Goal: Task Accomplishment & Management: Use online tool/utility

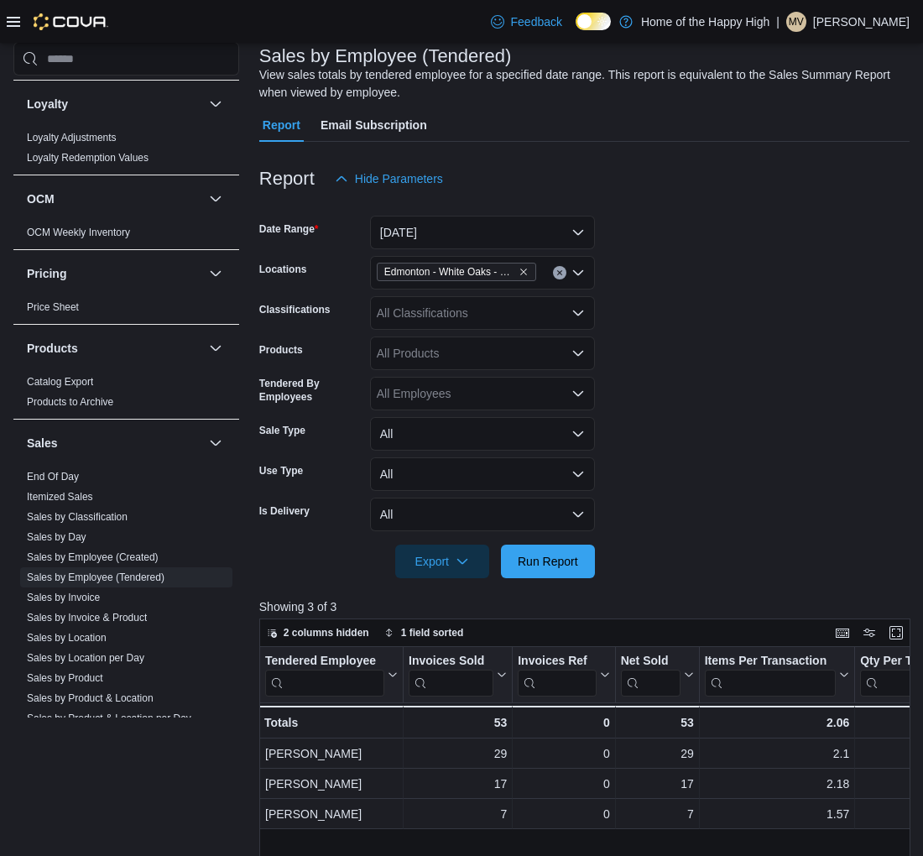
scroll to position [93, 0]
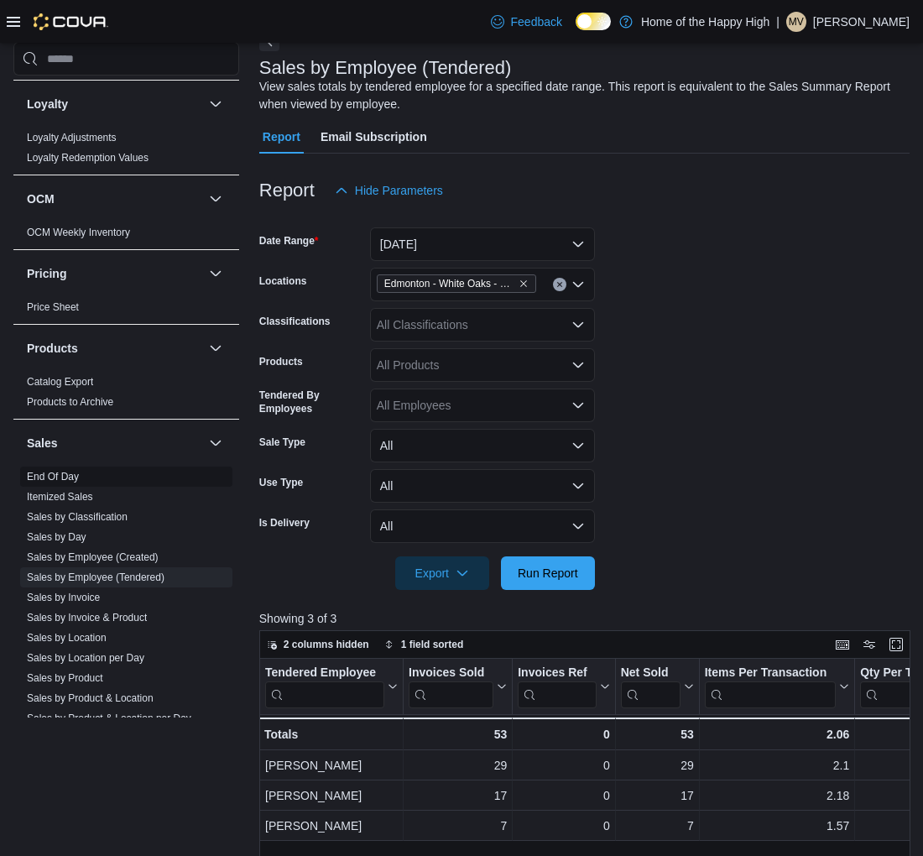
click at [45, 470] on span "End Of Day" at bounding box center [53, 476] width 52 height 13
click at [77, 478] on link "End Of Day" at bounding box center [53, 477] width 52 height 12
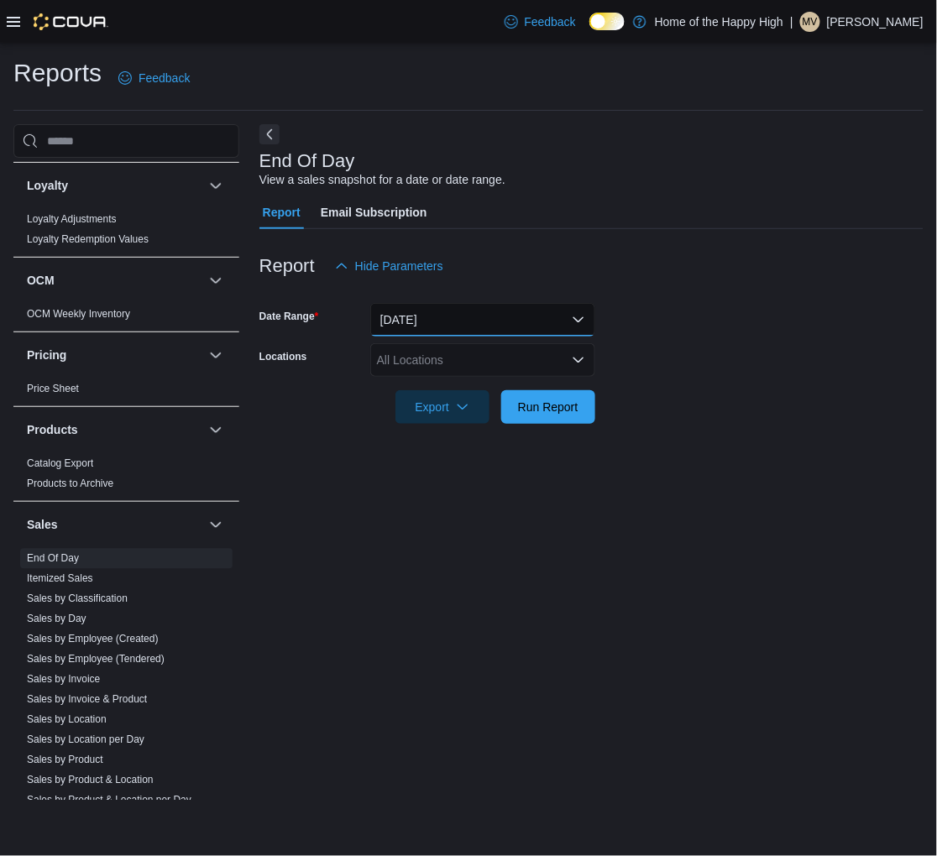
click at [504, 322] on button "[DATE]" at bounding box center [482, 320] width 225 height 34
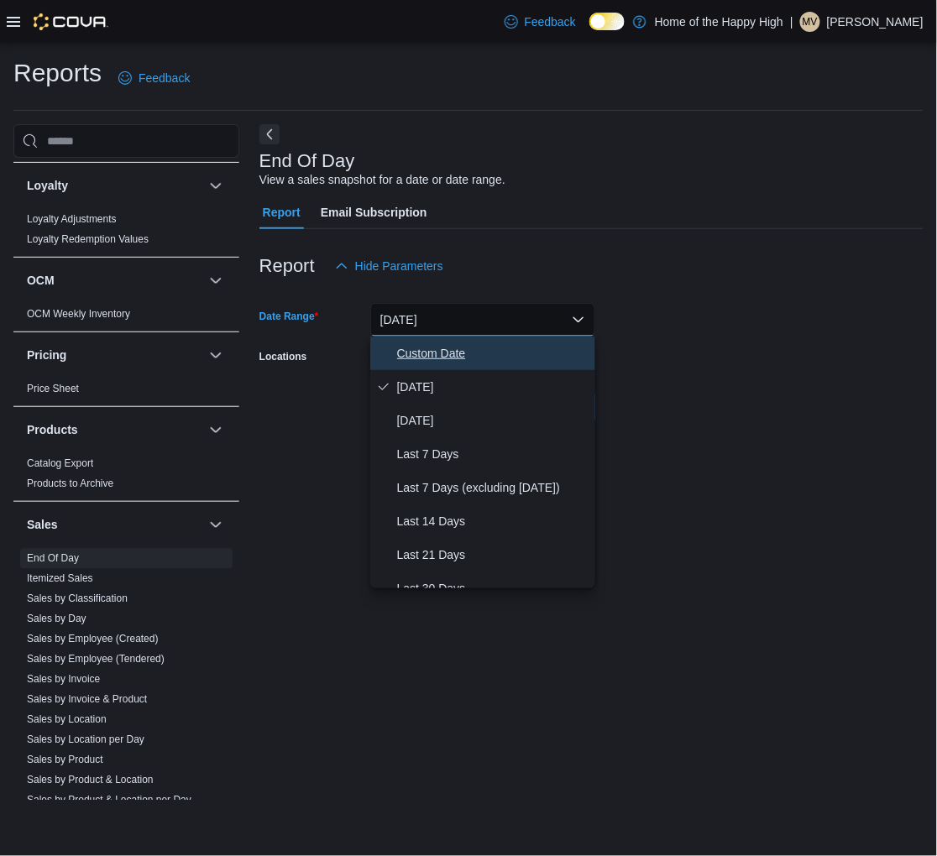
click at [414, 349] on span "Custom Date" at bounding box center [492, 353] width 191 height 20
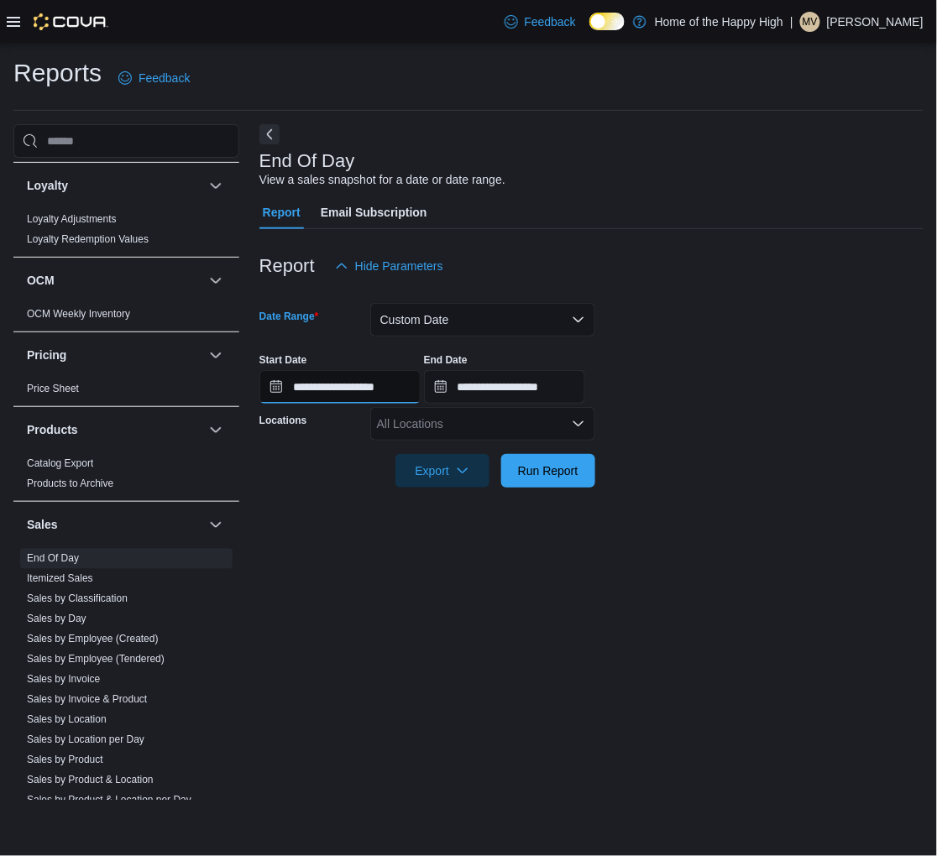
click at [368, 392] on input "**********" at bounding box center [339, 387] width 161 height 34
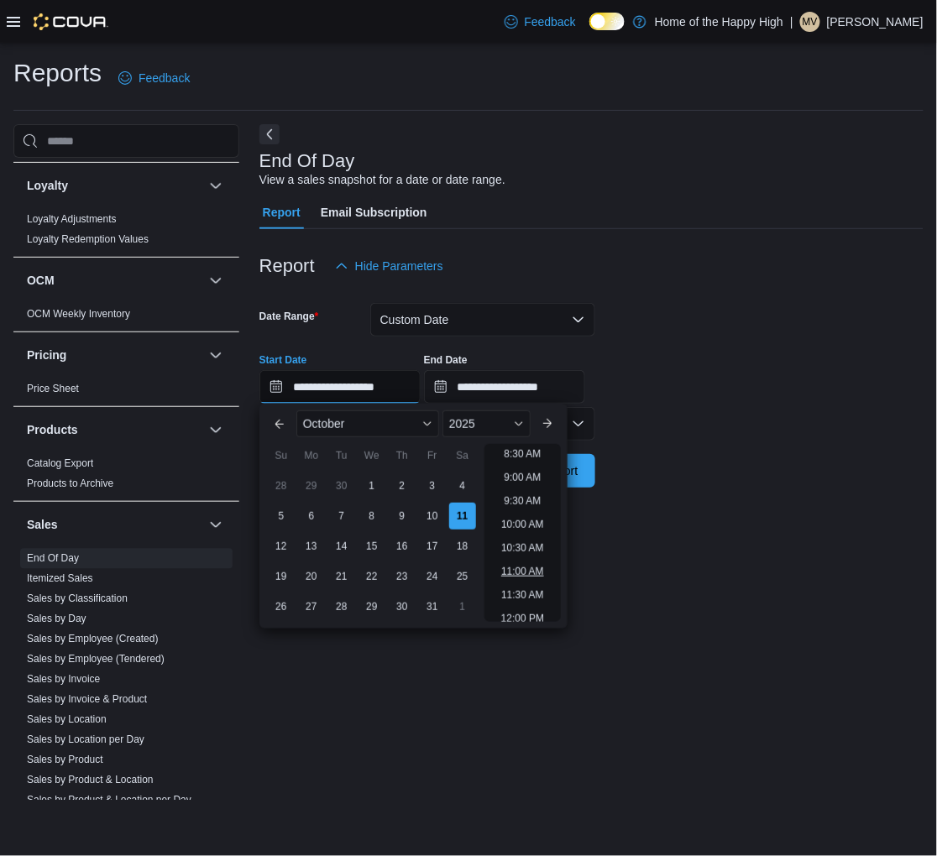
scroll to position [425, 0]
click at [530, 456] on li "9:00 AM" at bounding box center [522, 456] width 50 height 20
type input "**********"
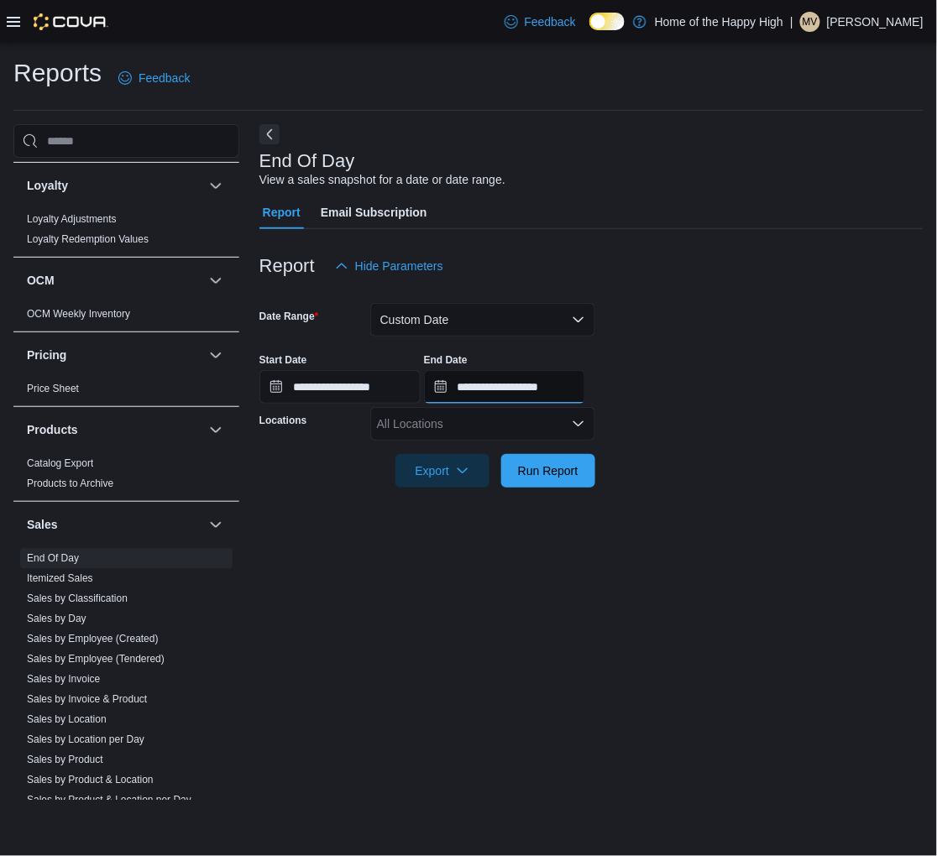
click at [552, 389] on input "**********" at bounding box center [504, 387] width 161 height 34
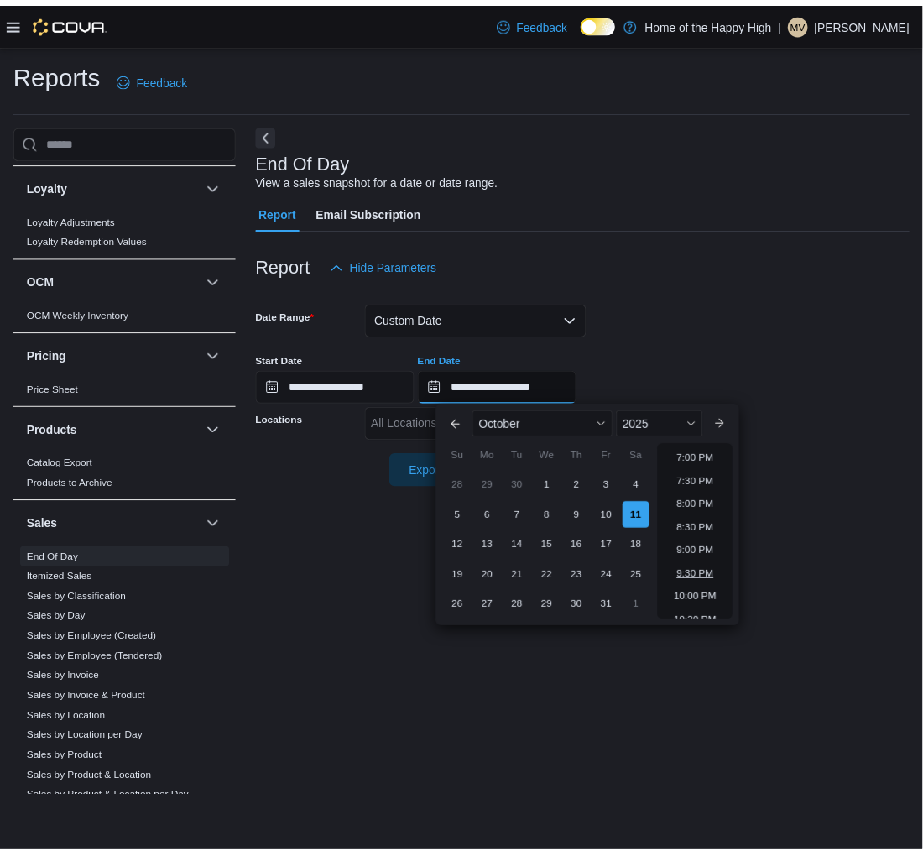
scroll to position [859, 0]
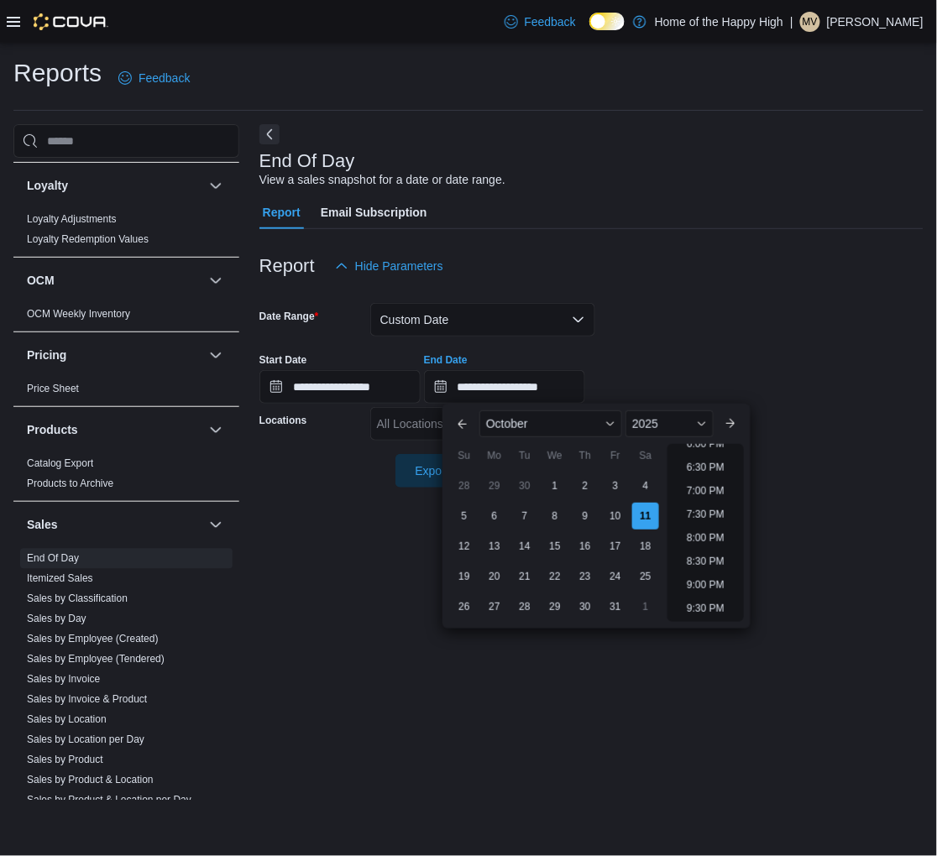
click at [724, 365] on div "**********" at bounding box center [591, 372] width 664 height 64
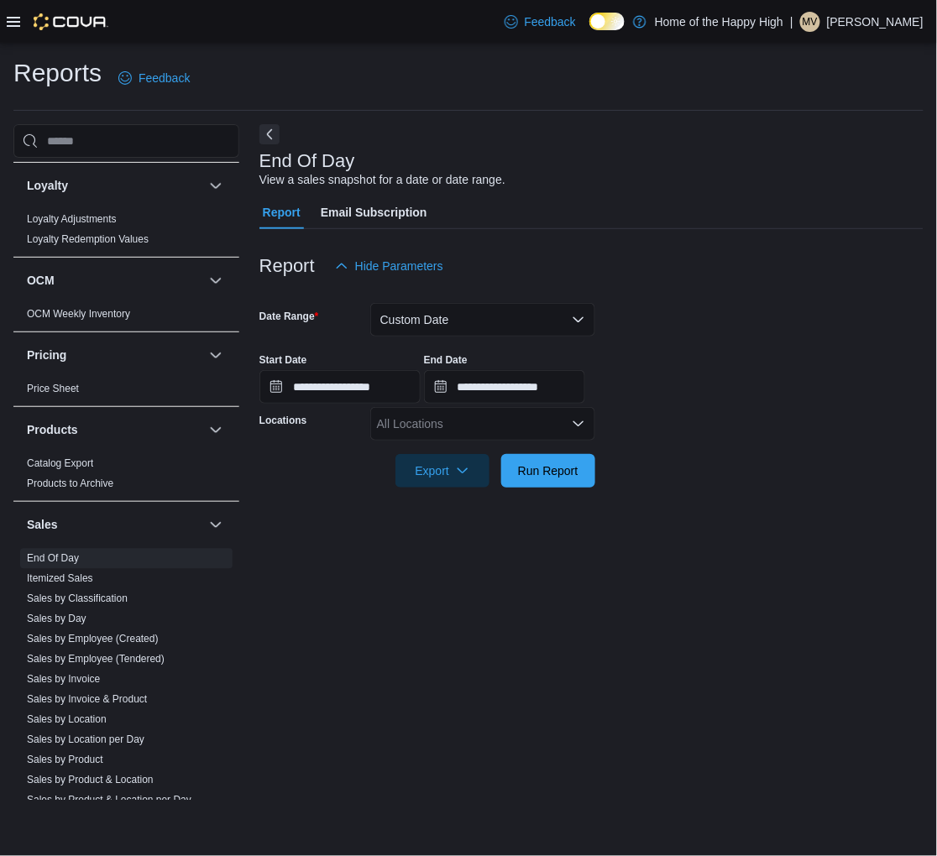
click at [394, 452] on div at bounding box center [591, 447] width 664 height 13
click at [420, 426] on div "All Locations" at bounding box center [482, 424] width 225 height 34
type input "****"
click at [479, 441] on button "[GEOGRAPHIC_DATA] - [GEOGRAPHIC_DATA] - Fire & Flower" at bounding box center [482, 453] width 225 height 24
drag, startPoint x: 853, startPoint y: 490, endPoint x: 778, endPoint y: 521, distance: 80.9
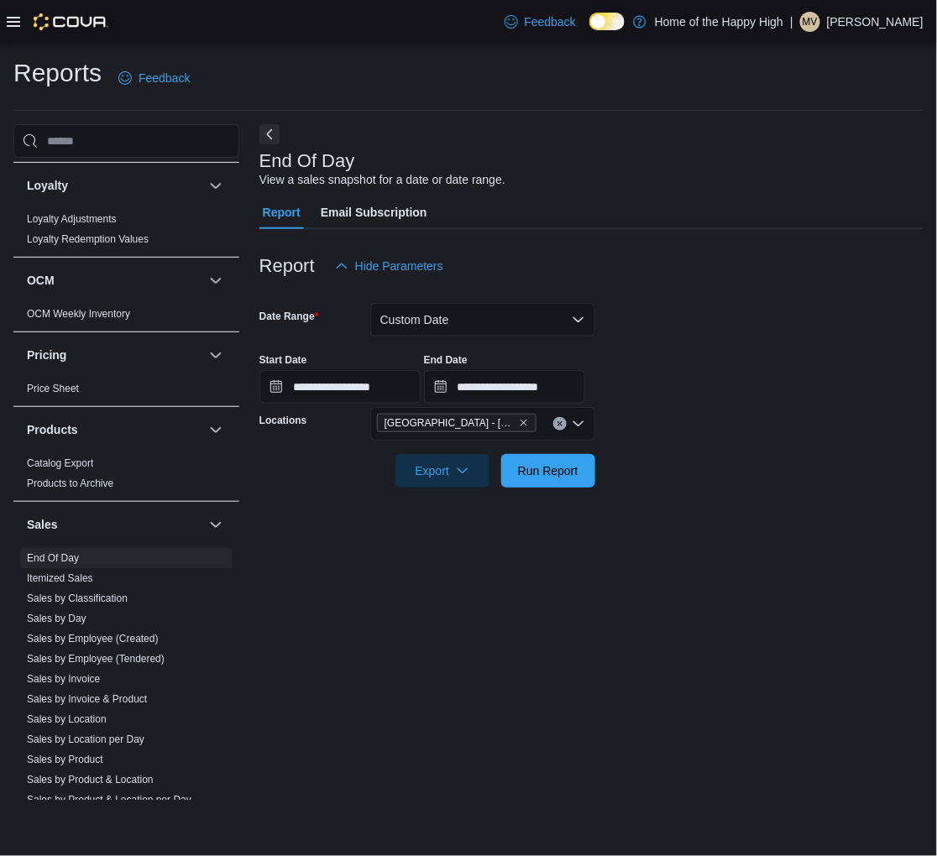
click at [854, 490] on div at bounding box center [591, 498] width 664 height 20
click at [526, 468] on span "Run Report" at bounding box center [548, 470] width 60 height 17
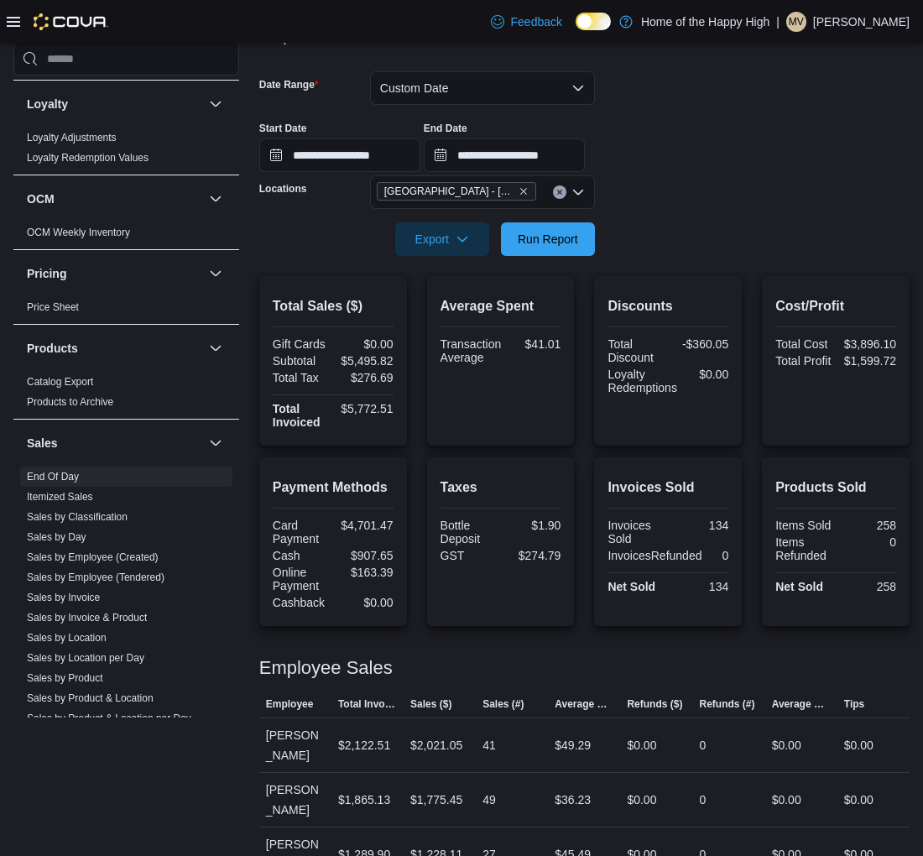
scroll to position [325, 0]
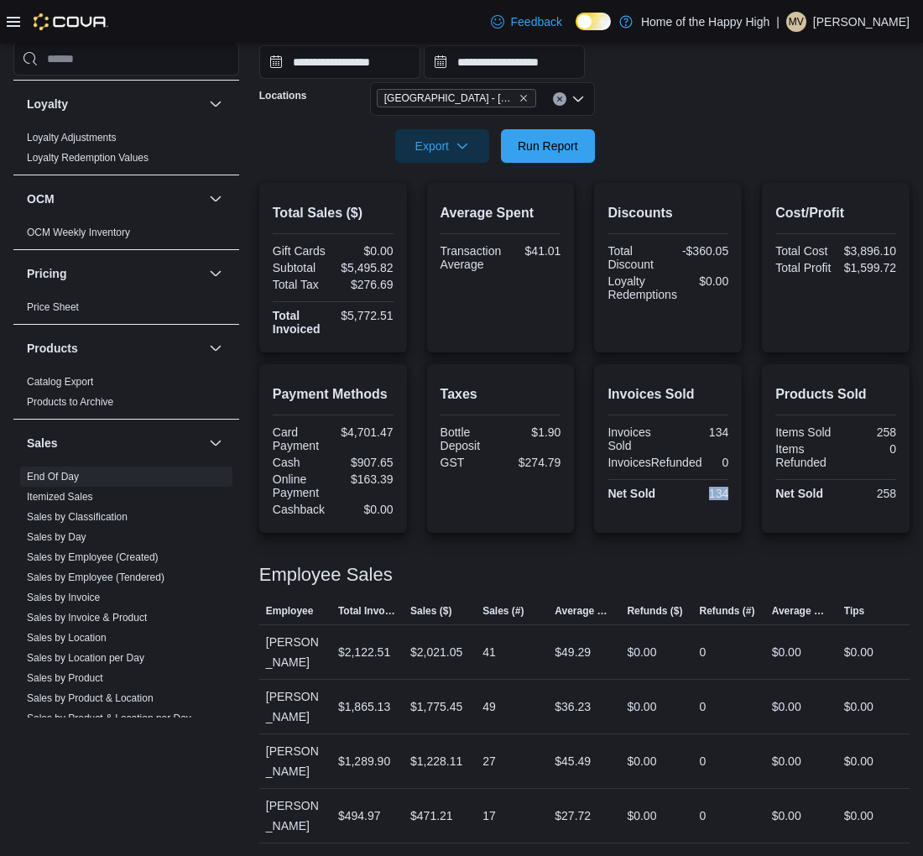
drag, startPoint x: 716, startPoint y: 491, endPoint x: 750, endPoint y: 488, distance: 33.7
click at [742, 488] on div "Invoices Sold Invoices Sold 134 InvoicesRefunded 0 Net Sold 134" at bounding box center [668, 448] width 148 height 169
click at [729, 489] on div "134" at bounding box center [699, 493] width 57 height 13
drag, startPoint x: 739, startPoint y: 489, endPoint x: 676, endPoint y: 492, distance: 63.0
click at [676, 492] on div "Net Sold 134" at bounding box center [668, 493] width 121 height 13
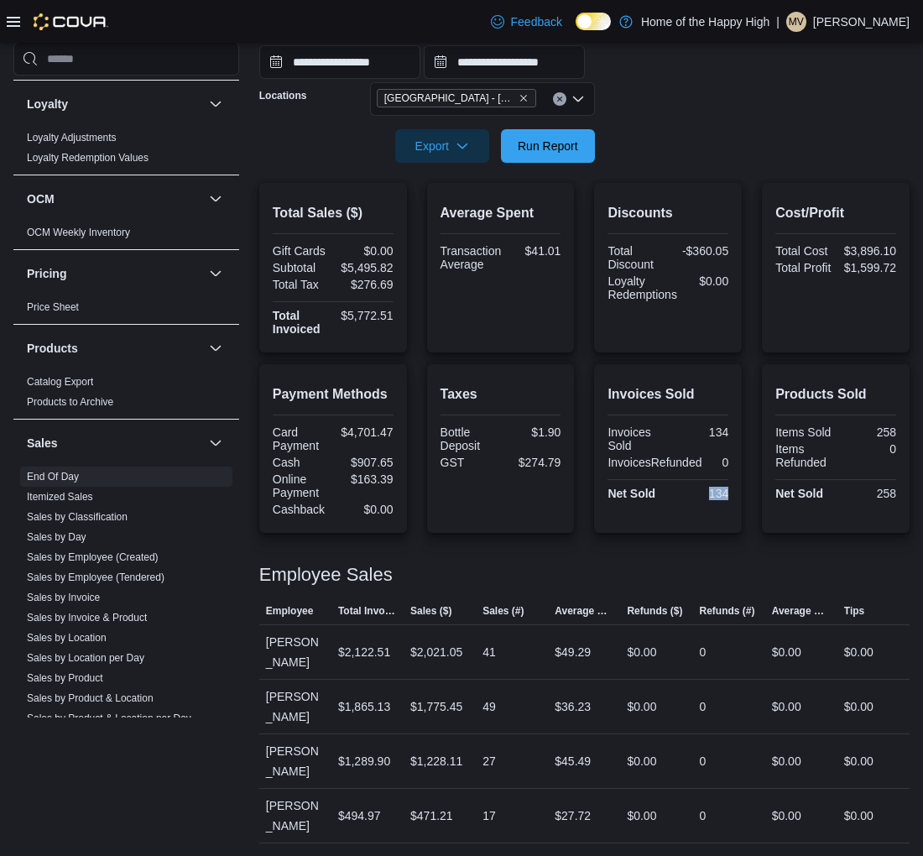
click at [742, 505] on div "Invoices Sold Invoices Sold 134 InvoicesRefunded 0 Net Sold 134" at bounding box center [668, 448] width 148 height 169
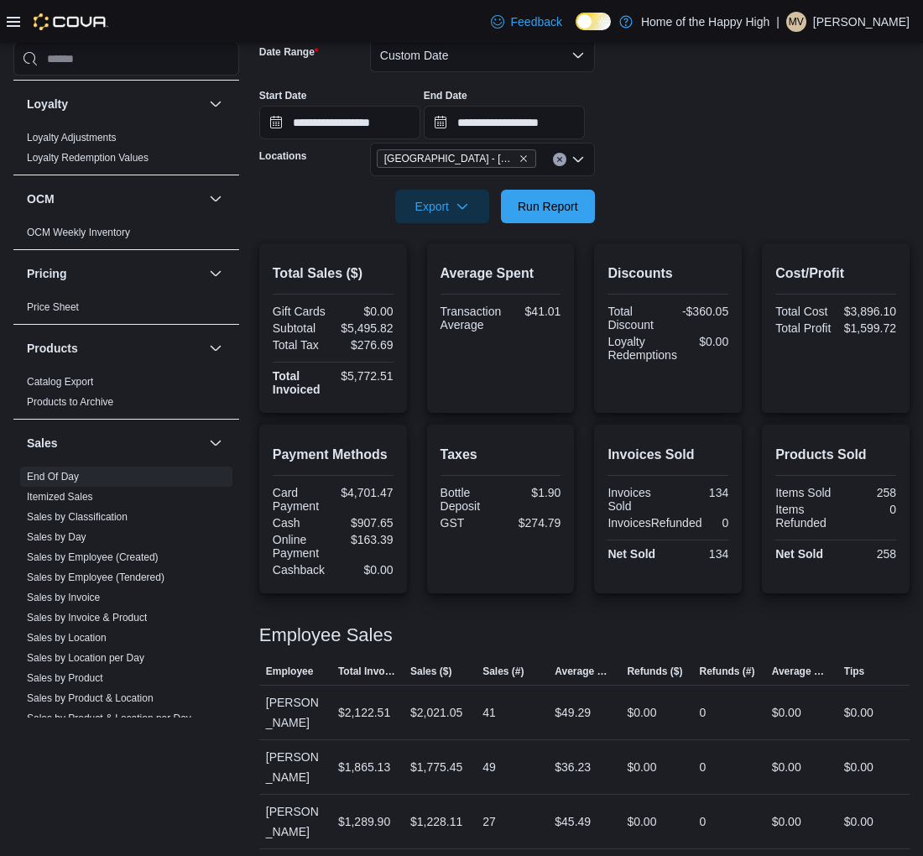
scroll to position [232, 0]
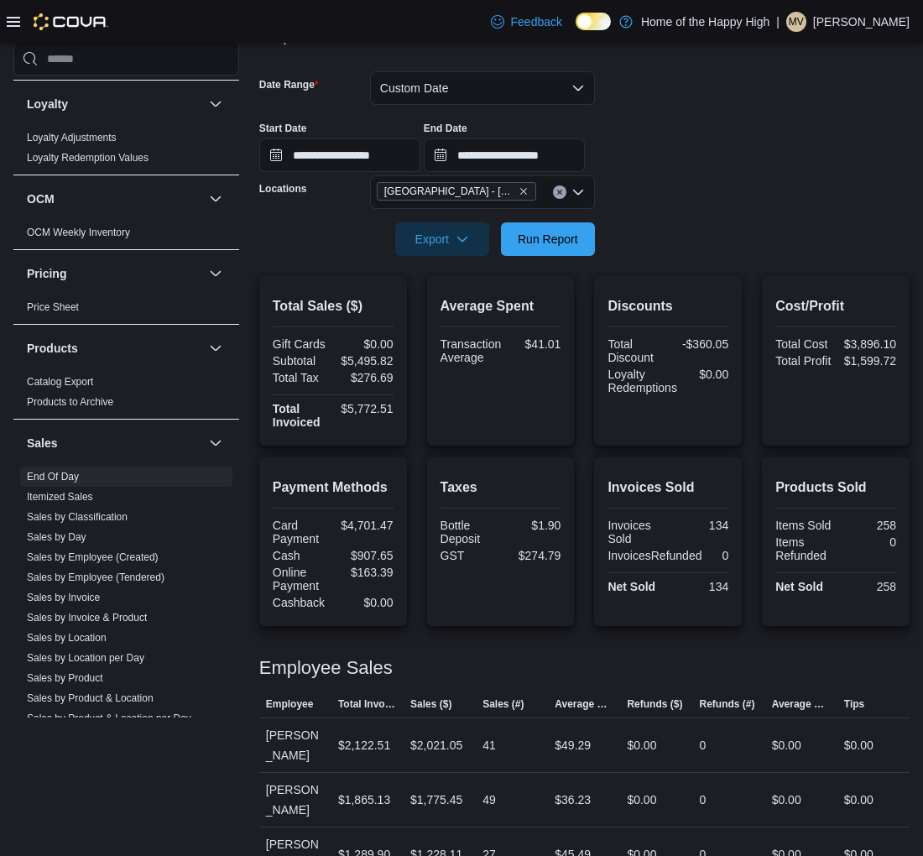
click at [561, 190] on icon "Clear input" at bounding box center [559, 192] width 4 height 4
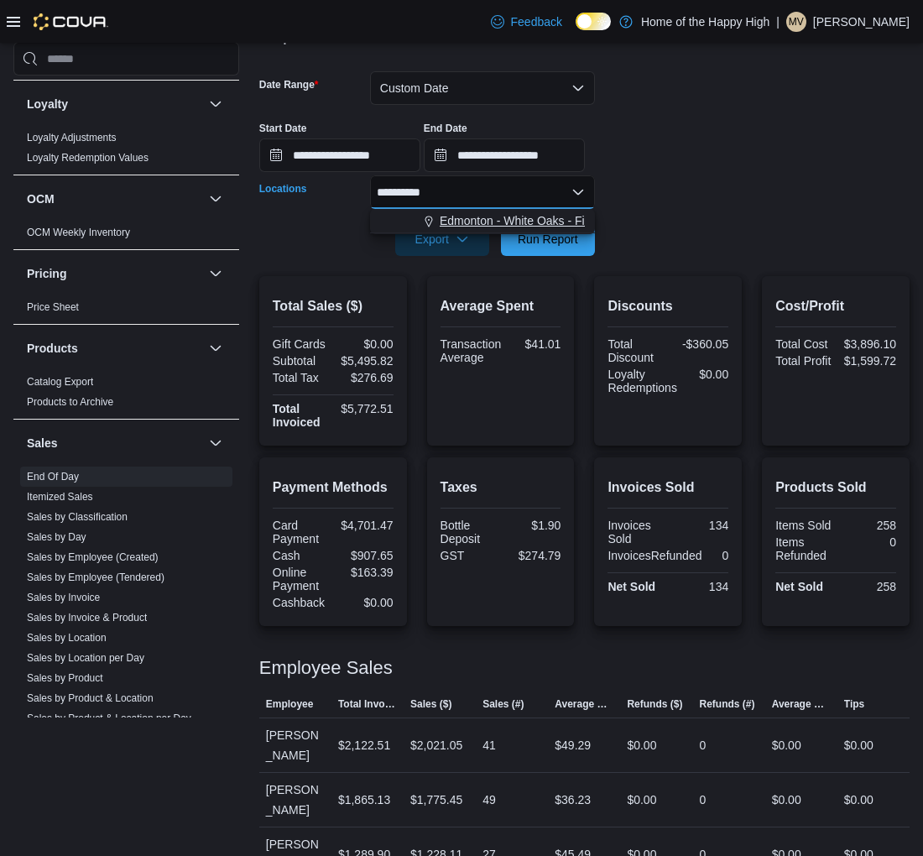
type input "**********"
click at [550, 216] on span "Edmonton - White Oaks - Fire & Flower" at bounding box center [542, 220] width 205 height 17
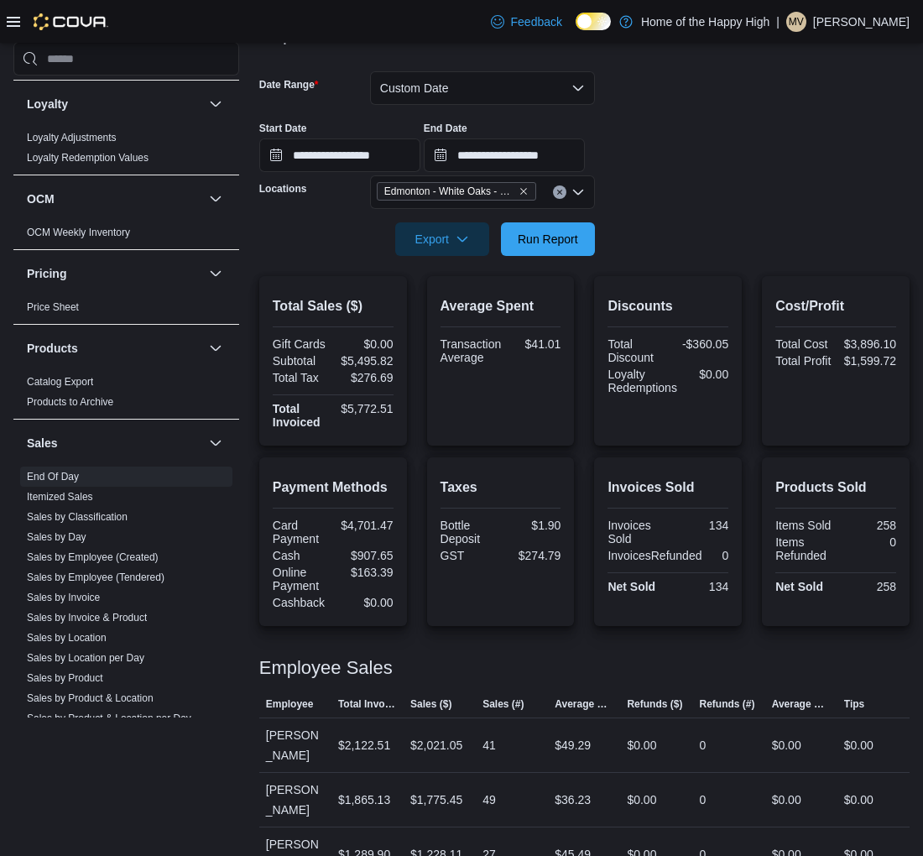
click at [722, 183] on form "**********" at bounding box center [584, 153] width 650 height 205
click at [549, 241] on span "Run Report" at bounding box center [548, 238] width 60 height 17
drag, startPoint x: 739, startPoint y: 582, endPoint x: 723, endPoint y: 585, distance: 16.3
click at [723, 585] on div "54" at bounding box center [699, 586] width 57 height 13
click at [702, 572] on div "Invoices Sold 54 InvoicesRefunded 0 Net Sold 54" at bounding box center [668, 558] width 121 height 78
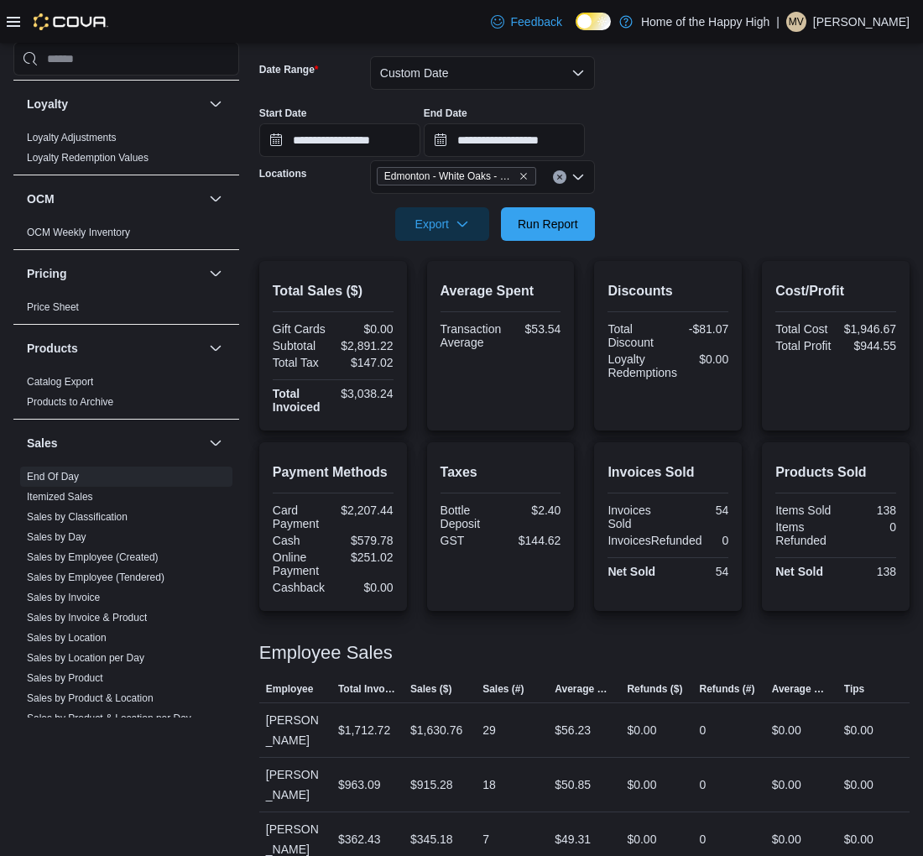
scroll to position [250, 0]
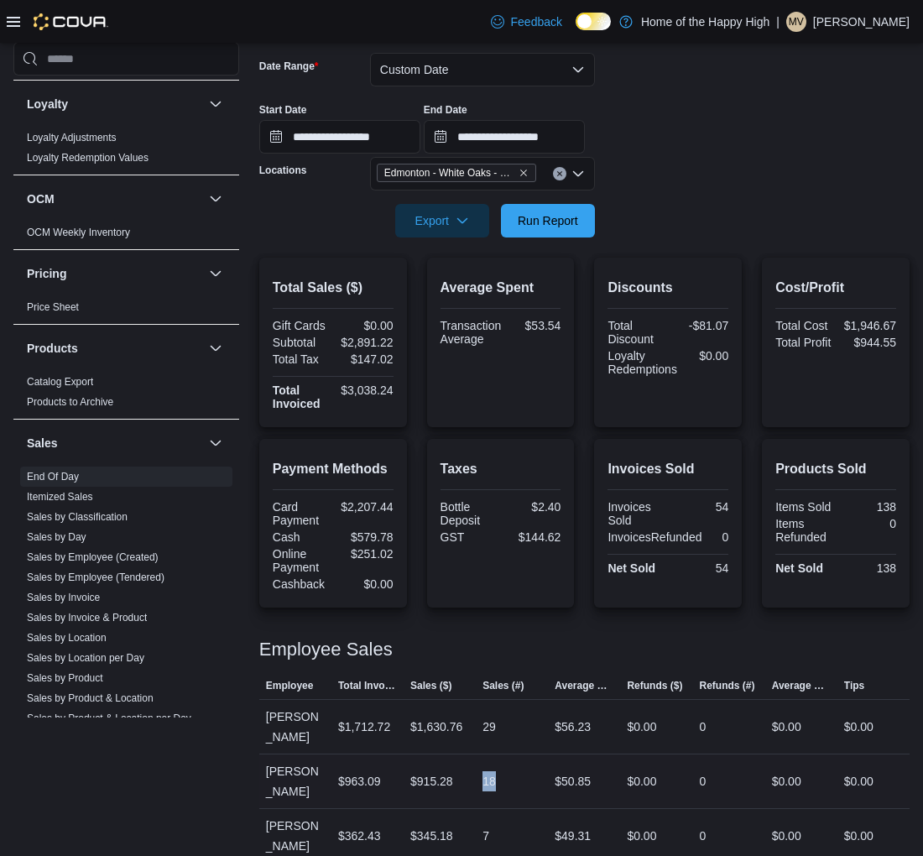
drag, startPoint x: 489, startPoint y: 764, endPoint x: 520, endPoint y: 760, distance: 31.2
click at [520, 765] on div "18" at bounding box center [512, 782] width 72 height 34
drag, startPoint x: 496, startPoint y: 810, endPoint x: 463, endPoint y: 810, distance: 32.7
click at [463, 810] on tr "Employee [PERSON_NAME] Total Invoiced $362.43 Sales ($) $345.18 Sales (#) 7 Ave…" at bounding box center [584, 836] width 650 height 55
click at [507, 765] on div "18" at bounding box center [512, 782] width 72 height 34
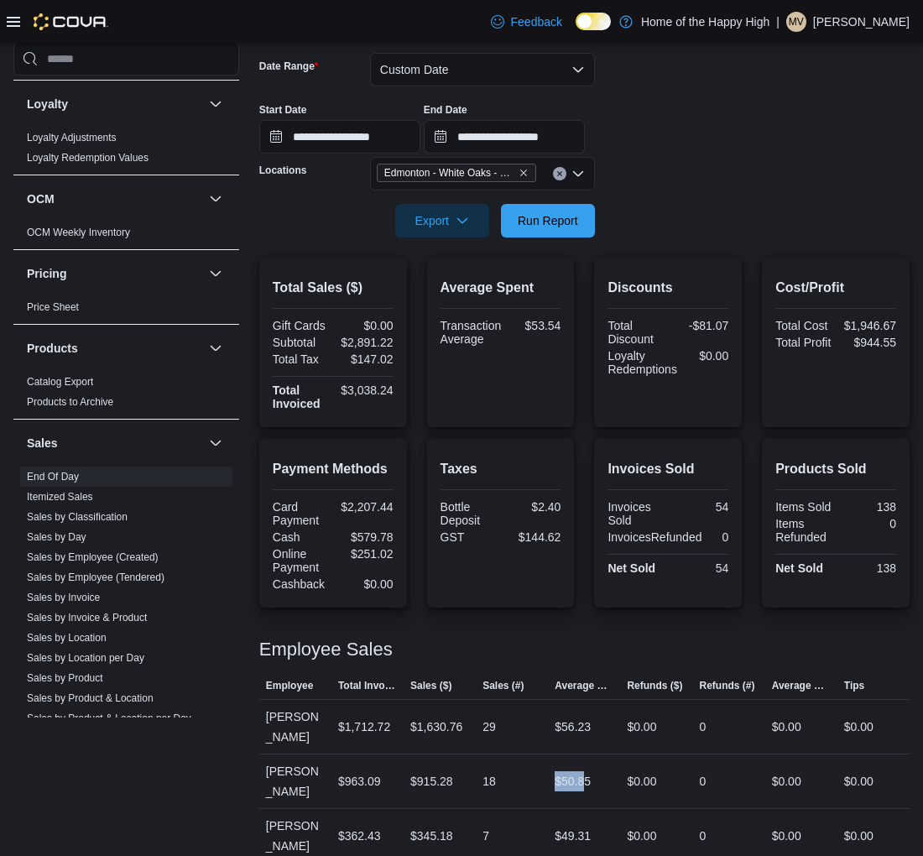
drag, startPoint x: 593, startPoint y: 753, endPoint x: 546, endPoint y: 756, distance: 47.1
click at [546, 756] on tr "Employee [PERSON_NAME] Hoek Total Invoiced $963.09 Sales ($) $915.28 Sales (#) …" at bounding box center [584, 782] width 650 height 55
click at [597, 640] on div "Employee Sales" at bounding box center [584, 650] width 650 height 20
click at [560, 170] on icon "Clear input" at bounding box center [559, 173] width 7 height 7
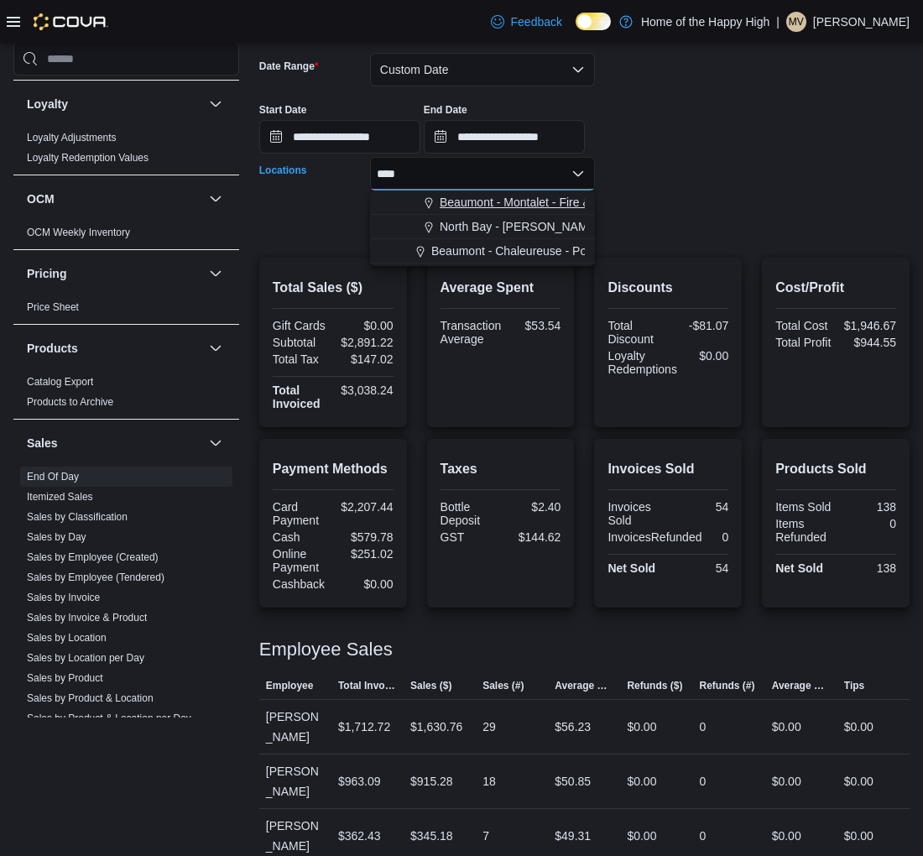
type input "****"
click at [526, 201] on span "Beaumont - Montalet - Fire & Flower" at bounding box center [535, 202] width 190 height 17
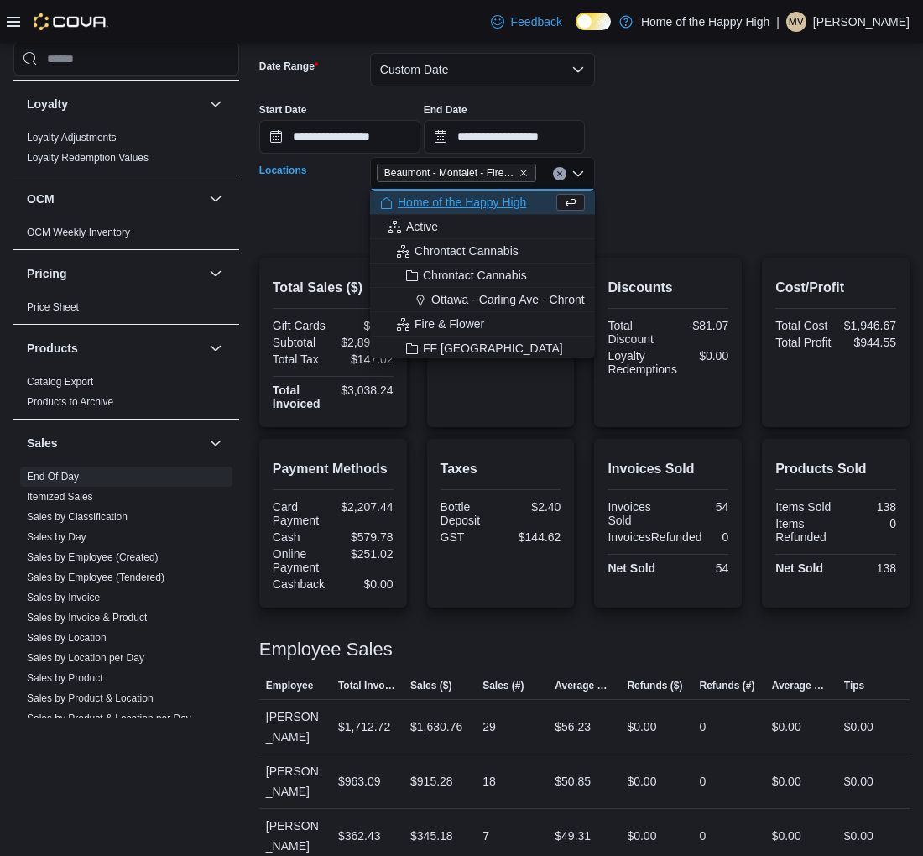
click at [555, 173] on button "Clear input" at bounding box center [559, 173] width 13 height 13
click at [418, 176] on div "All Locations Combo box. Selected. Combo box input. All Locations. Type some te…" at bounding box center [482, 174] width 225 height 34
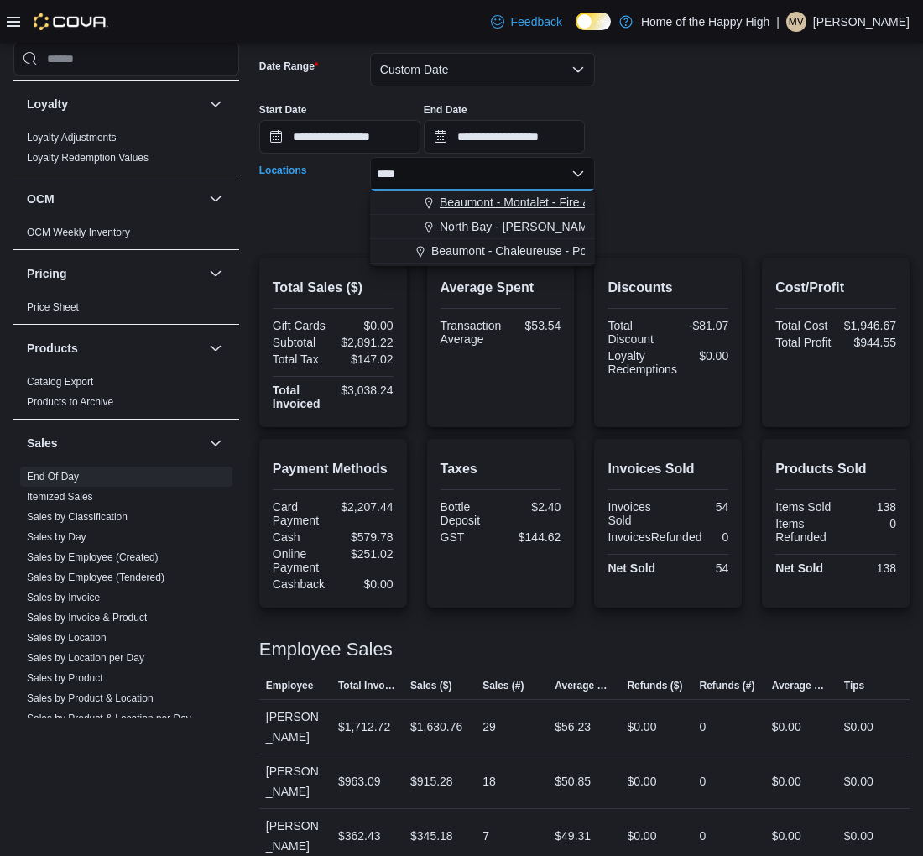
type input "****"
click at [485, 194] on span "Beaumont - Montalet - Fire & Flower" at bounding box center [535, 202] width 190 height 17
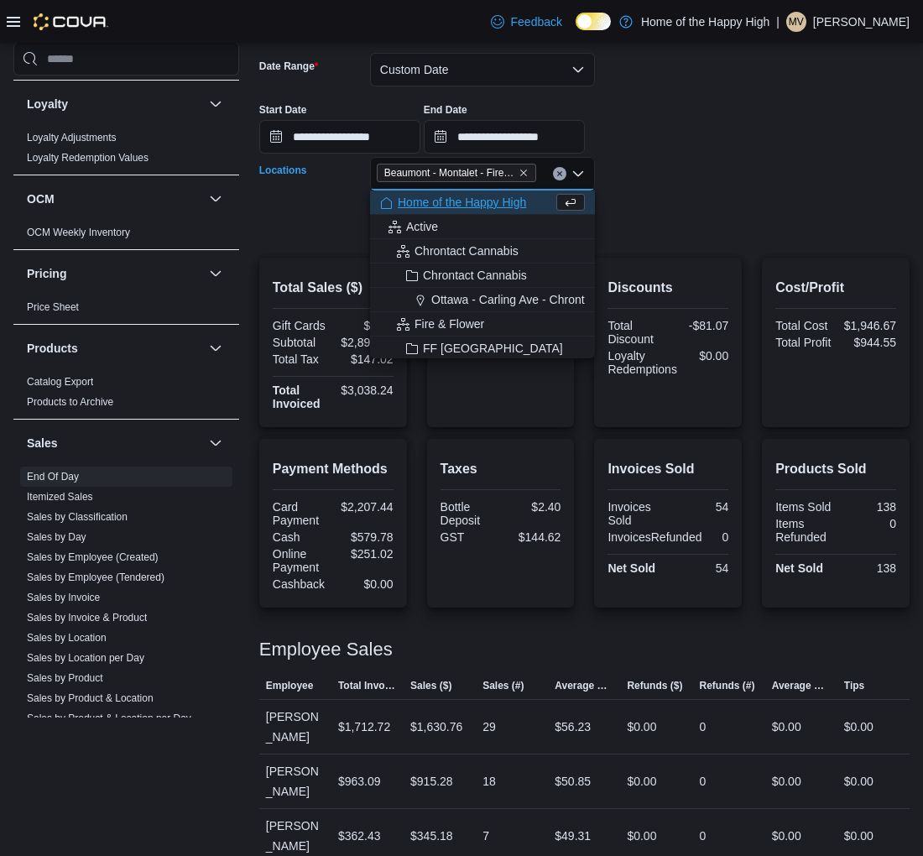
click at [806, 181] on form "**********" at bounding box center [584, 135] width 650 height 205
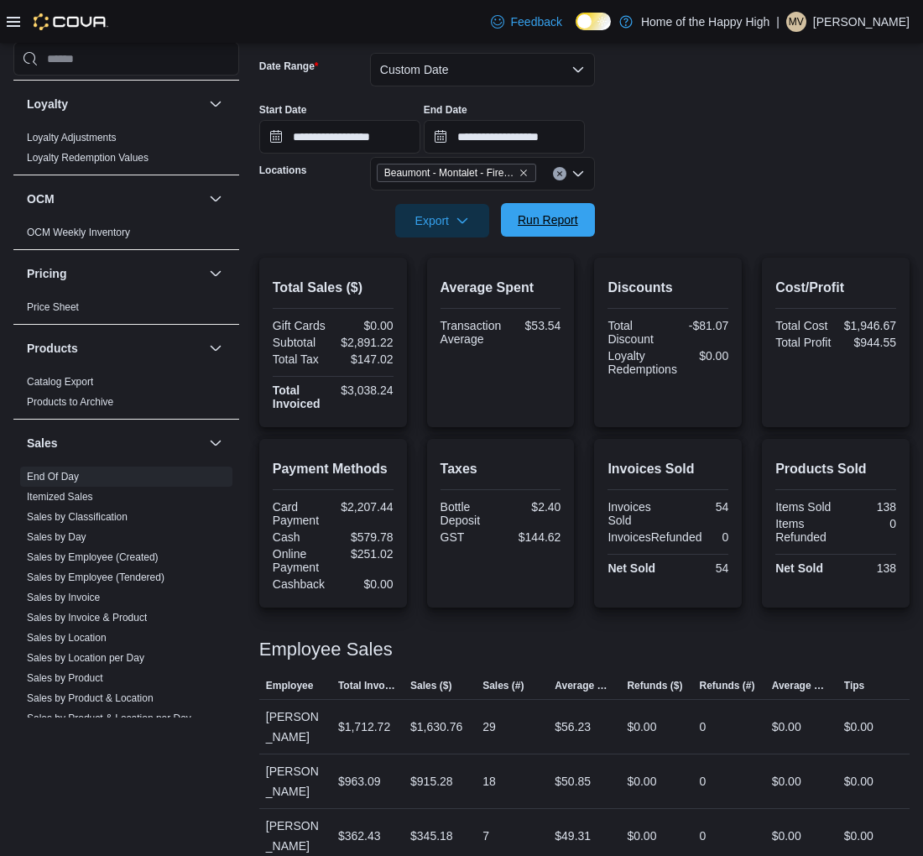
click at [548, 213] on span "Run Report" at bounding box center [548, 220] width 60 height 17
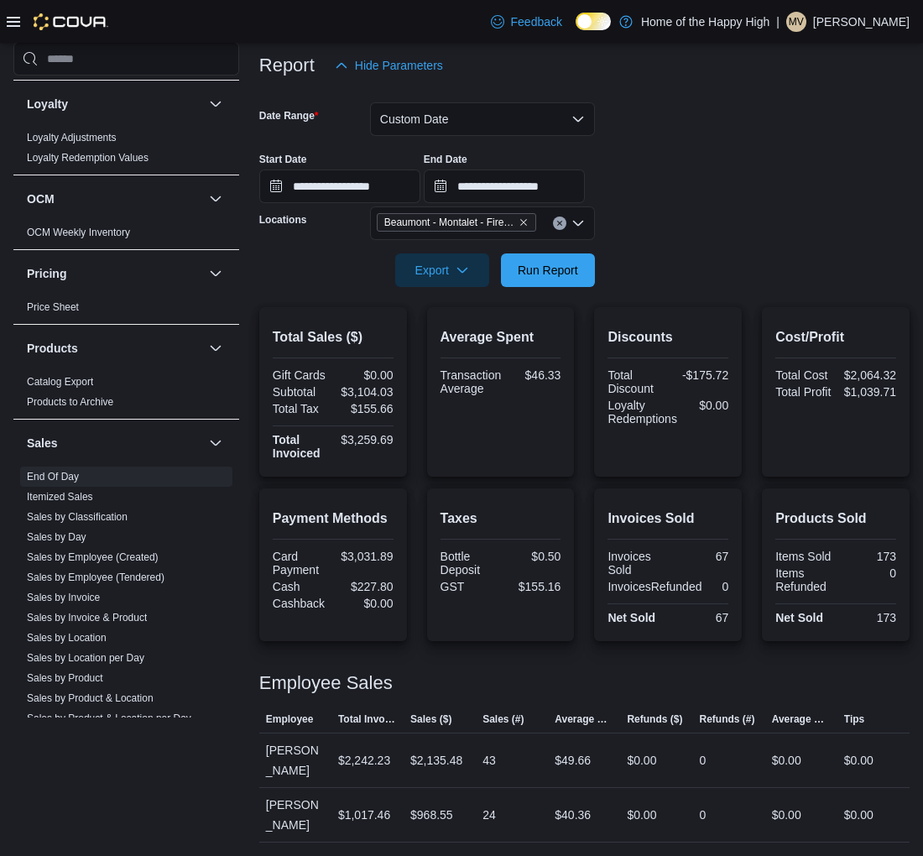
scroll to position [200, 0]
drag, startPoint x: 736, startPoint y: 614, endPoint x: 707, endPoint y: 614, distance: 29.4
click at [707, 614] on div "67" at bounding box center [699, 618] width 57 height 13
click at [653, 630] on div "Invoices Sold Invoices Sold 67 InvoicesRefunded 0 Net Sold 67" at bounding box center [668, 565] width 148 height 153
drag, startPoint x: 733, startPoint y: 613, endPoint x: 708, endPoint y: 614, distance: 24.4
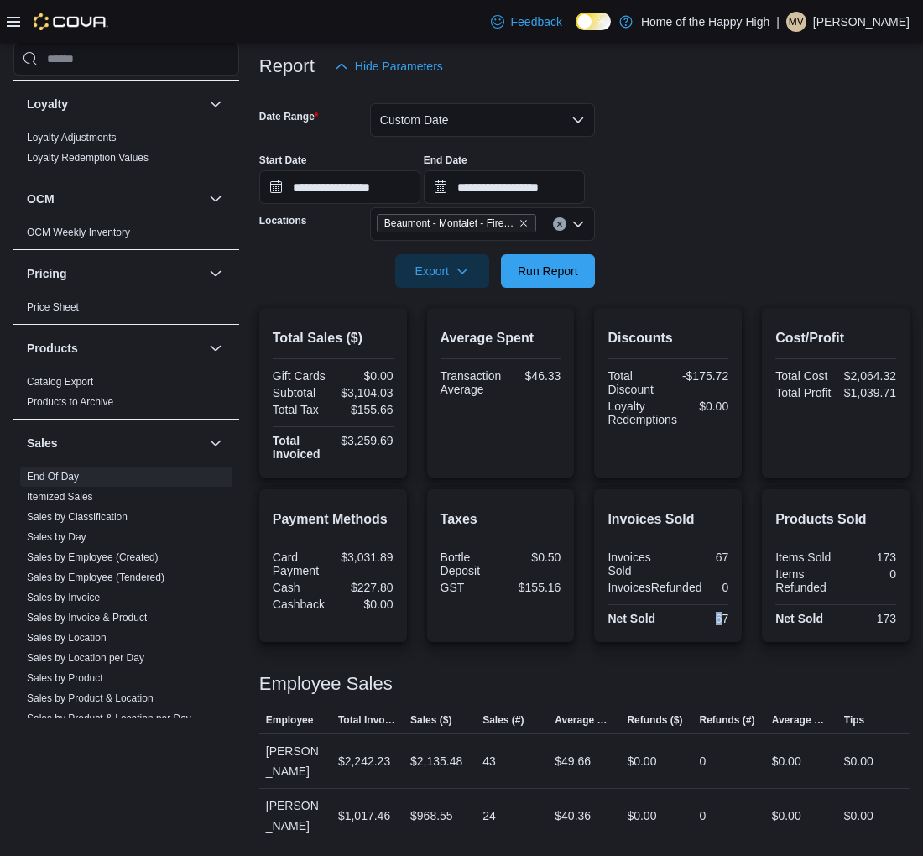
click at [708, 614] on div "67" at bounding box center [699, 618] width 57 height 13
click at [729, 617] on div "67" at bounding box center [699, 618] width 57 height 13
drag, startPoint x: 736, startPoint y: 617, endPoint x: 703, endPoint y: 627, distance: 34.2
click at [703, 627] on div "Invoices Sold Invoices Sold 67 InvoicesRefunded 0 Net Sold 67" at bounding box center [668, 565] width 148 height 153
click at [708, 625] on div at bounding box center [668, 626] width 121 height 3
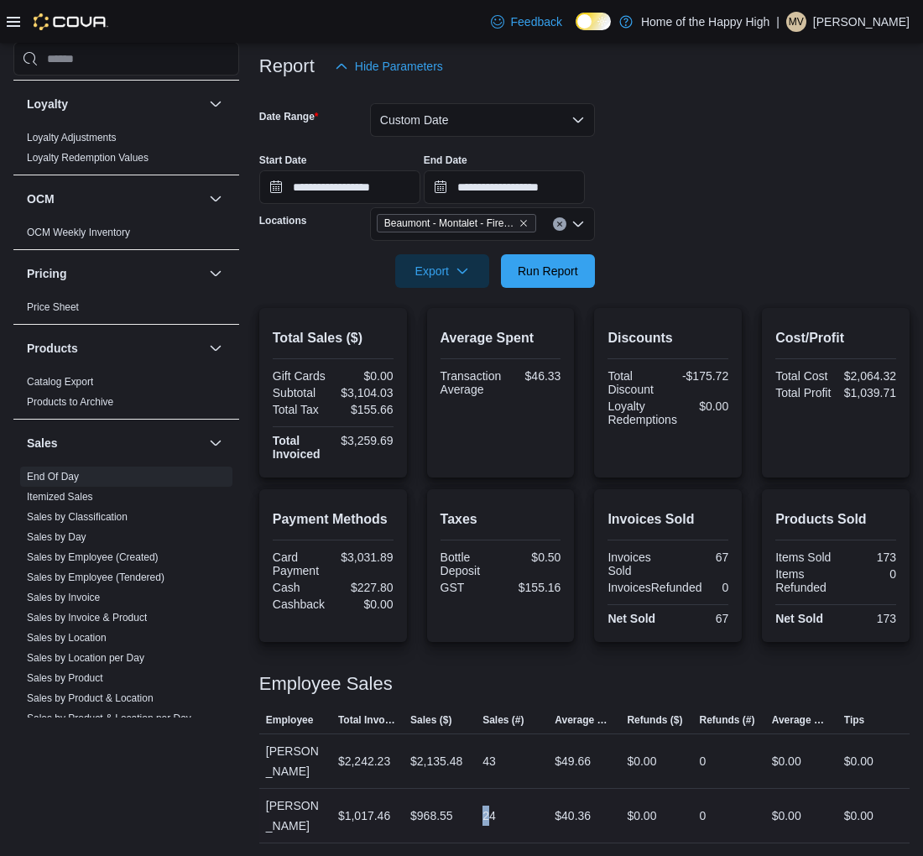
drag, startPoint x: 496, startPoint y: 816, endPoint x: 475, endPoint y: 816, distance: 21.0
click at [475, 816] on tr "Employee [PERSON_NAME] Total Invoiced $1,017.46 Sales ($) $968.55 Sales (#) 24 …" at bounding box center [584, 816] width 650 height 55
click at [525, 790] on td "Sales (#) 24" at bounding box center [512, 816] width 72 height 55
click at [467, 122] on button "Custom Date" at bounding box center [482, 120] width 225 height 34
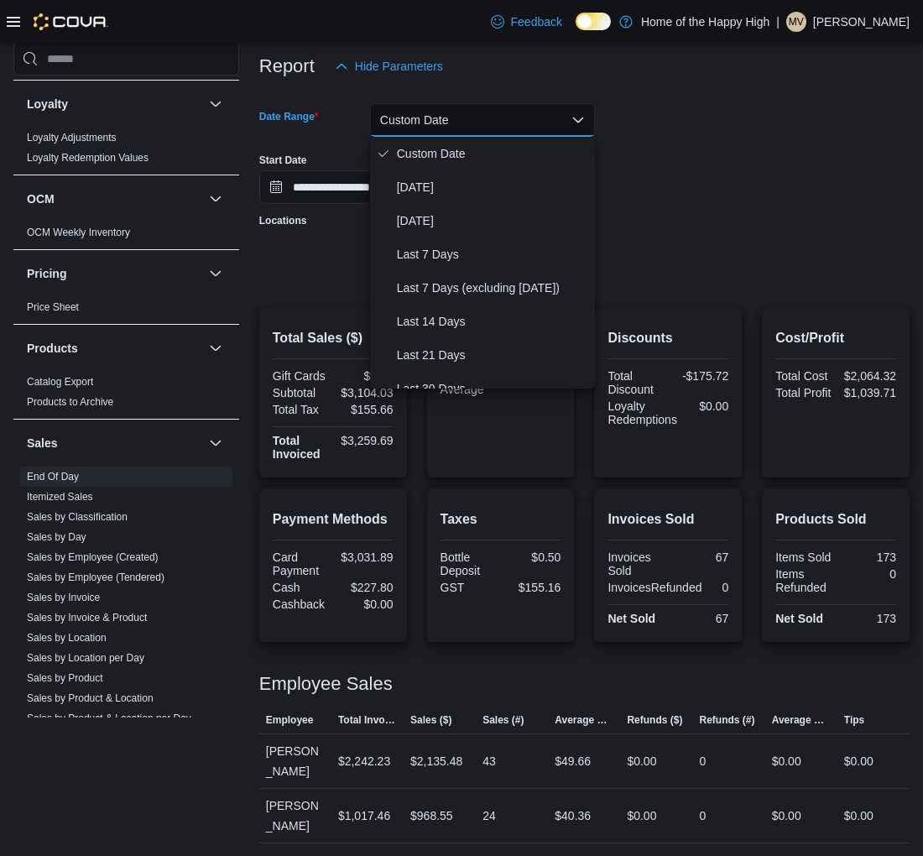
click at [467, 118] on button "Custom Date" at bounding box center [482, 120] width 225 height 34
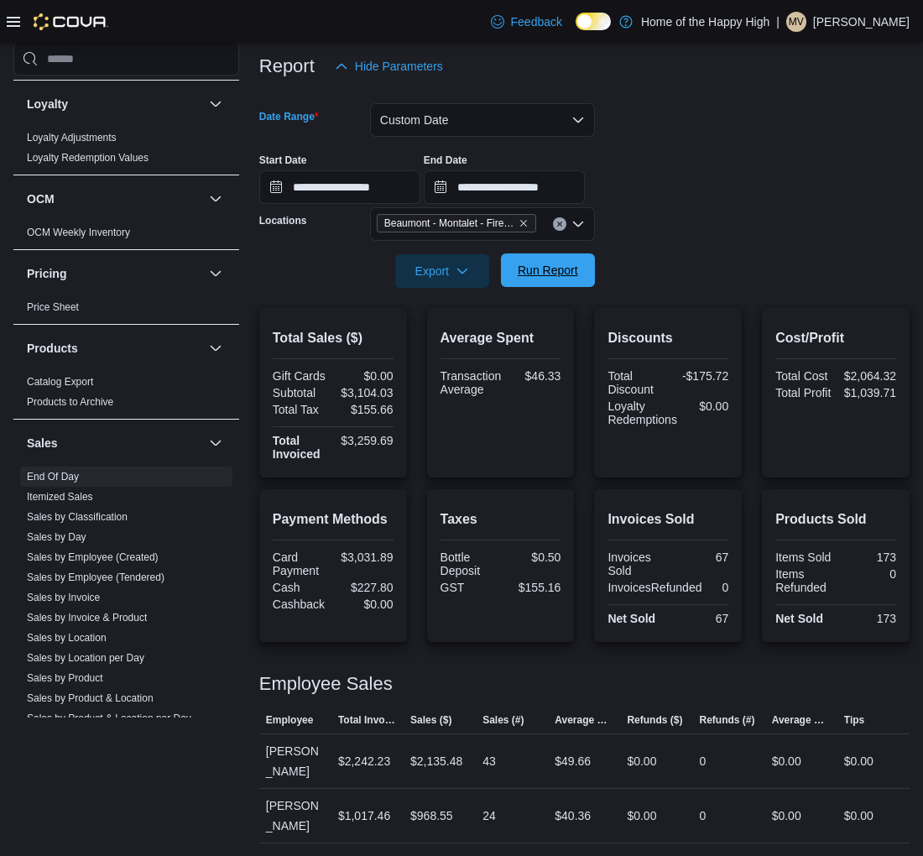
click at [582, 267] on span "Run Report" at bounding box center [548, 270] width 74 height 34
click at [520, 281] on span "Run Report" at bounding box center [548, 270] width 74 height 34
click at [532, 269] on span "Run Report" at bounding box center [548, 270] width 60 height 17
drag, startPoint x: 559, startPoint y: 269, endPoint x: 561, endPoint y: 255, distance: 14.4
click at [558, 264] on span "Run Report" at bounding box center [548, 270] width 60 height 17
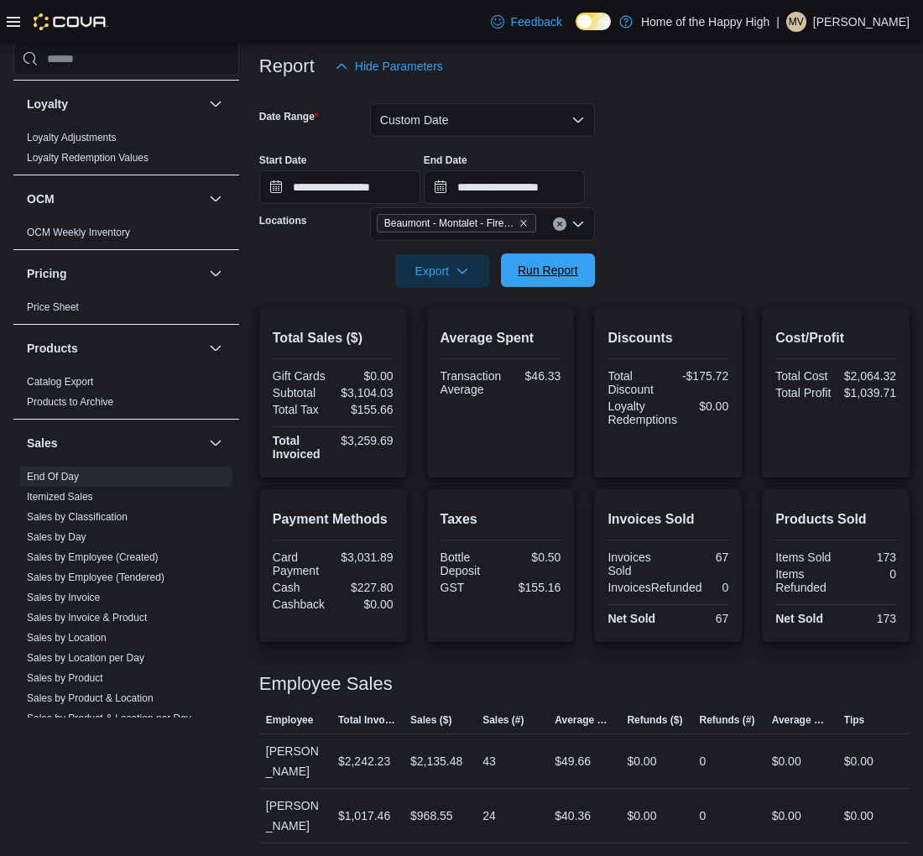
click at [561, 255] on span "Run Report" at bounding box center [548, 270] width 74 height 34
click at [530, 269] on span "Run Report" at bounding box center [548, 270] width 60 height 17
drag, startPoint x: 499, startPoint y: 808, endPoint x: 477, endPoint y: 812, distance: 22.2
click at [477, 812] on tr "Employee [PERSON_NAME] Total Invoiced $1,017.46 Sales ($) $968.55 Sales (#) 24 …" at bounding box center [584, 816] width 650 height 55
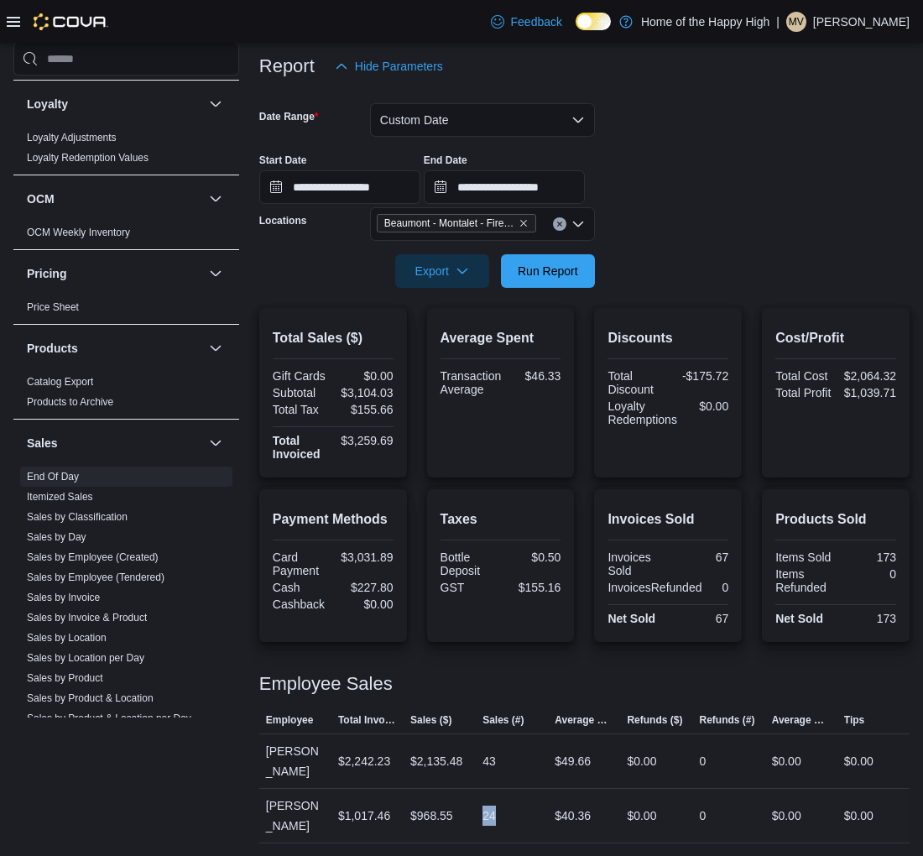
click at [524, 817] on div "24" at bounding box center [512, 816] width 72 height 34
click at [522, 792] on td "Sales (#) 24" at bounding box center [512, 816] width 72 height 55
click at [507, 484] on div "Total Sales ($) Gift Cards $0.00 Subtotal $3,104.03 Total Tax $155.66 Total Inv…" at bounding box center [584, 575] width 650 height 535
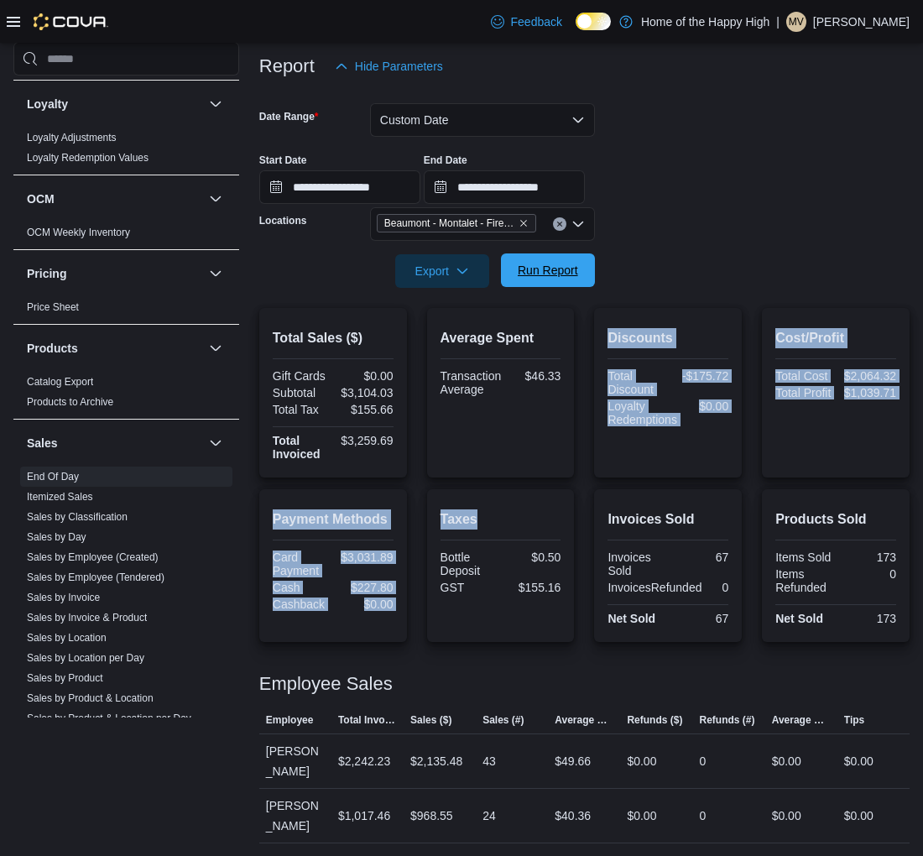
click at [530, 278] on span "Run Report" at bounding box center [548, 270] width 60 height 17
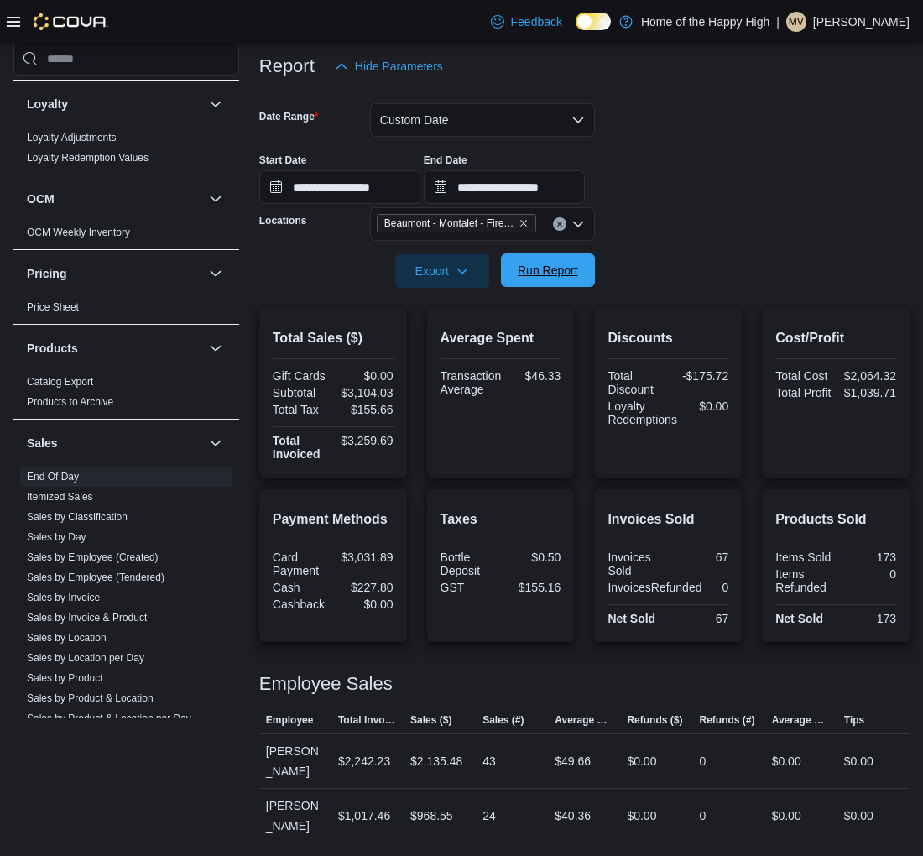
click at [531, 278] on span "Run Report" at bounding box center [548, 270] width 74 height 34
click at [547, 255] on span "Run Report" at bounding box center [548, 270] width 74 height 34
click at [530, 269] on span "Run Report" at bounding box center [548, 270] width 60 height 17
click at [576, 263] on span "Run Report" at bounding box center [548, 270] width 60 height 17
click at [558, 267] on span "Run Report" at bounding box center [548, 270] width 60 height 17
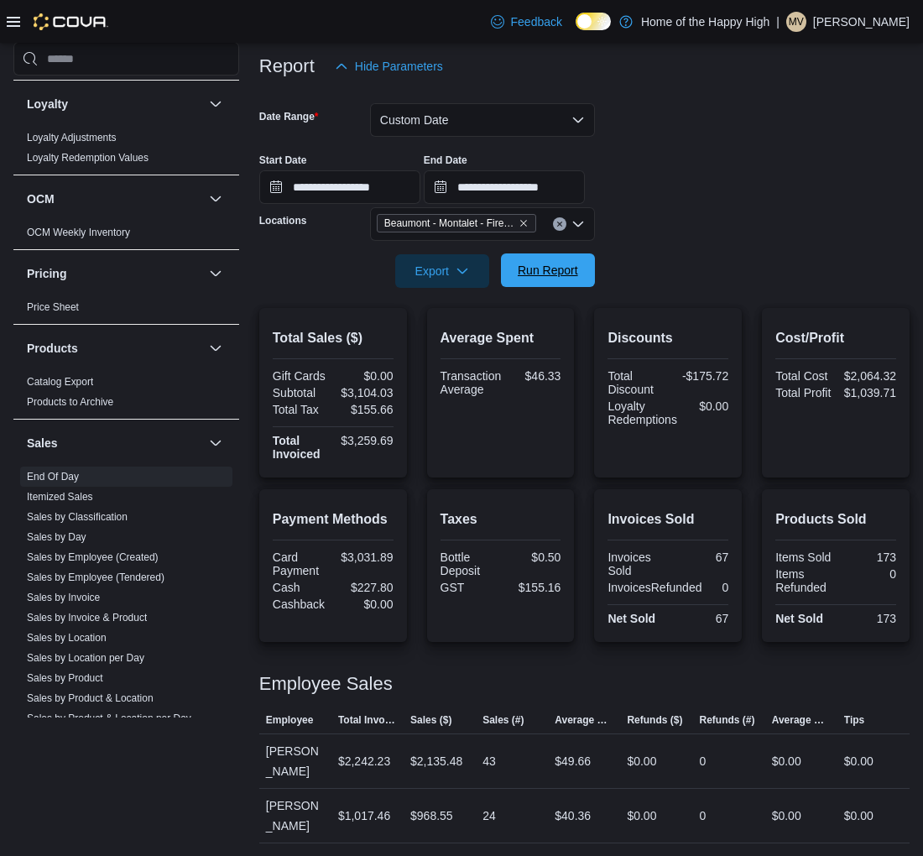
click at [572, 265] on span "Run Report" at bounding box center [548, 270] width 60 height 17
click at [541, 269] on span "Run Report" at bounding box center [548, 270] width 60 height 17
click at [547, 270] on span "Run Report" at bounding box center [548, 270] width 60 height 17
click at [539, 263] on span "Run Report" at bounding box center [548, 270] width 60 height 17
click at [555, 263] on span "Run Report" at bounding box center [548, 270] width 60 height 17
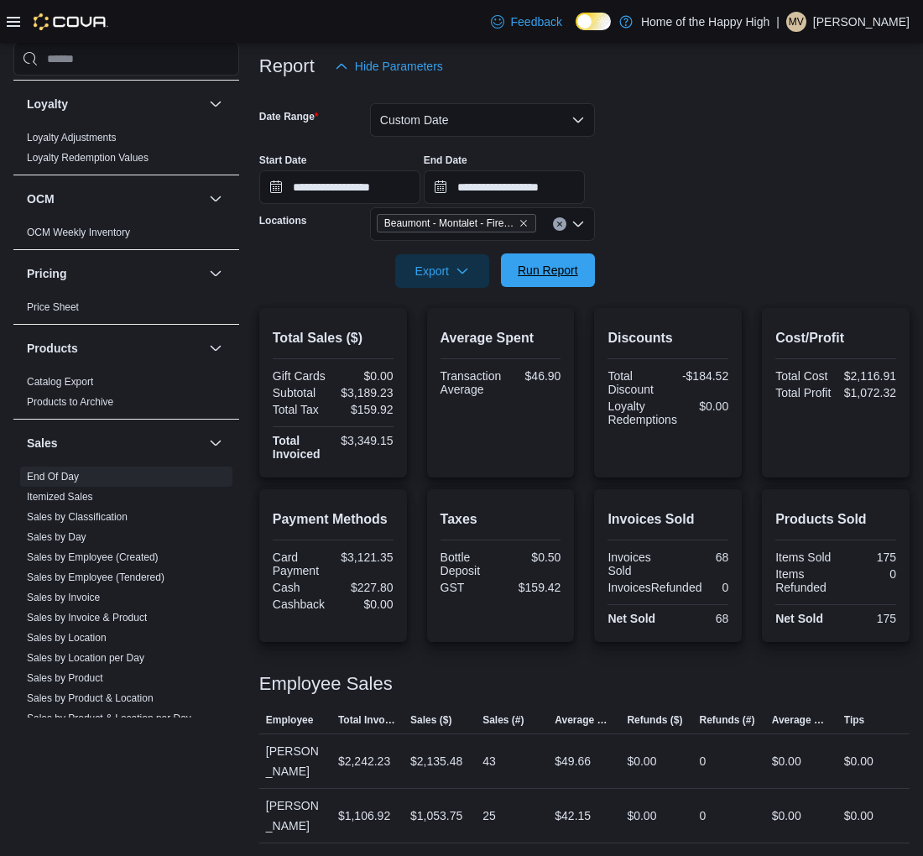
click at [548, 260] on span "Run Report" at bounding box center [548, 270] width 74 height 34
click at [546, 271] on span "Run Report" at bounding box center [548, 270] width 60 height 17
click at [540, 283] on span "Run Report" at bounding box center [548, 270] width 74 height 34
click at [552, 270] on span "Run Report" at bounding box center [548, 270] width 60 height 17
click at [548, 282] on span "Run Report" at bounding box center [548, 270] width 74 height 34
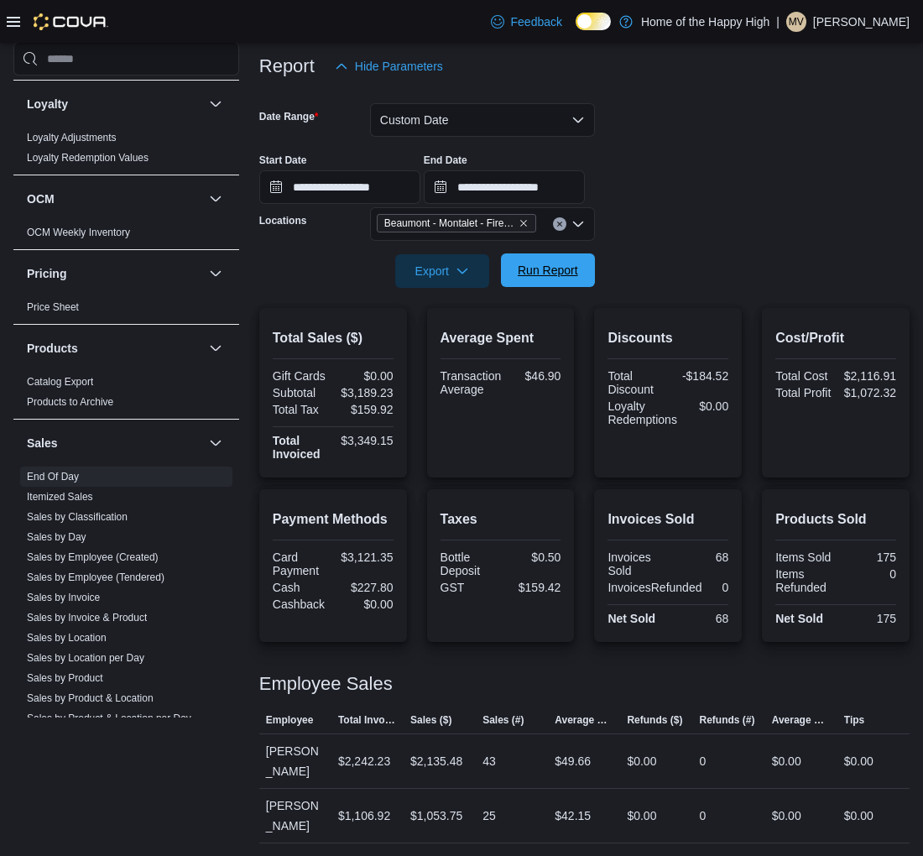
click at [548, 281] on span "Run Report" at bounding box center [548, 270] width 74 height 34
click at [544, 272] on span "Run Report" at bounding box center [548, 270] width 60 height 17
click at [544, 271] on span "Run Report" at bounding box center [548, 270] width 60 height 17
click at [548, 267] on span "Run Report" at bounding box center [548, 270] width 60 height 17
click at [585, 269] on button "Run Report" at bounding box center [548, 270] width 94 height 34
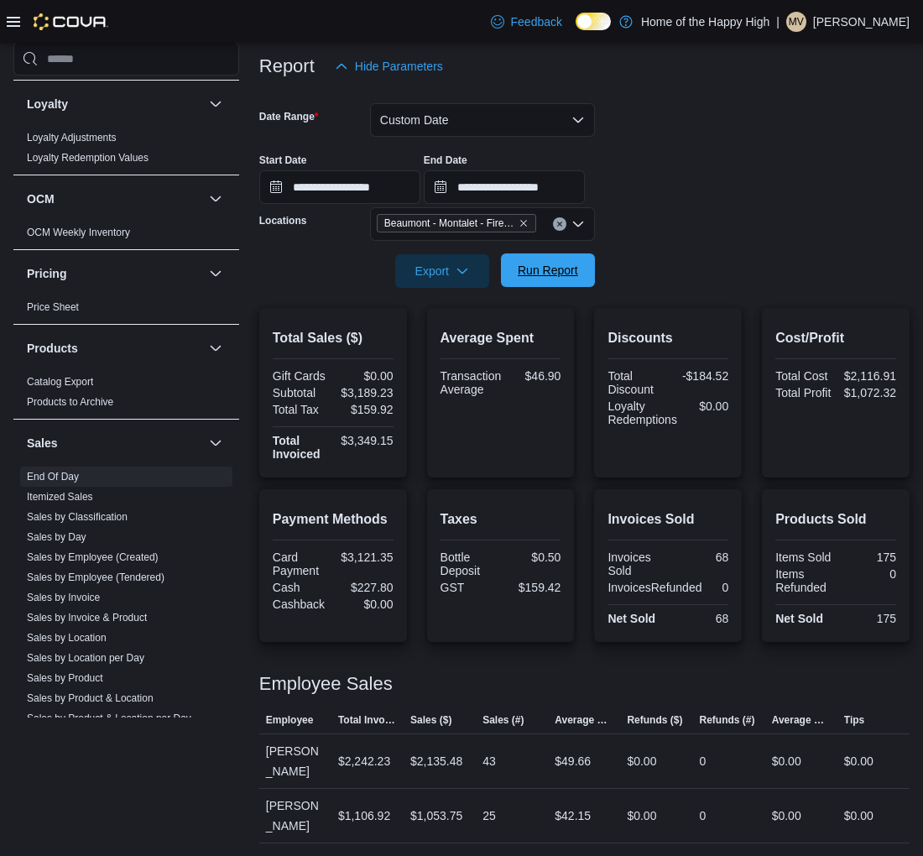
click at [529, 272] on span "Run Report" at bounding box center [548, 270] width 60 height 17
click at [568, 269] on span "Run Report" at bounding box center [548, 270] width 60 height 17
click at [566, 267] on span "Run Report" at bounding box center [548, 270] width 60 height 17
click at [572, 284] on span "Run Report" at bounding box center [548, 270] width 74 height 34
click at [580, 277] on span "Run Report" at bounding box center [548, 270] width 74 height 34
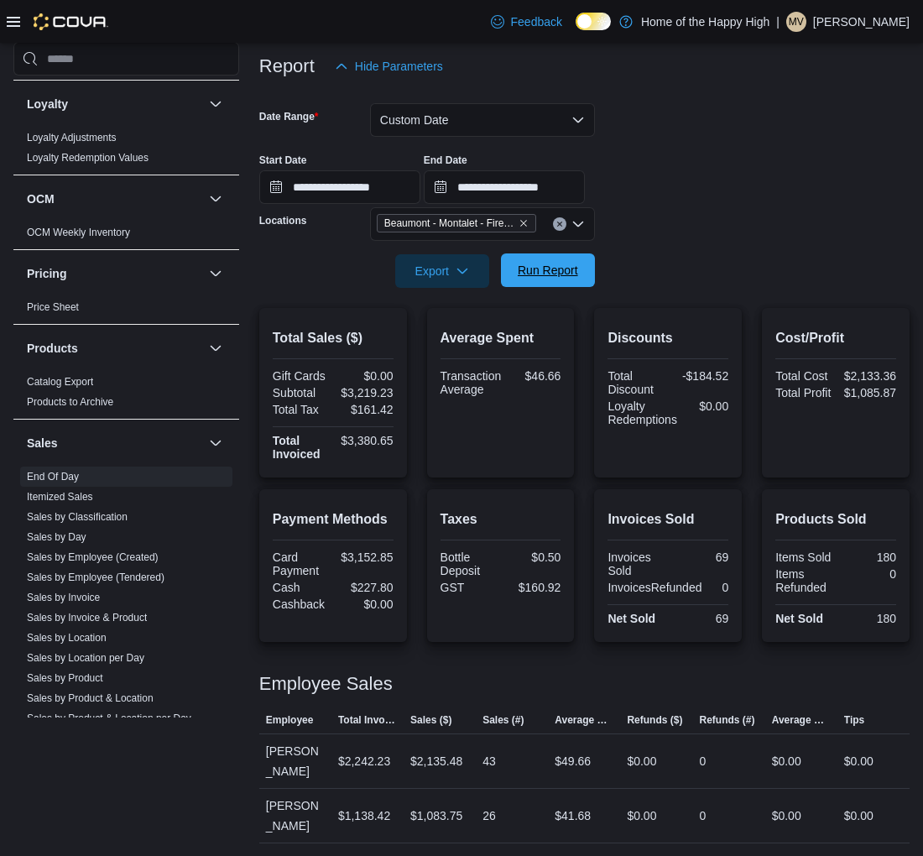
click at [557, 274] on span "Run Report" at bounding box center [548, 270] width 60 height 17
click at [512, 809] on div "27" at bounding box center [512, 816] width 72 height 34
drag, startPoint x: 653, startPoint y: 146, endPoint x: 751, endPoint y: 245, distance: 139.5
drag, startPoint x: 751, startPoint y: 245, endPoint x: 809, endPoint y: 208, distance: 68.7
click at [809, 208] on form "**********" at bounding box center [584, 185] width 650 height 205
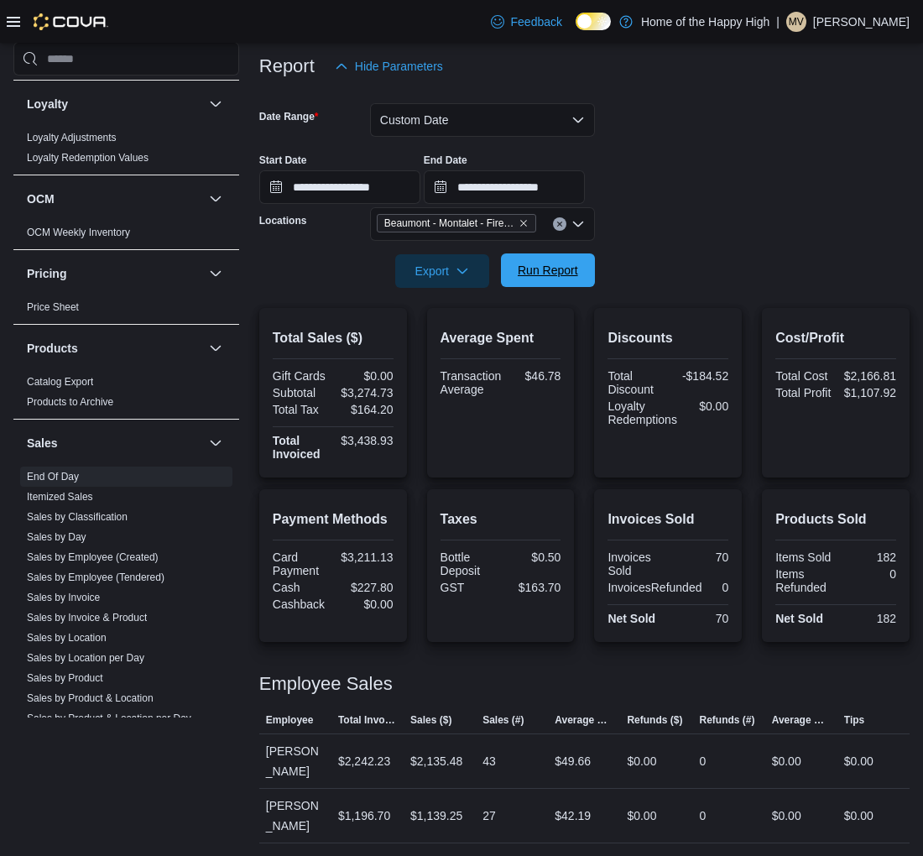
click at [557, 281] on span "Run Report" at bounding box center [548, 270] width 74 height 34
drag, startPoint x: 589, startPoint y: 801, endPoint x: 566, endPoint y: 810, distance: 25.2
click at [566, 810] on div "$44.41" at bounding box center [584, 816] width 72 height 34
click at [606, 781] on td "Average Sale $49.66" at bounding box center [584, 761] width 72 height 55
drag, startPoint x: 562, startPoint y: 809, endPoint x: 607, endPoint y: 810, distance: 44.5
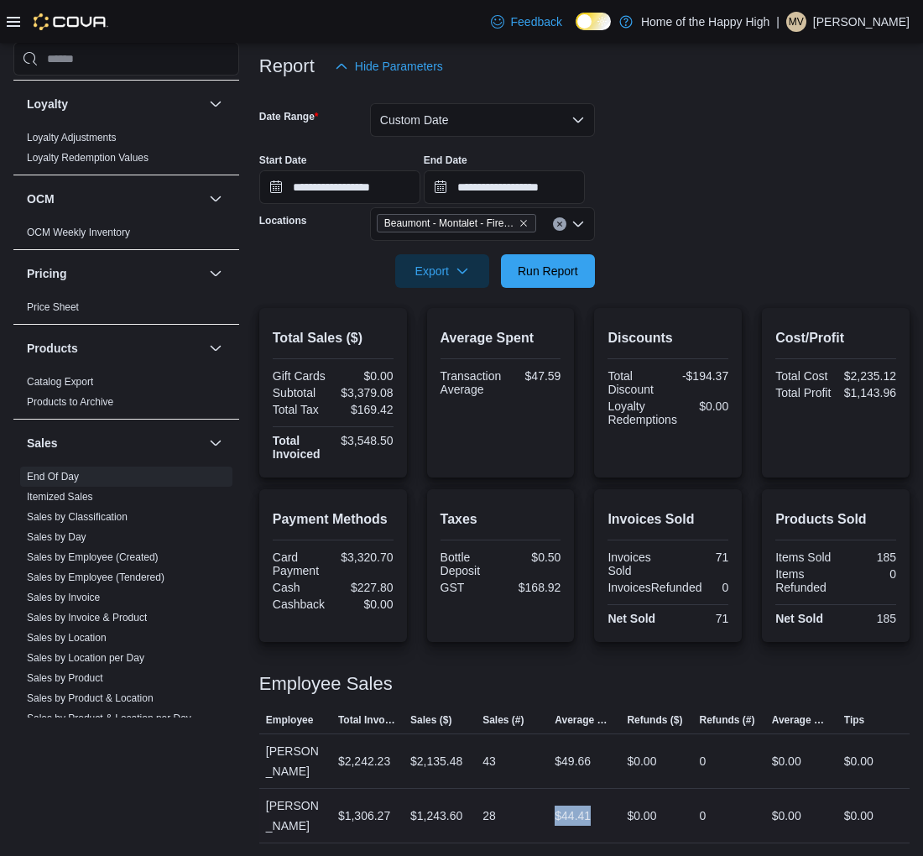
click at [607, 810] on div "$44.41" at bounding box center [584, 816] width 72 height 34
click at [523, 668] on div at bounding box center [584, 664] width 650 height 20
click at [542, 243] on div at bounding box center [584, 247] width 650 height 13
click at [542, 249] on div at bounding box center [584, 247] width 650 height 13
click at [549, 261] on span "Run Report" at bounding box center [548, 270] width 74 height 34
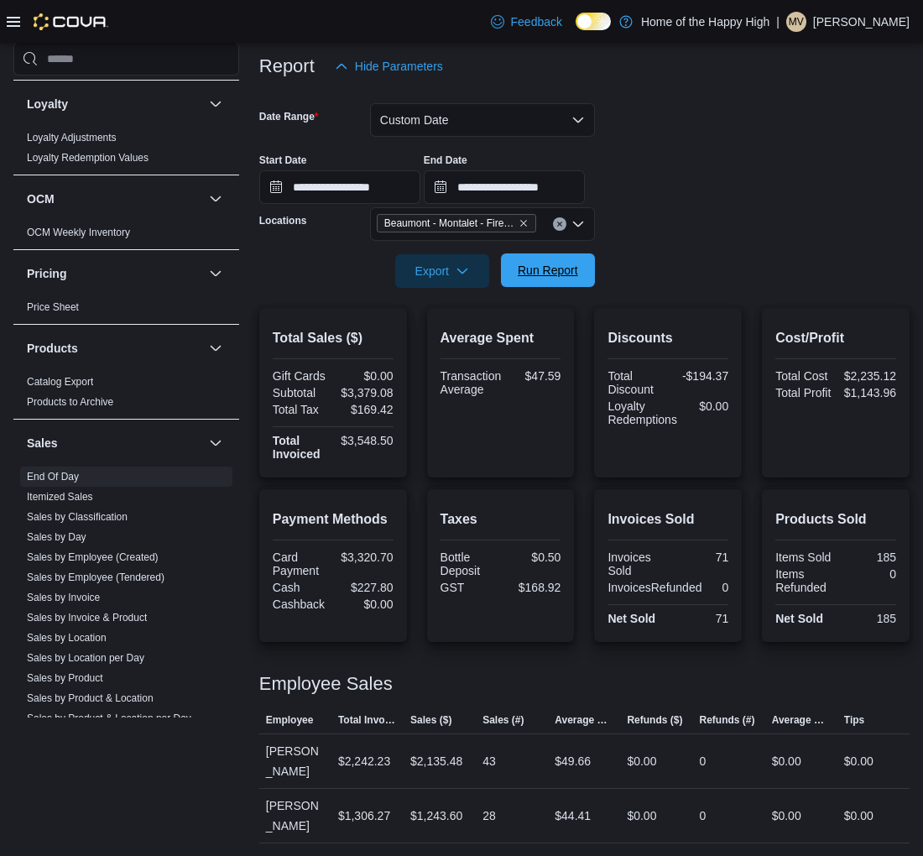
click at [560, 275] on span "Run Report" at bounding box center [548, 270] width 60 height 17
click at [572, 269] on span "Run Report" at bounding box center [548, 270] width 60 height 17
click at [562, 269] on span "Run Report" at bounding box center [548, 270] width 60 height 17
click at [552, 283] on span "Run Report" at bounding box center [548, 270] width 74 height 34
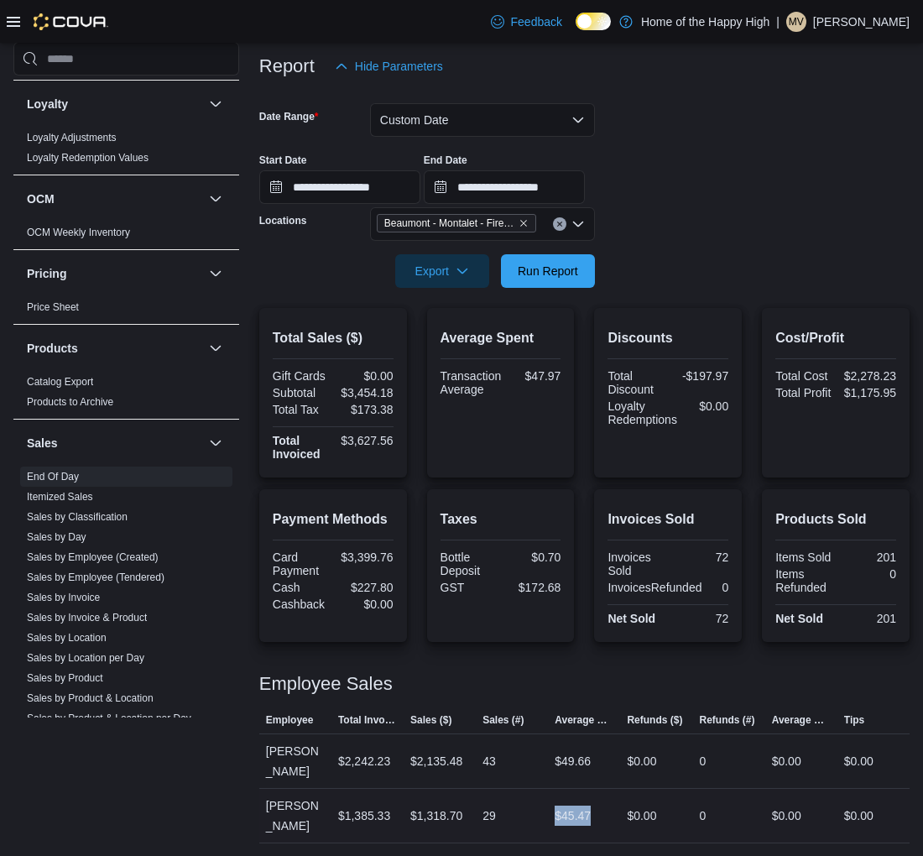
drag, startPoint x: 596, startPoint y: 810, endPoint x: 556, endPoint y: 814, distance: 40.5
click at [556, 814] on div "$45.47" at bounding box center [584, 816] width 72 height 34
click at [519, 674] on div "Employee Sales" at bounding box center [584, 684] width 650 height 20
click at [568, 265] on span "Run Report" at bounding box center [548, 270] width 60 height 17
click at [576, 253] on span "Run Report" at bounding box center [548, 270] width 74 height 34
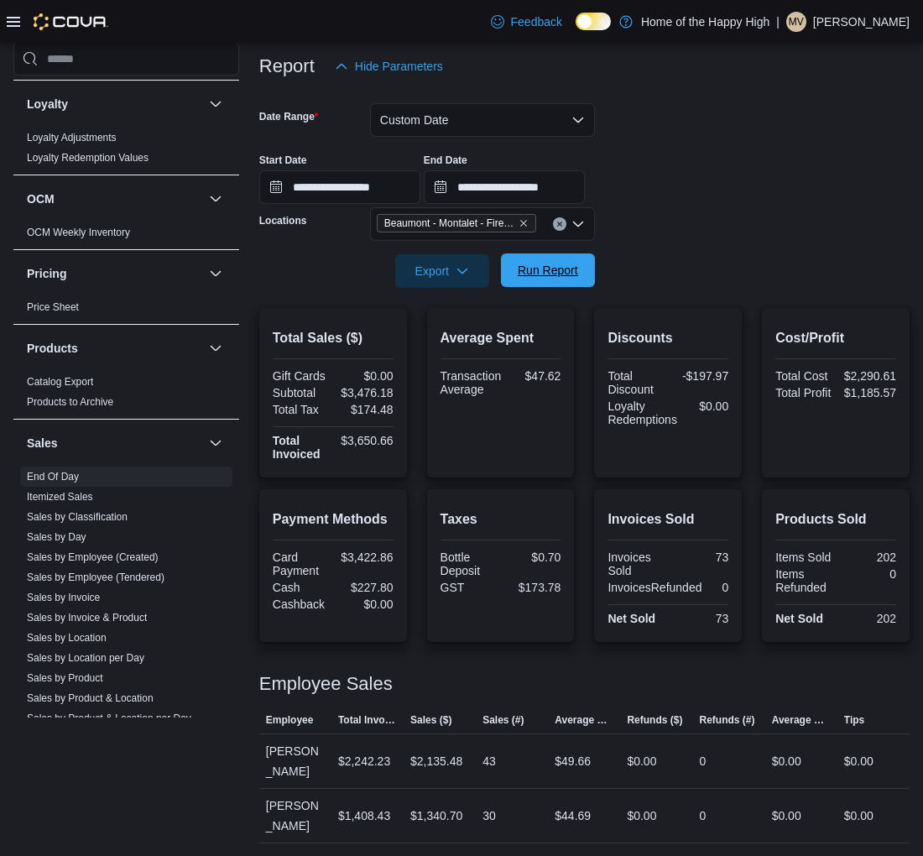
click at [576, 265] on span "Run Report" at bounding box center [548, 270] width 60 height 17
click at [565, 225] on button "Clear input" at bounding box center [559, 223] width 13 height 13
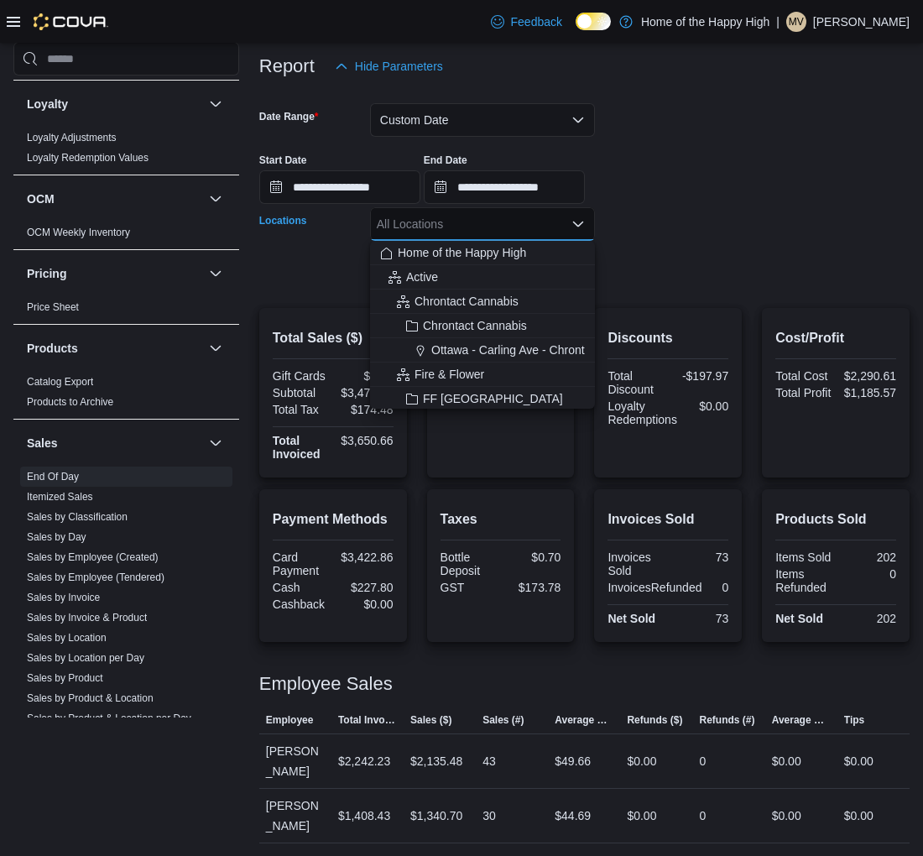
click at [497, 225] on div "All Locations" at bounding box center [482, 224] width 225 height 34
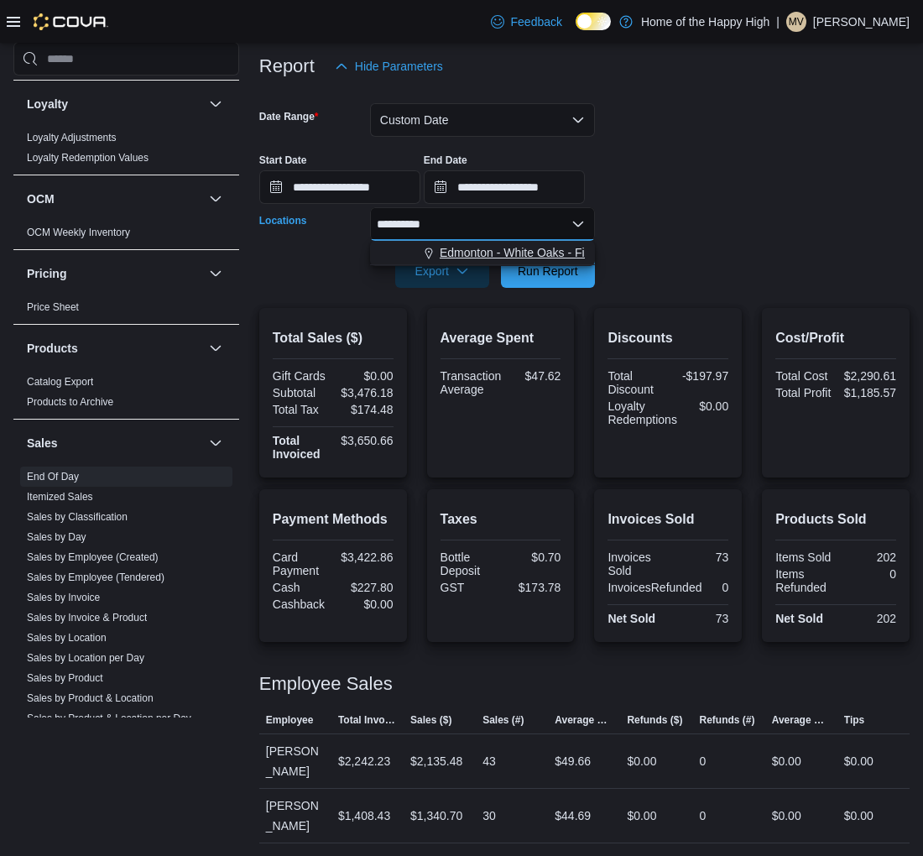
type input "**********"
click at [483, 244] on span "Edmonton - White Oaks - Fire & Flower" at bounding box center [542, 252] width 205 height 17
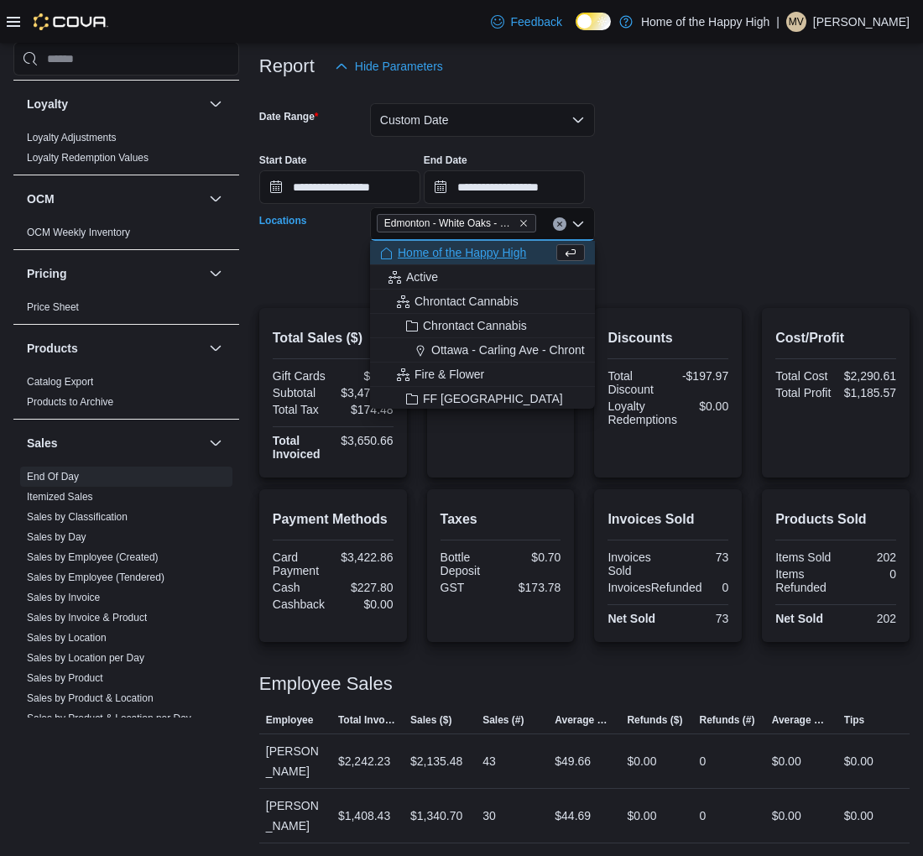
click at [664, 214] on form "**********" at bounding box center [584, 185] width 650 height 205
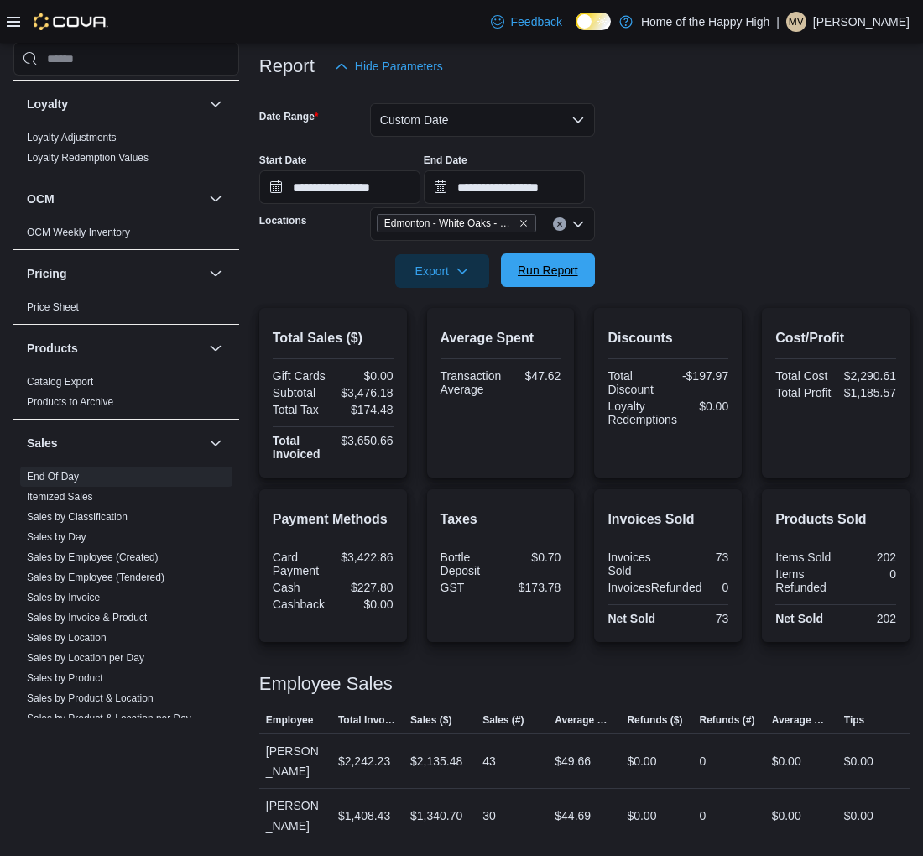
click at [551, 262] on span "Run Report" at bounding box center [548, 270] width 60 height 17
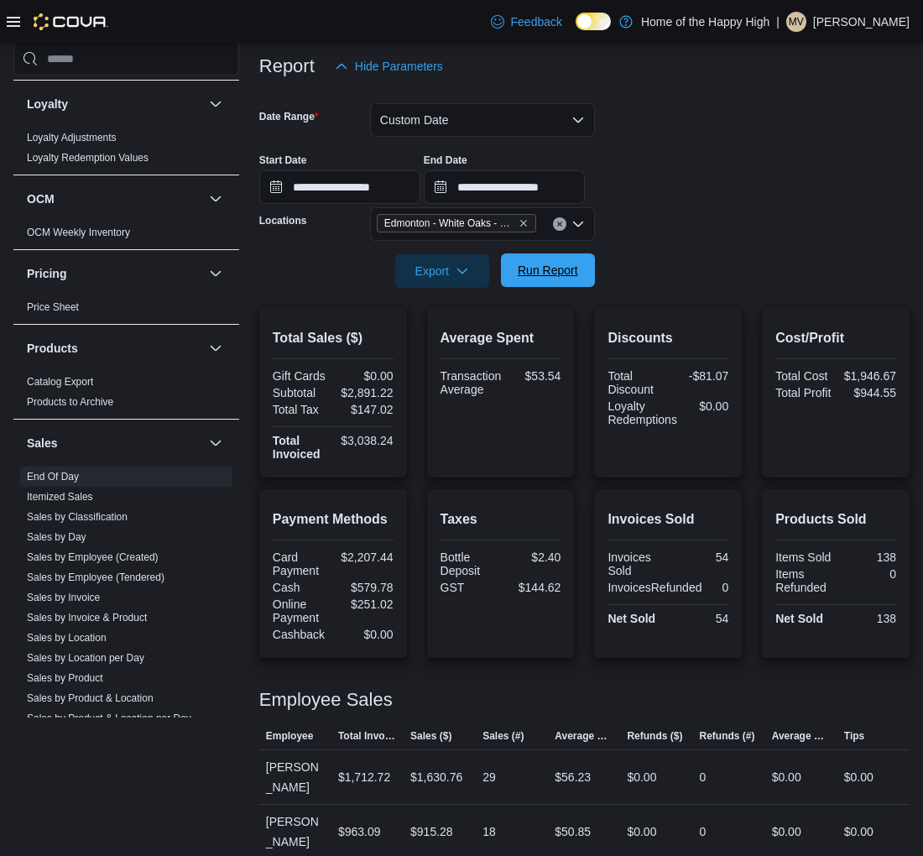
click at [559, 274] on span "Run Report" at bounding box center [548, 270] width 60 height 17
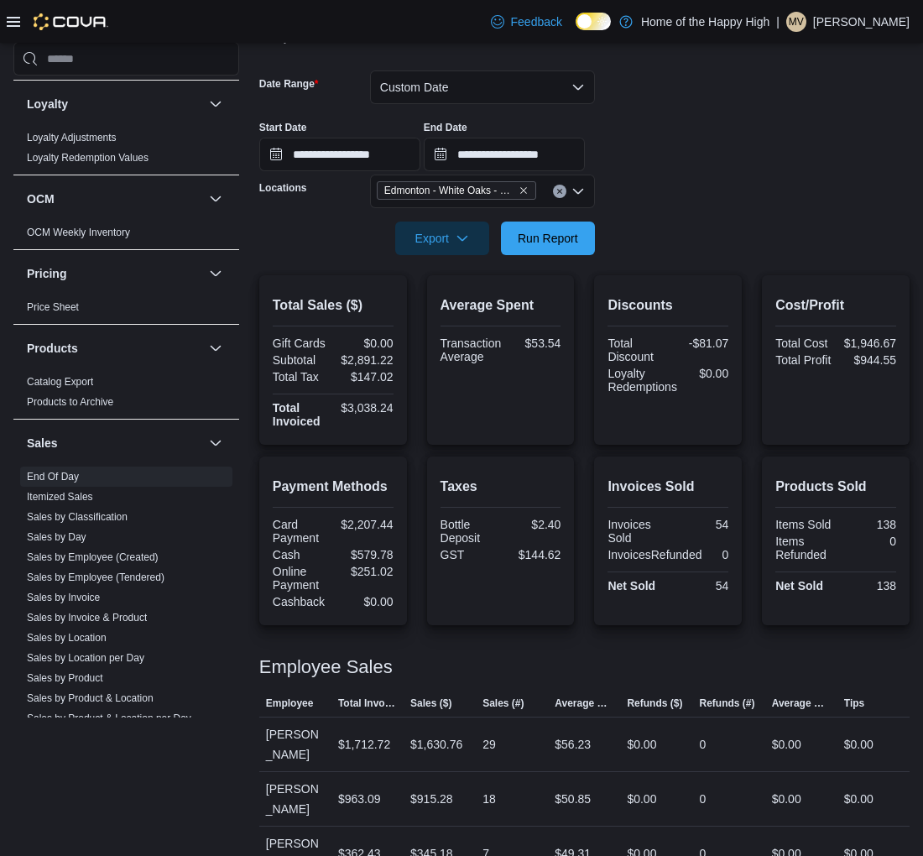
scroll to position [250, 0]
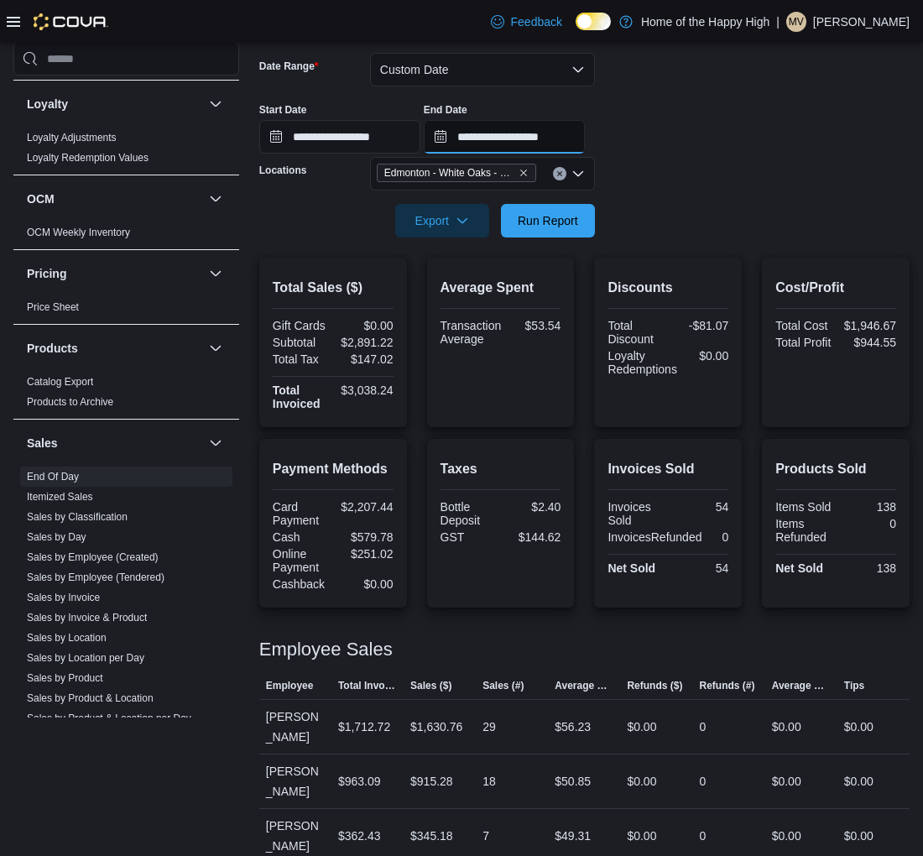
click at [577, 144] on input "**********" at bounding box center [504, 137] width 161 height 34
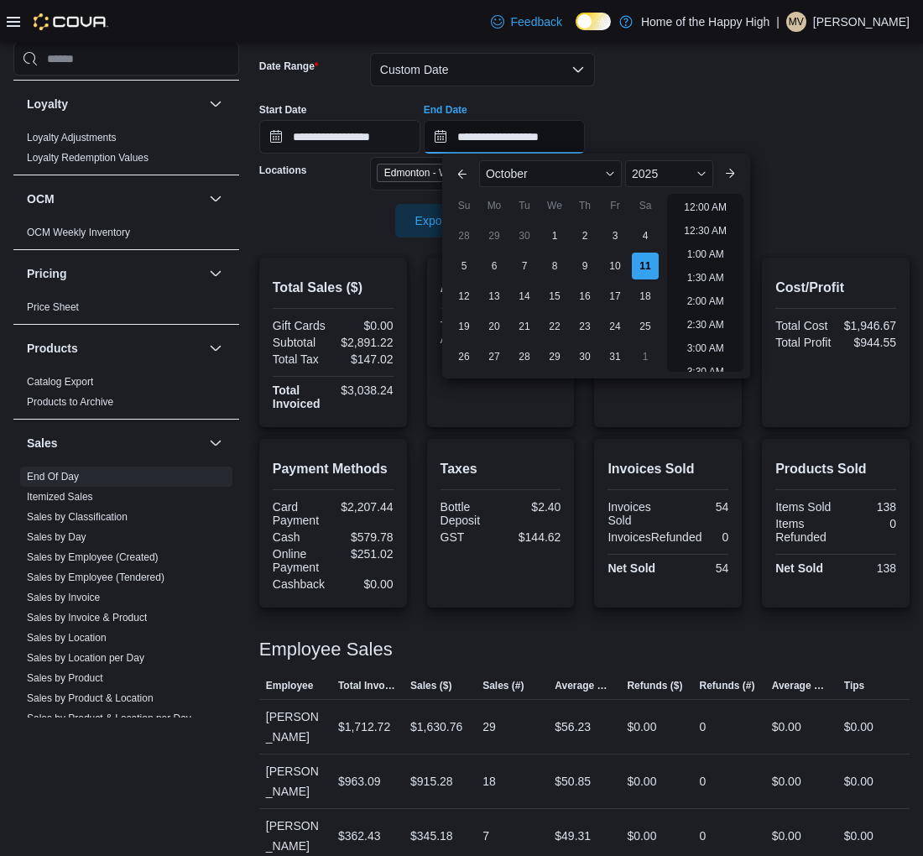
scroll to position [953, 0]
click at [713, 196] on li "8:00 PM" at bounding box center [705, 195] width 51 height 20
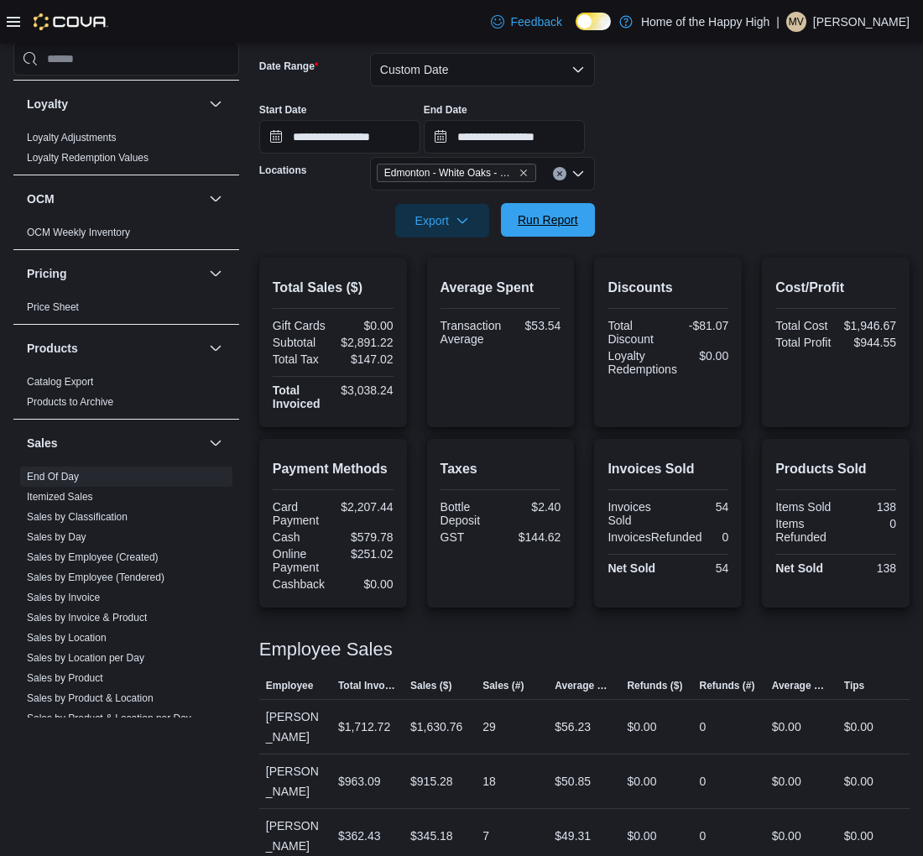
click at [567, 233] on span "Run Report" at bounding box center [548, 220] width 74 height 34
click at [563, 206] on span "Run Report" at bounding box center [548, 220] width 74 height 34
click at [406, 171] on span "Edmonton - White Oaks - Fire & Flower" at bounding box center [449, 173] width 131 height 17
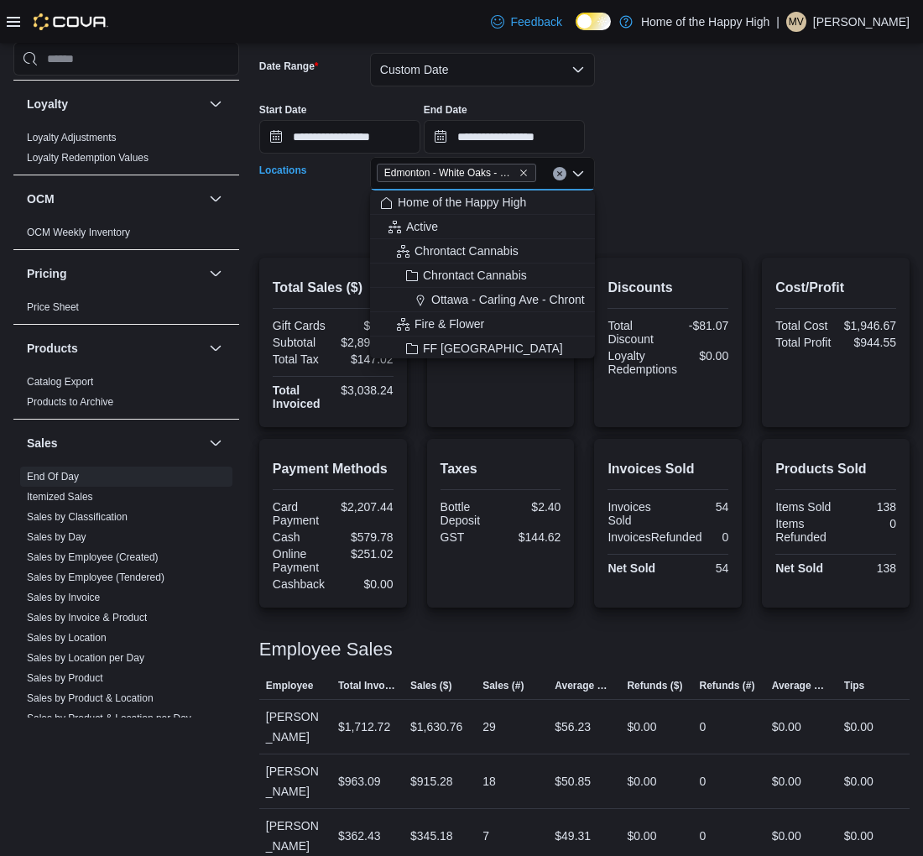
click at [723, 154] on div at bounding box center [584, 155] width 650 height 3
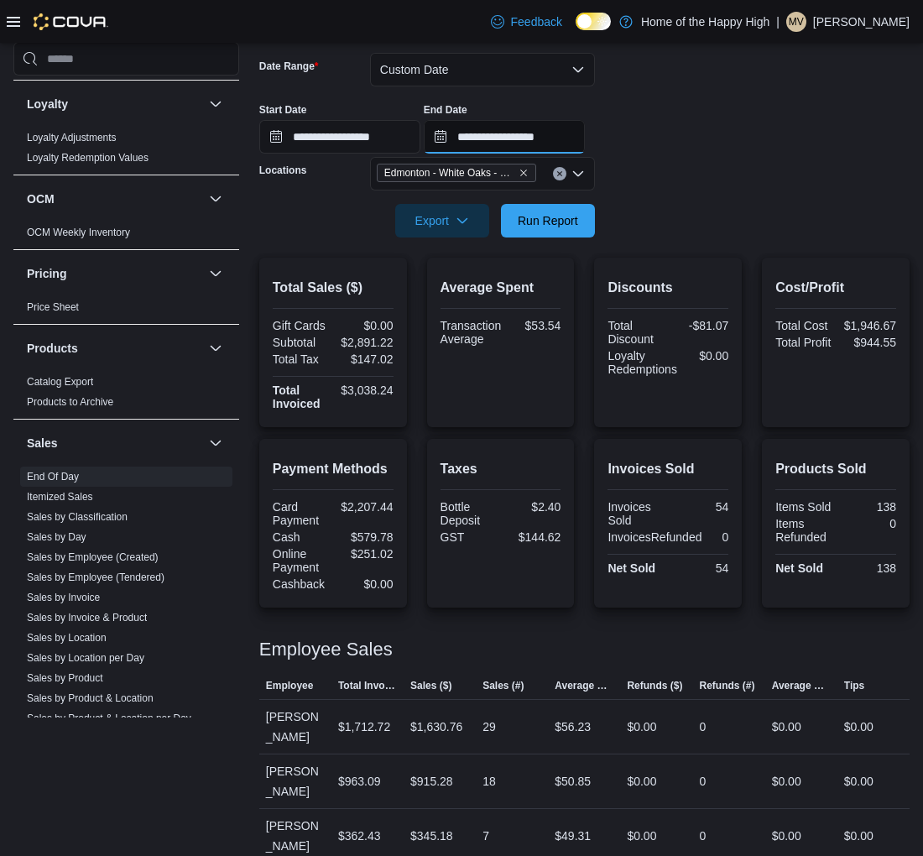
click at [585, 128] on input "**********" at bounding box center [504, 137] width 161 height 34
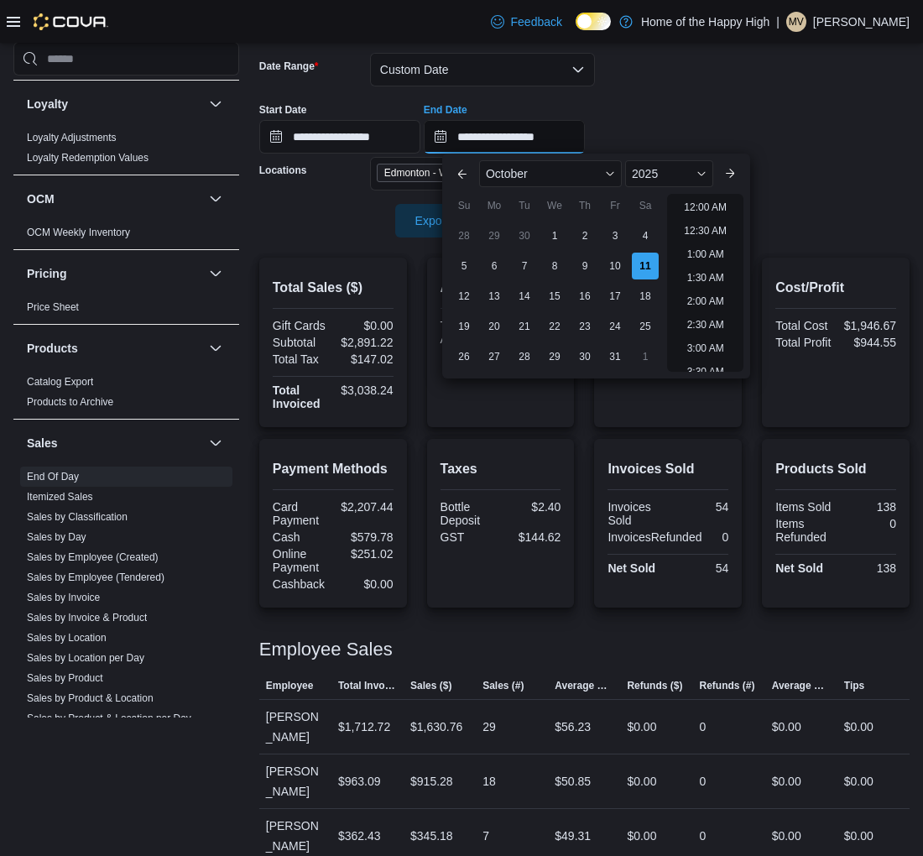
scroll to position [953, 0]
click at [722, 242] on li "9:00 PM" at bounding box center [705, 242] width 51 height 20
type input "**********"
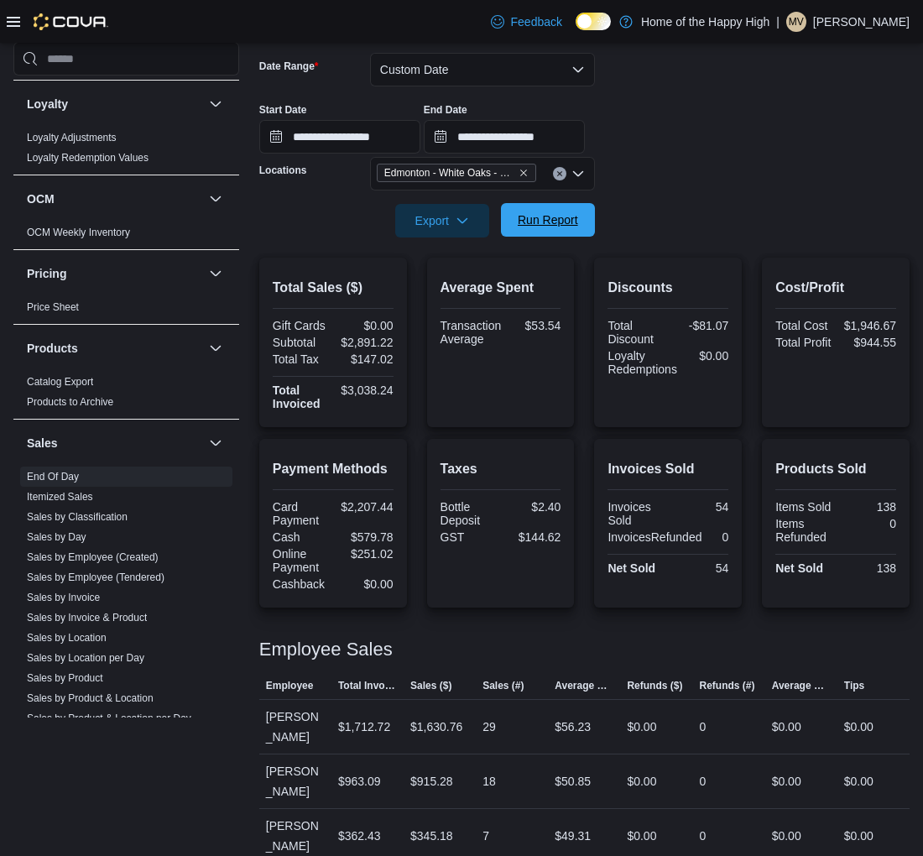
click at [584, 227] on span "Run Report" at bounding box center [548, 220] width 74 height 34
click at [556, 170] on icon "Clear input" at bounding box center [559, 173] width 7 height 7
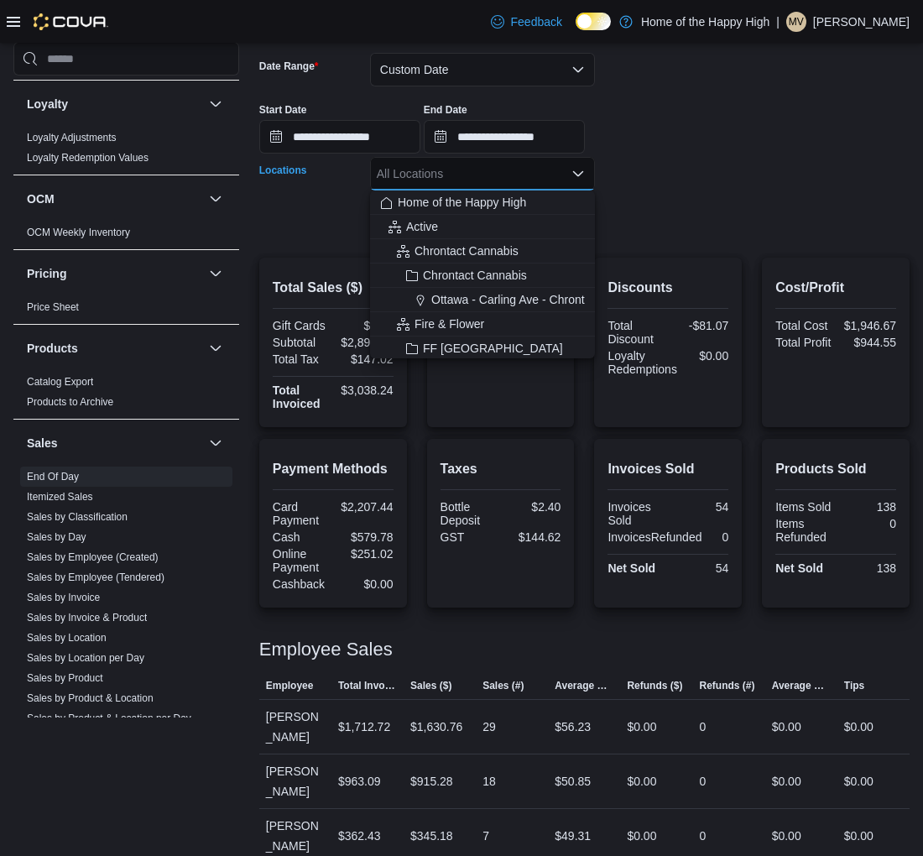
click at [509, 169] on div "All Locations Combo box. Selected. Combo box input. All Locations. Type some te…" at bounding box center [482, 174] width 225 height 34
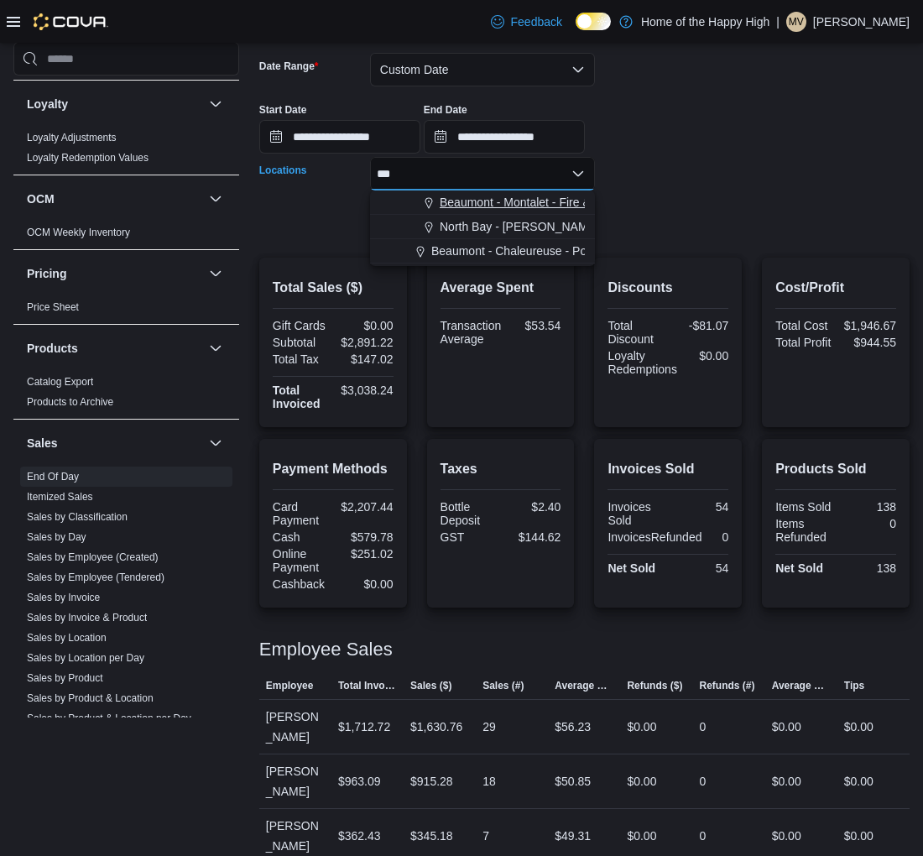
type input "***"
click at [541, 191] on button "Beaumont - Montalet - Fire & Flower" at bounding box center [482, 203] width 225 height 24
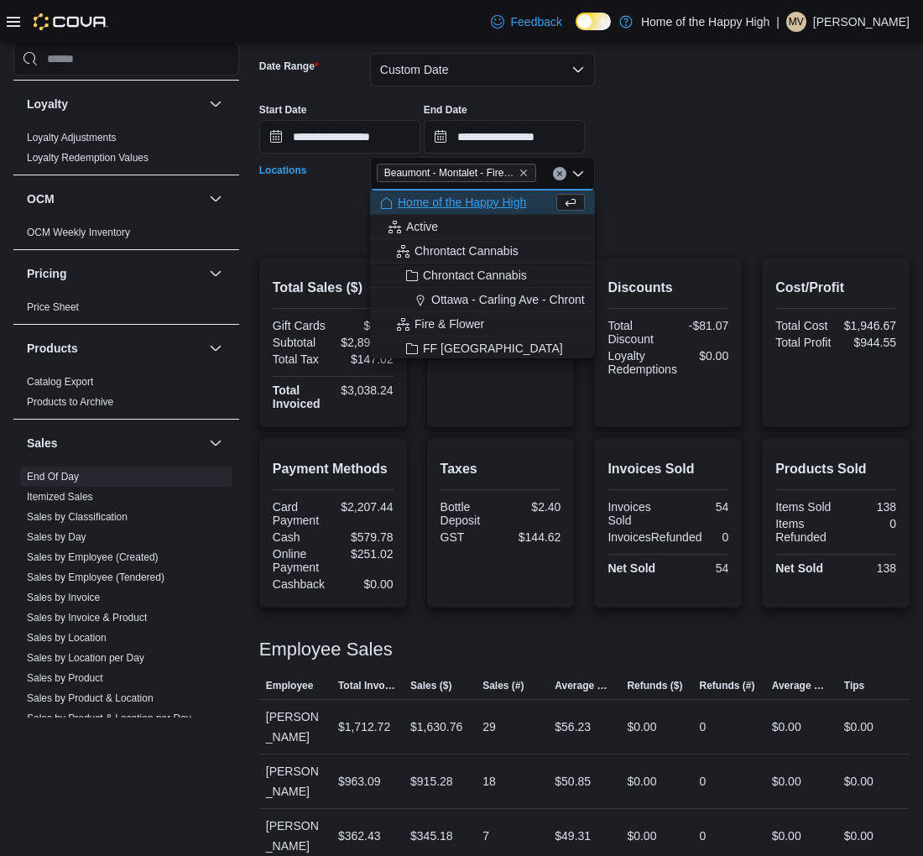
click at [705, 120] on div "**********" at bounding box center [584, 122] width 650 height 64
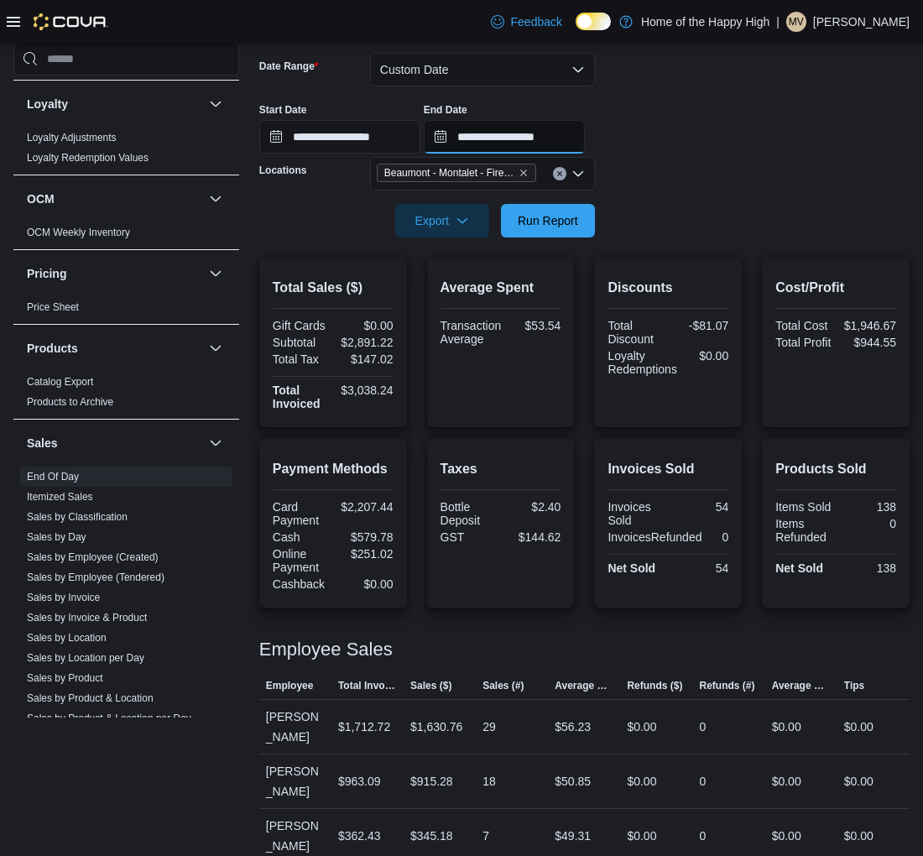
click at [550, 123] on input "**********" at bounding box center [504, 137] width 161 height 34
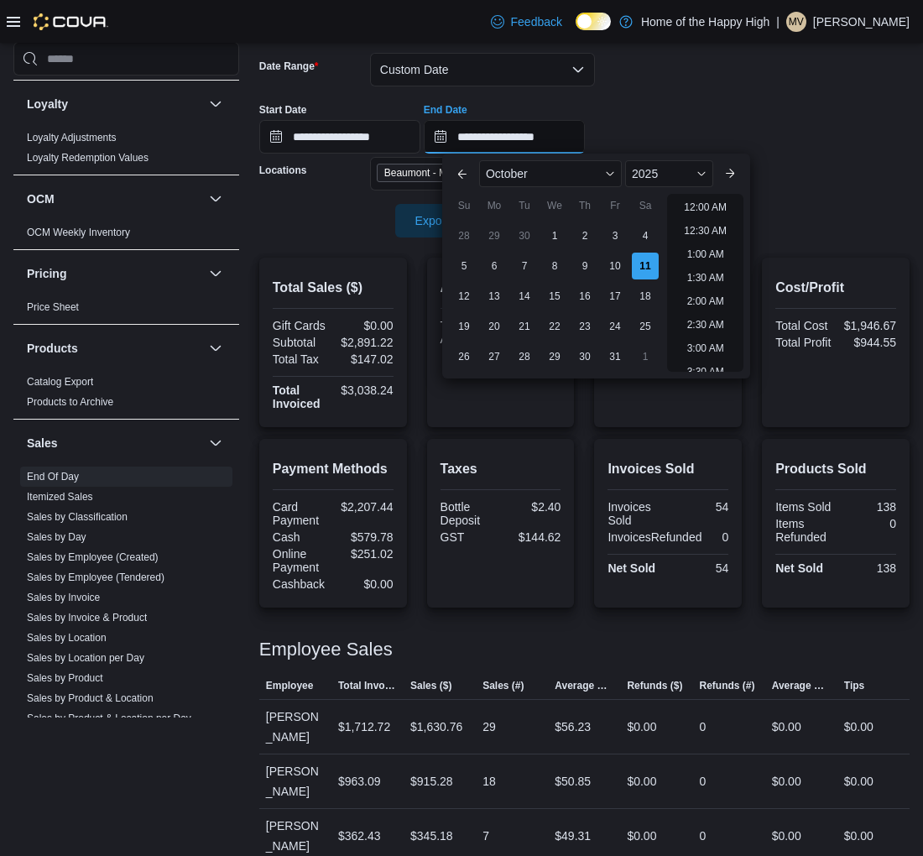
scroll to position [953, 0]
click at [712, 290] on li "10:00 PM" at bounding box center [705, 289] width 56 height 20
type input "**********"
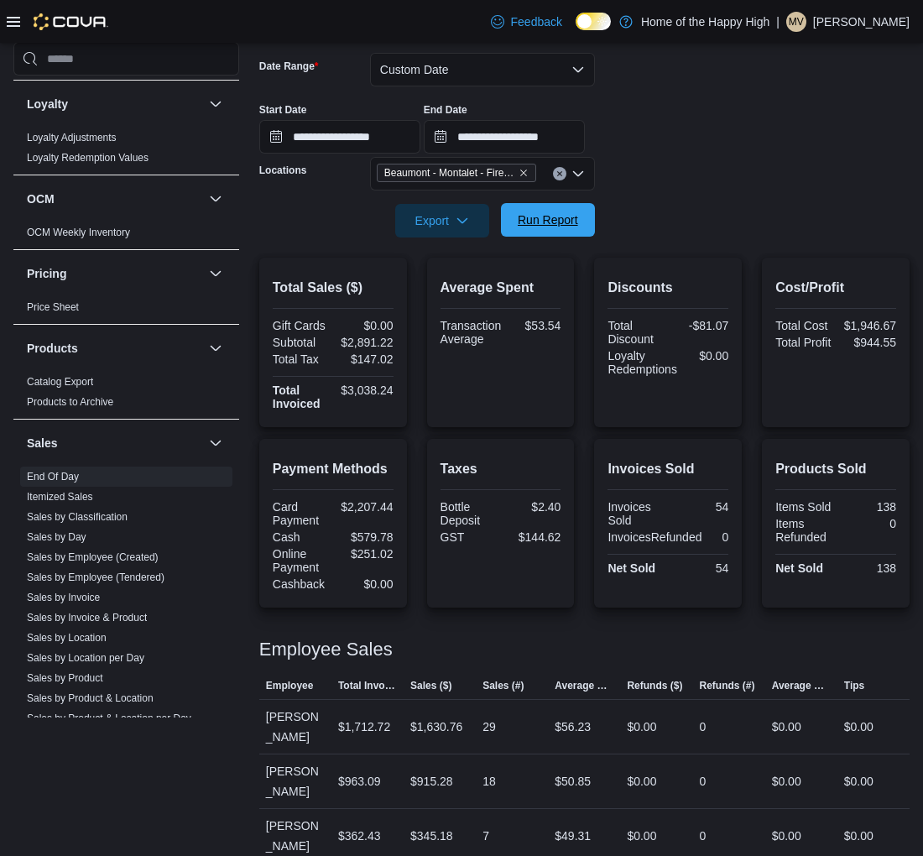
click at [577, 219] on span "Run Report" at bounding box center [548, 220] width 60 height 17
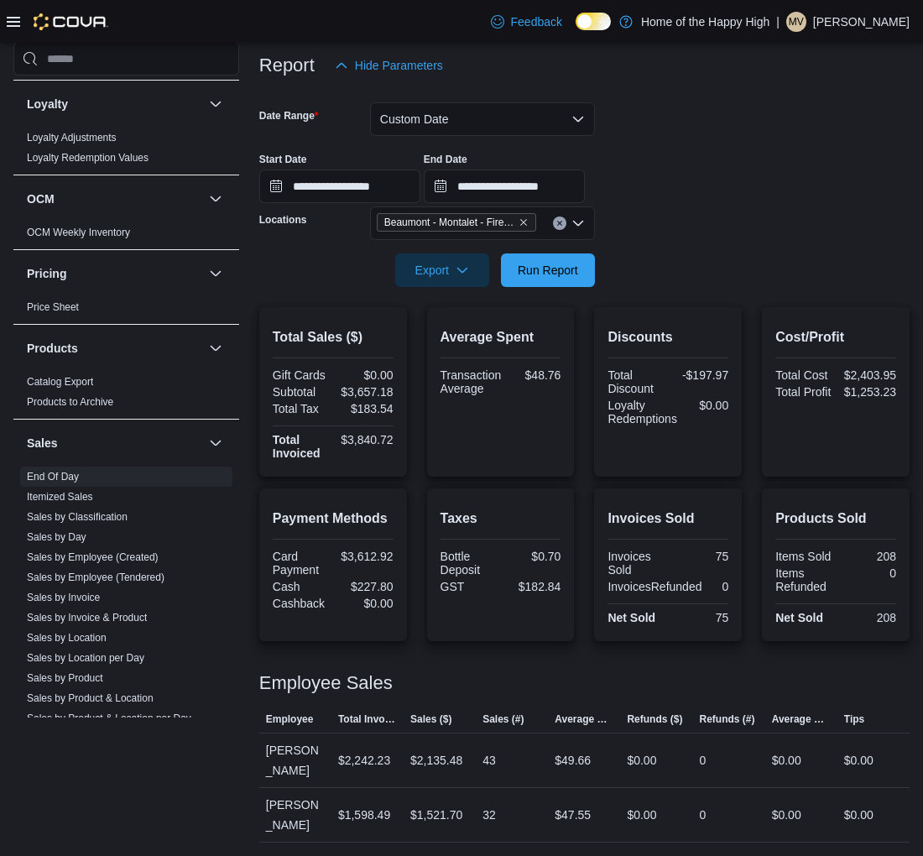
scroll to position [200, 0]
click at [560, 177] on input "**********" at bounding box center [504, 187] width 161 height 34
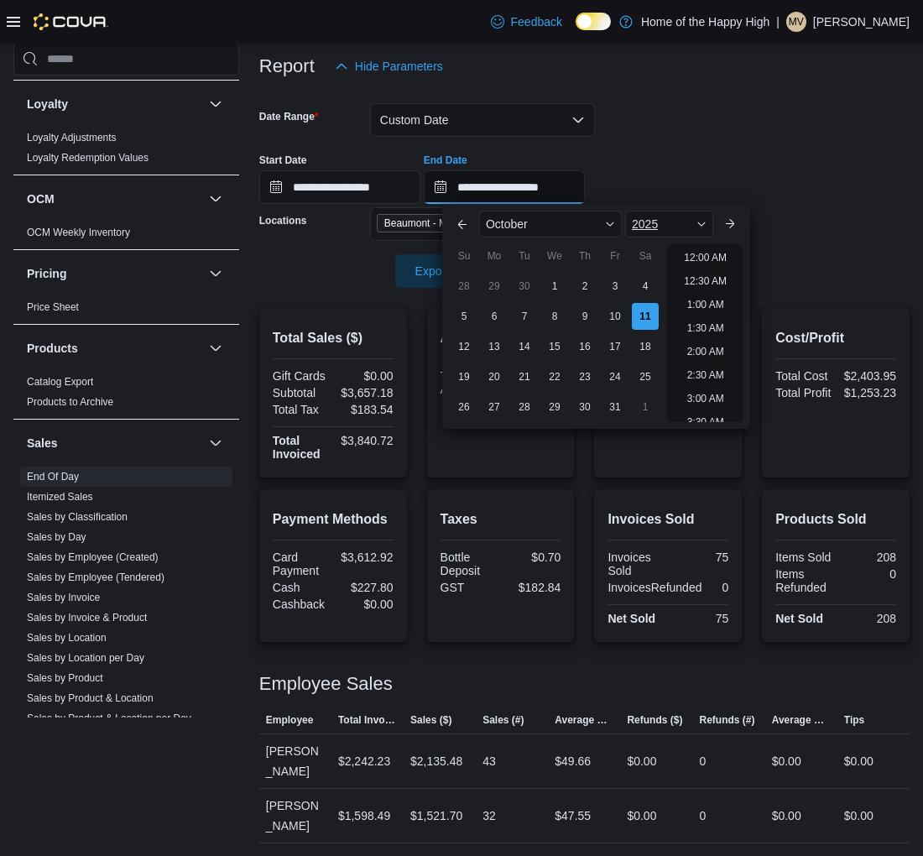
scroll to position [953, 0]
click at [723, 101] on div at bounding box center [584, 93] width 650 height 20
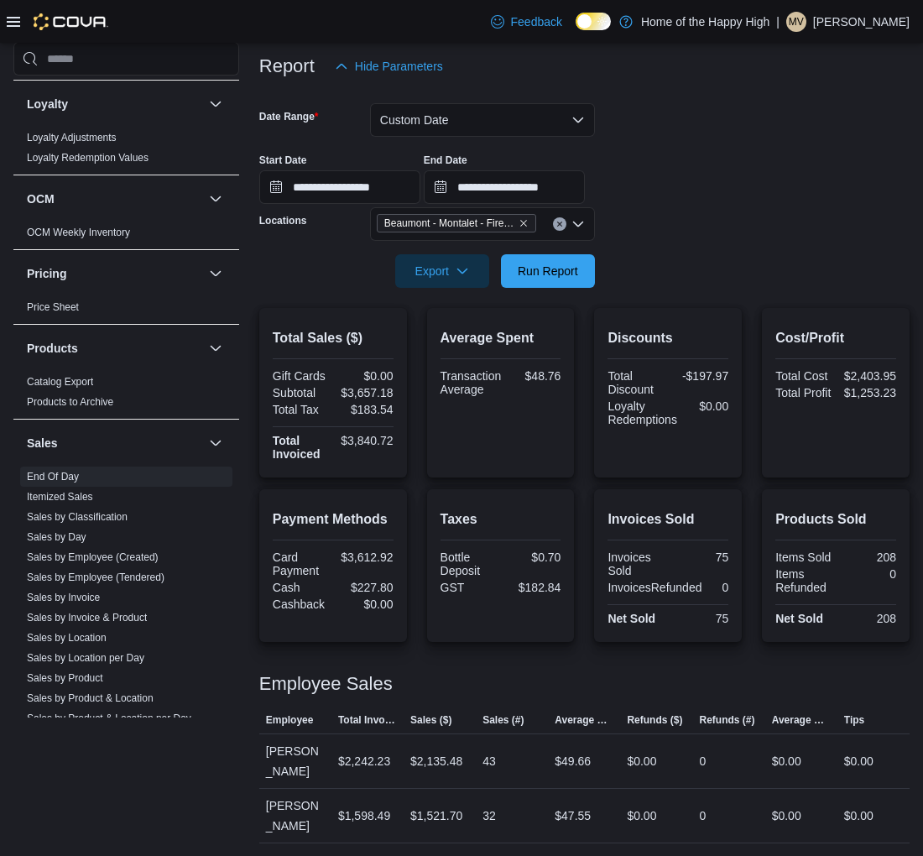
click at [563, 218] on button "Clear input" at bounding box center [559, 223] width 13 height 13
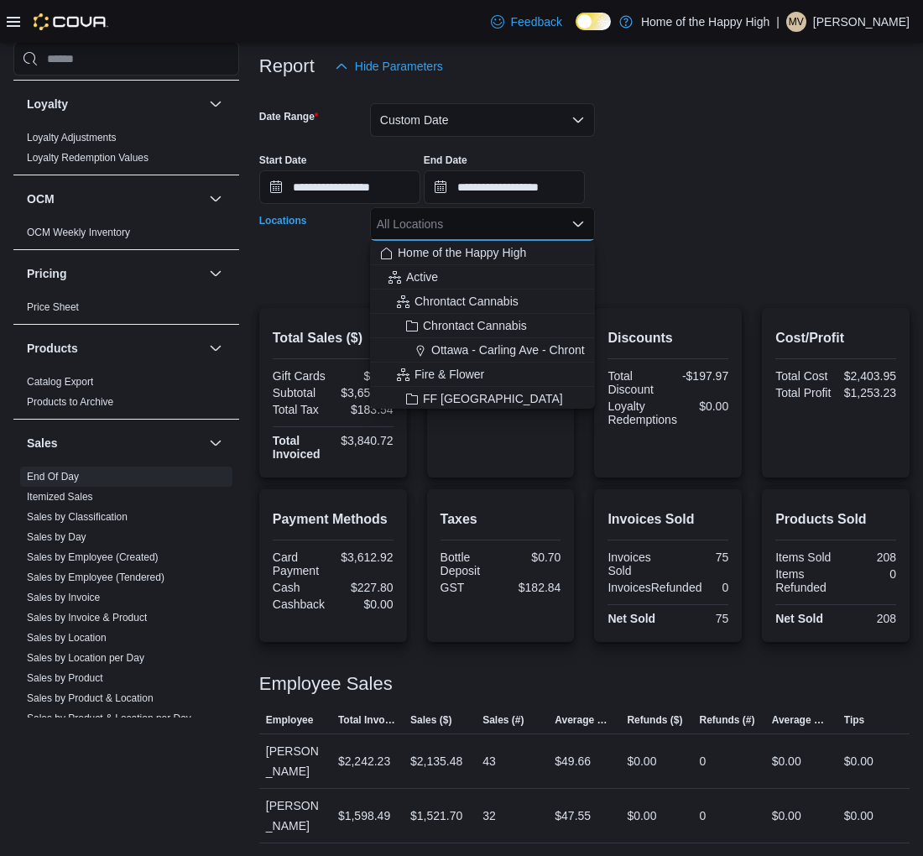
click at [515, 222] on div "All Locations Combo box. Selected. Combo box input. All Locations. Type some te…" at bounding box center [482, 224] width 225 height 34
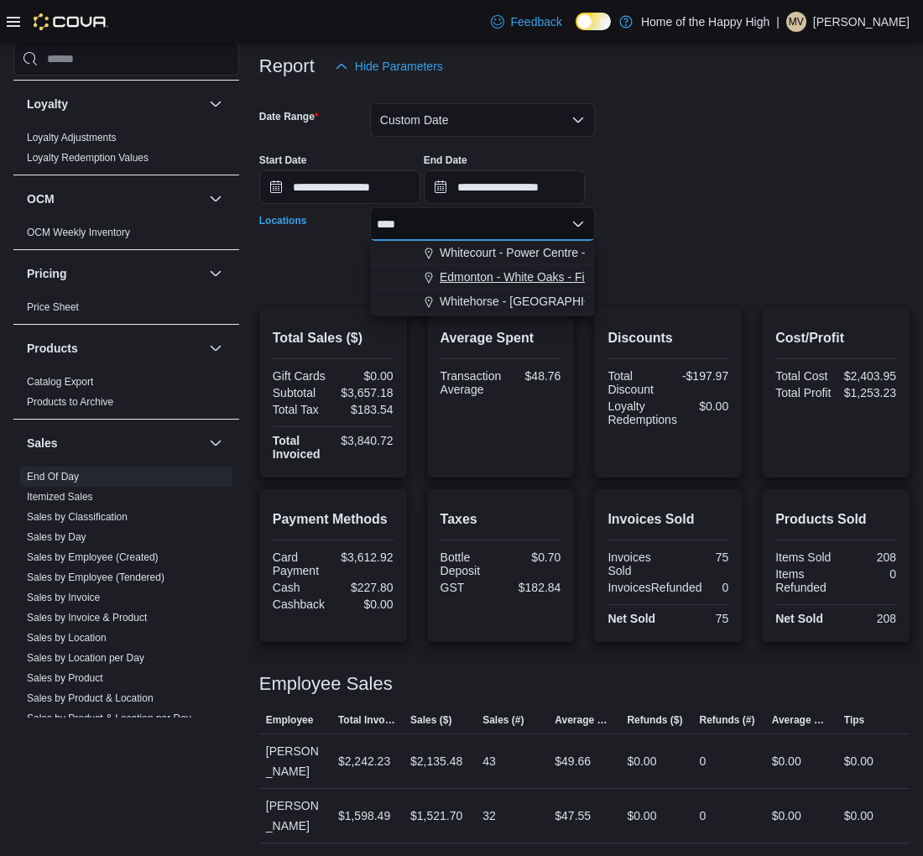
type input "****"
click at [552, 278] on span "Edmonton - White Oaks - Fire & Flower" at bounding box center [542, 277] width 205 height 17
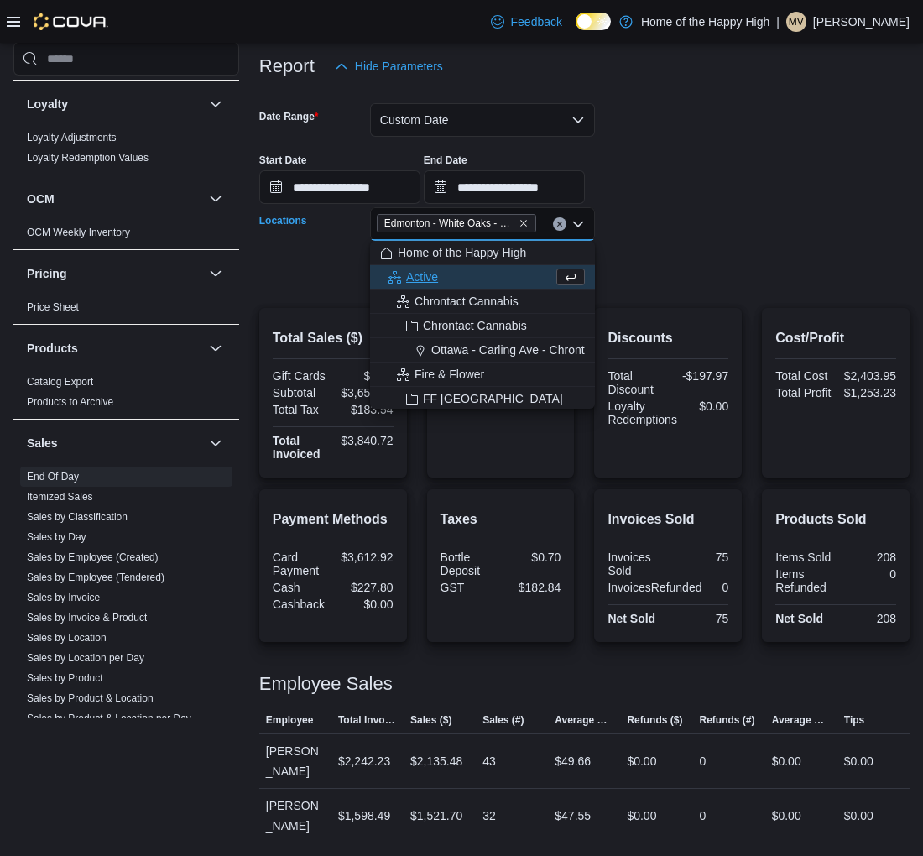
click at [711, 242] on div at bounding box center [584, 247] width 650 height 13
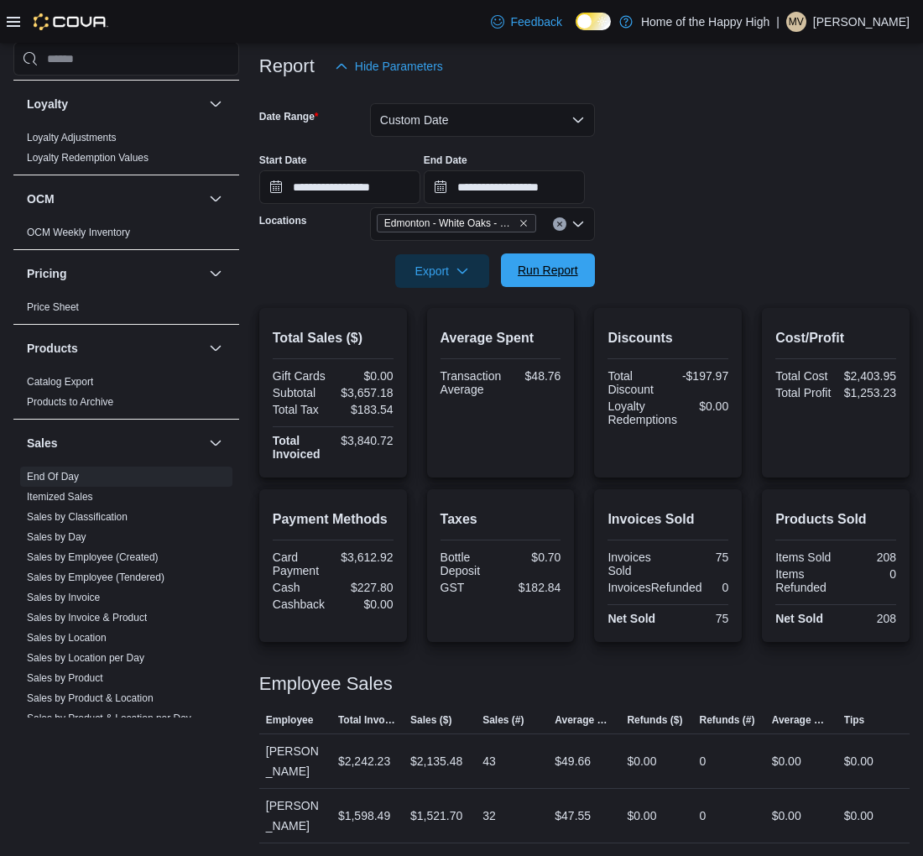
click at [525, 274] on span "Run Report" at bounding box center [548, 270] width 60 height 17
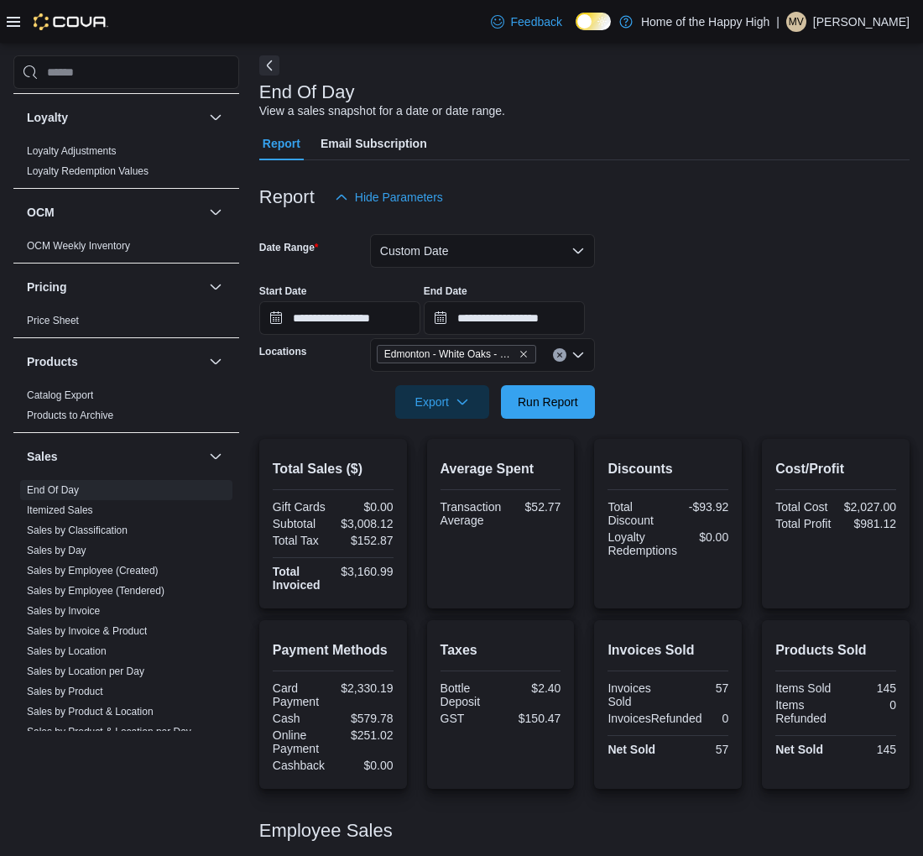
scroll to position [64, 0]
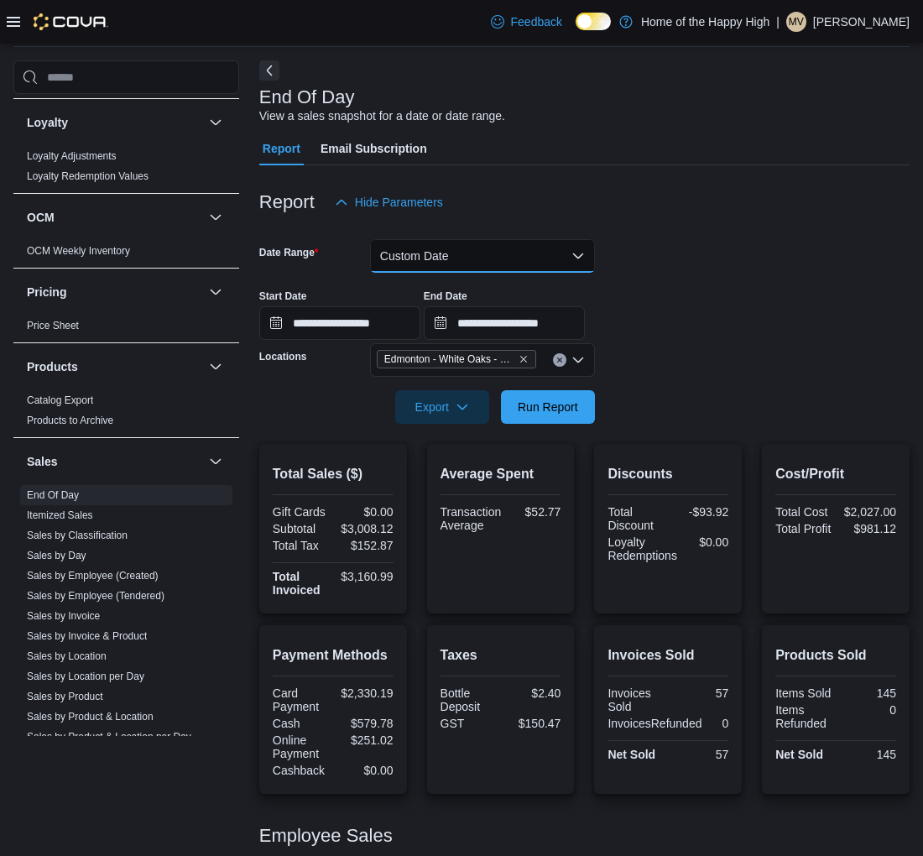
drag, startPoint x: 484, startPoint y: 257, endPoint x: 499, endPoint y: 270, distance: 19.6
click at [498, 269] on button "Custom Date" at bounding box center [482, 256] width 225 height 34
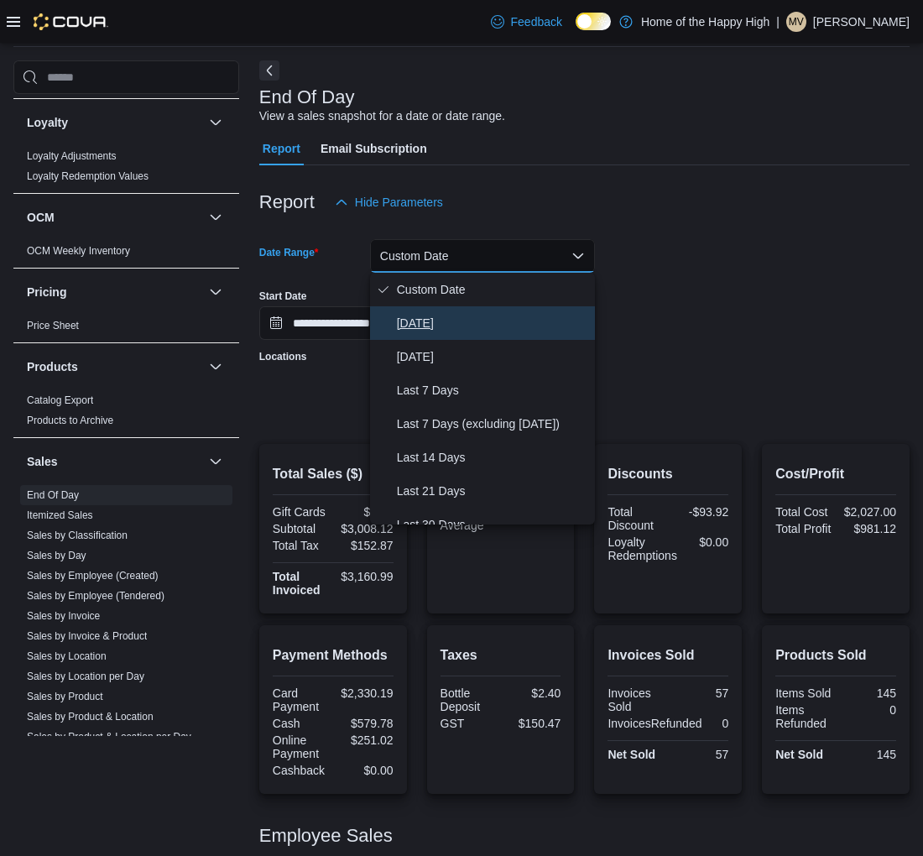
click at [412, 311] on button "[DATE]" at bounding box center [482, 323] width 225 height 34
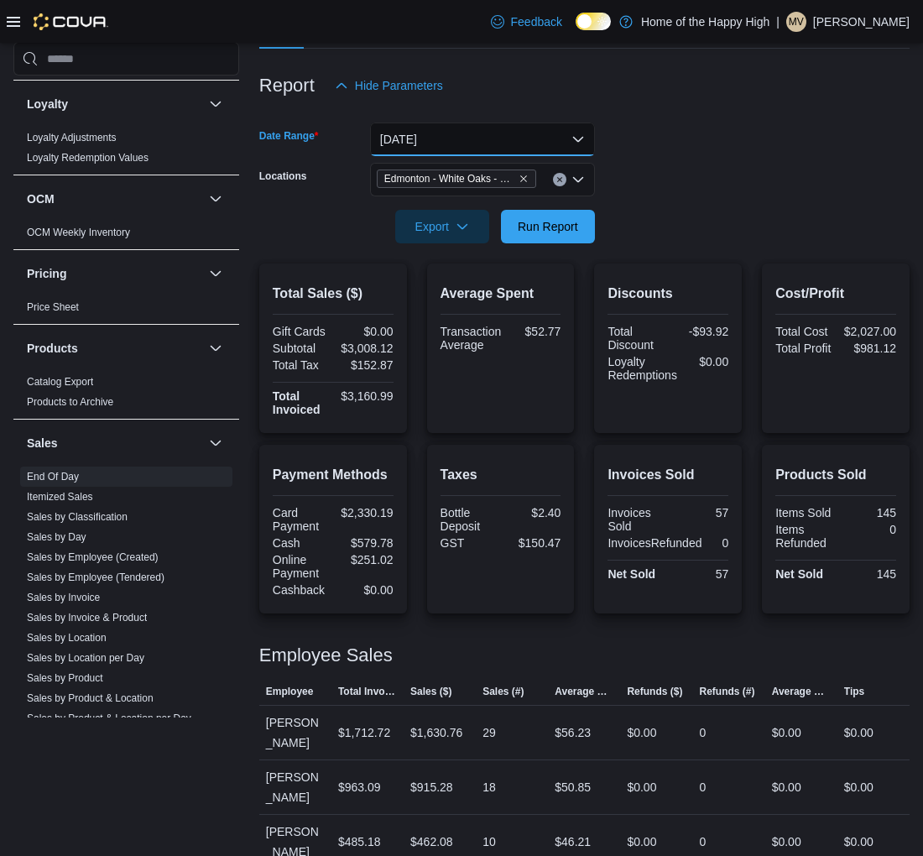
scroll to position [187, 0]
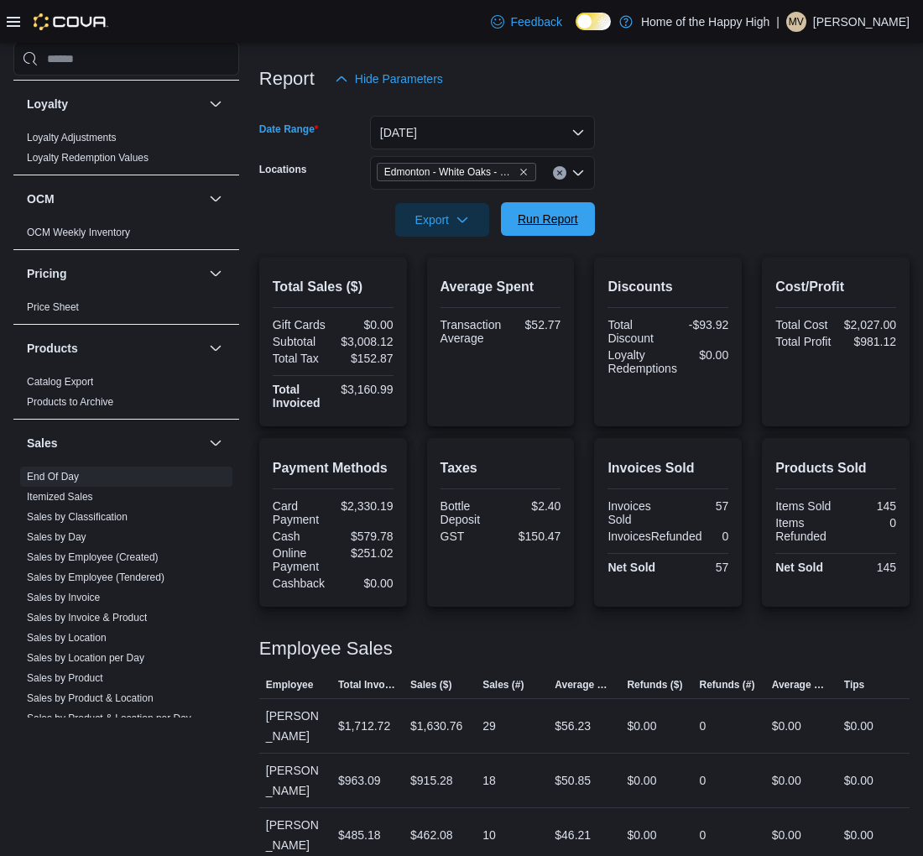
click at [576, 214] on span "Run Report" at bounding box center [548, 219] width 60 height 17
drag, startPoint x: 596, startPoint y: 755, endPoint x: 535, endPoint y: 756, distance: 60.4
click at [535, 756] on tr "Employee [PERSON_NAME] Hoek Total Invoiced $983.57 Sales ($) $934.78 Sales (#) …" at bounding box center [584, 781] width 650 height 55
click at [765, 196] on div at bounding box center [584, 196] width 650 height 13
click at [454, 206] on span "Export" at bounding box center [442, 219] width 74 height 34
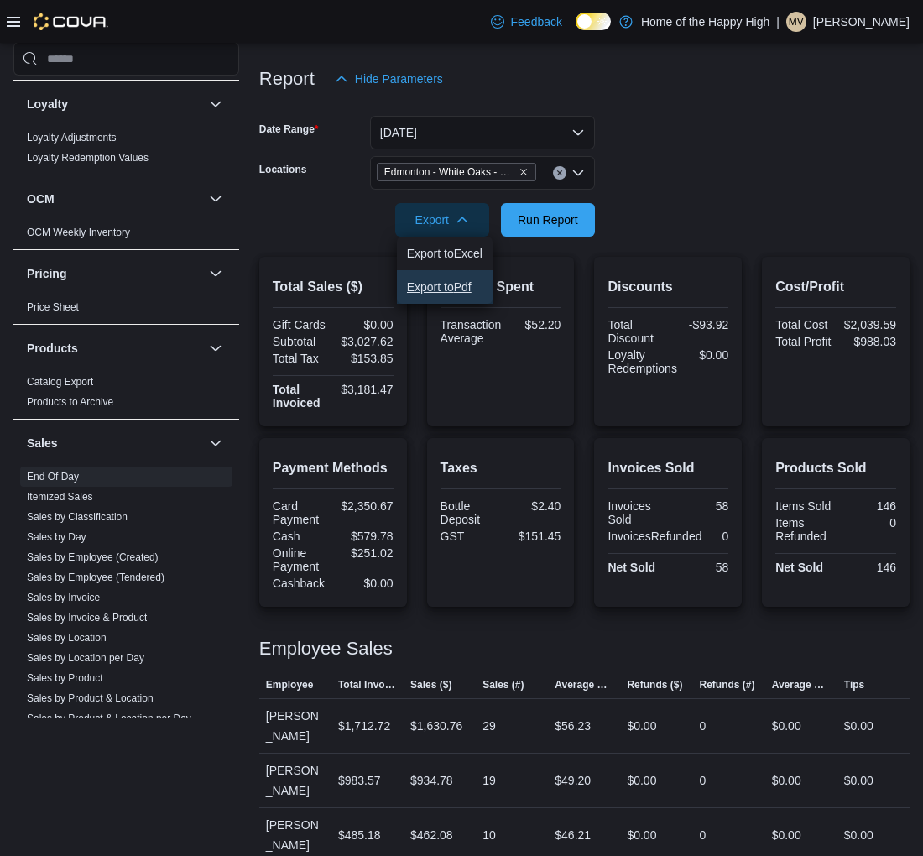
click at [439, 275] on button "Export to Pdf" at bounding box center [445, 287] width 96 height 34
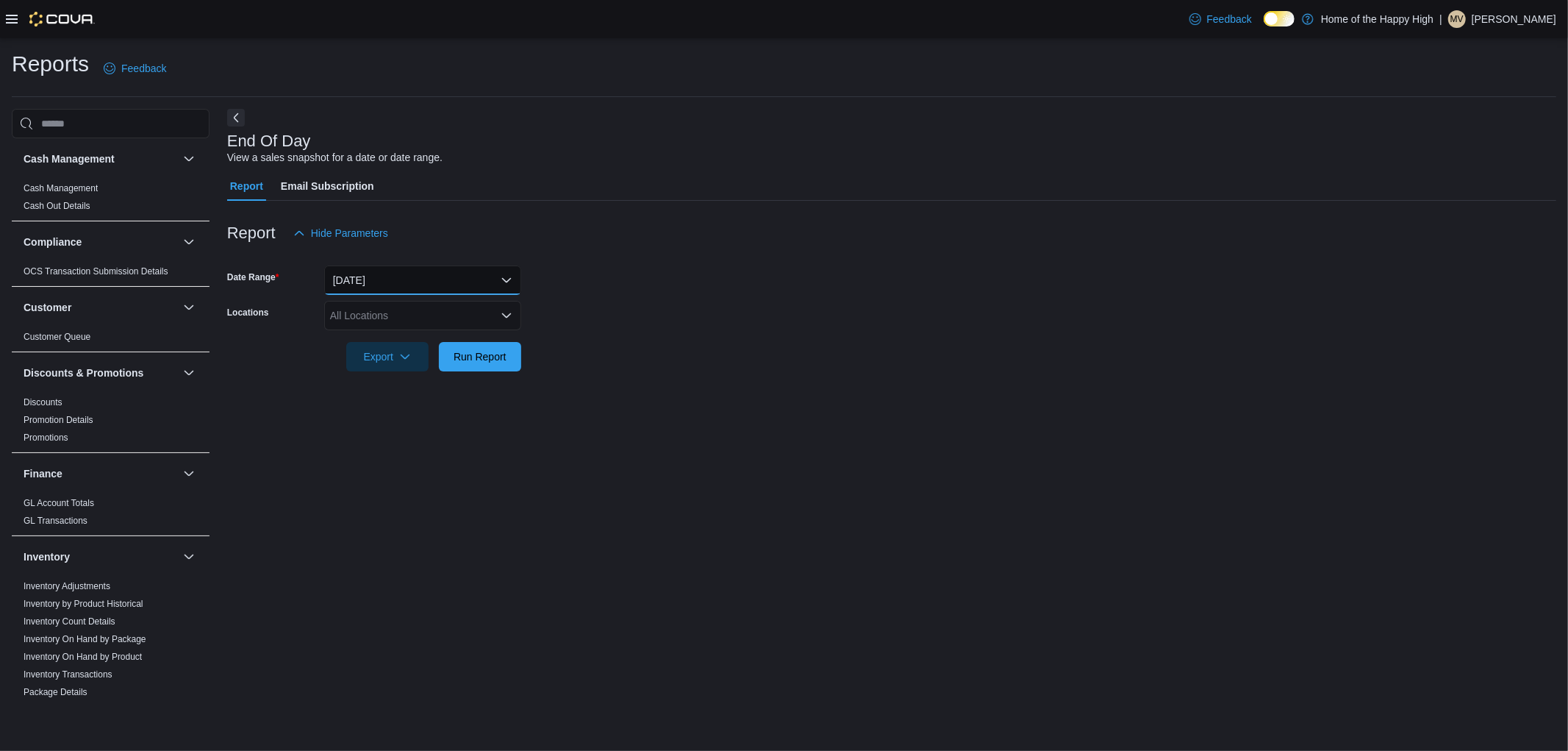
click at [392, 284] on button "[DATE]" at bounding box center [422, 280] width 197 height 30
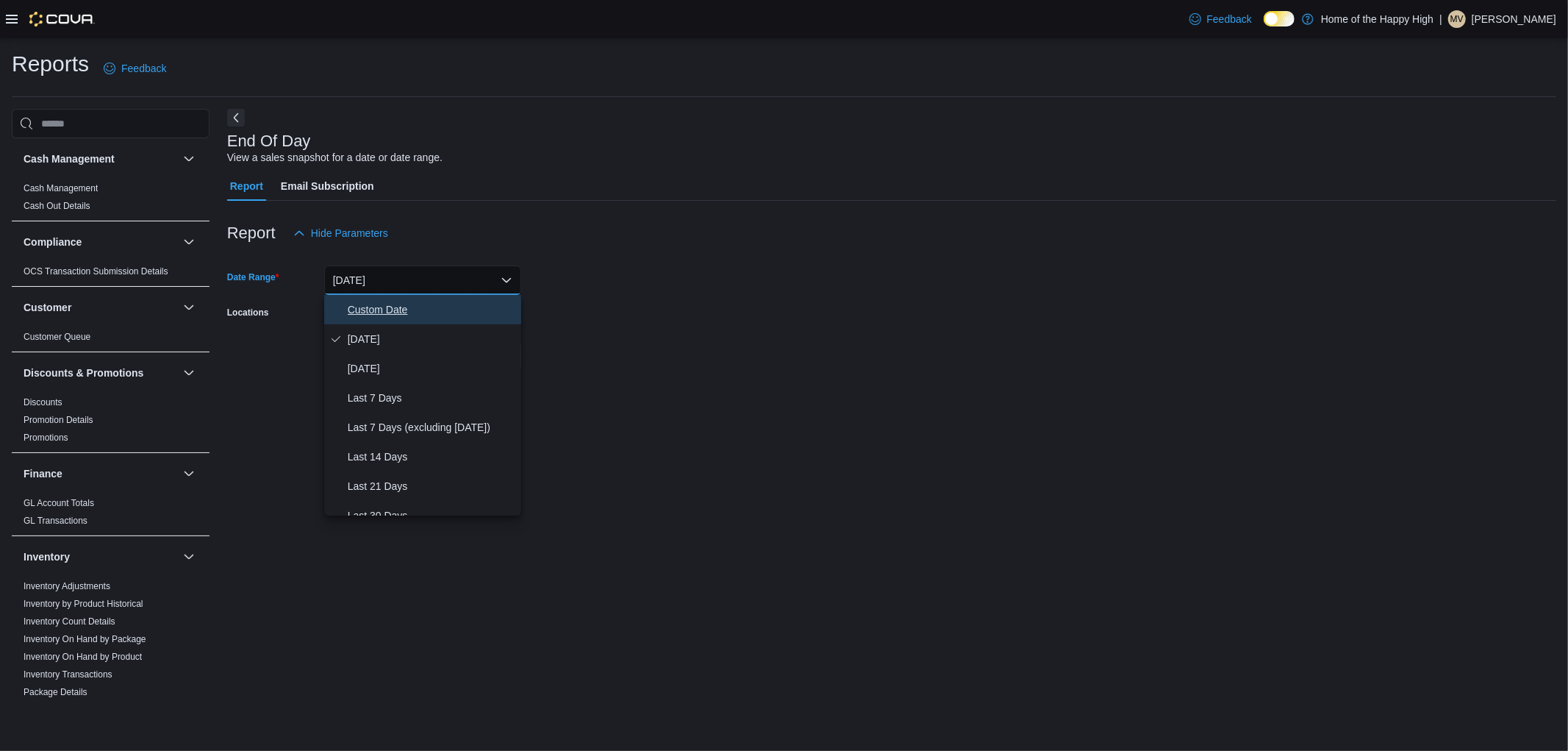
click at [396, 300] on button "Custom Date" at bounding box center [422, 310] width 197 height 30
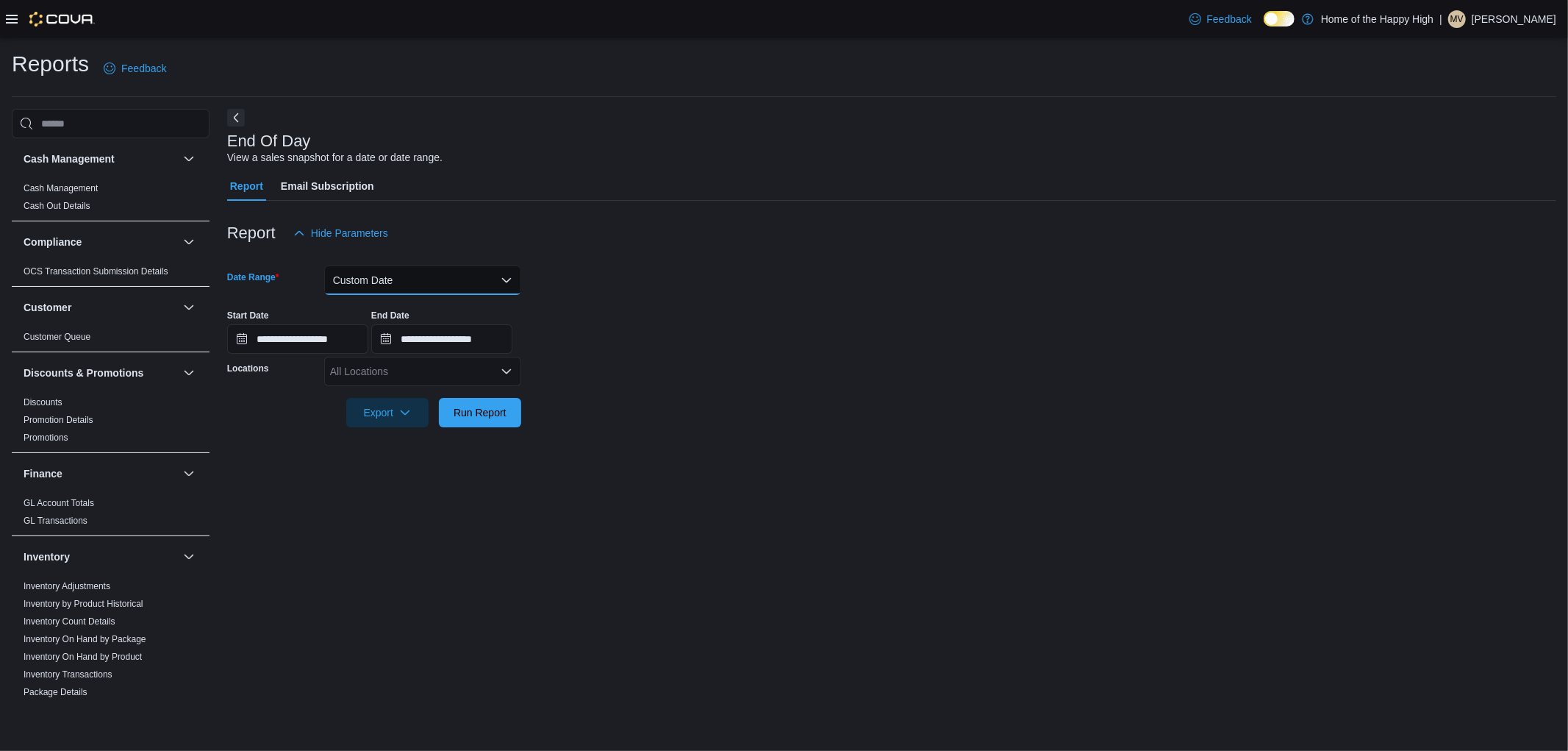
click at [451, 269] on button "Custom Date" at bounding box center [422, 280] width 197 height 30
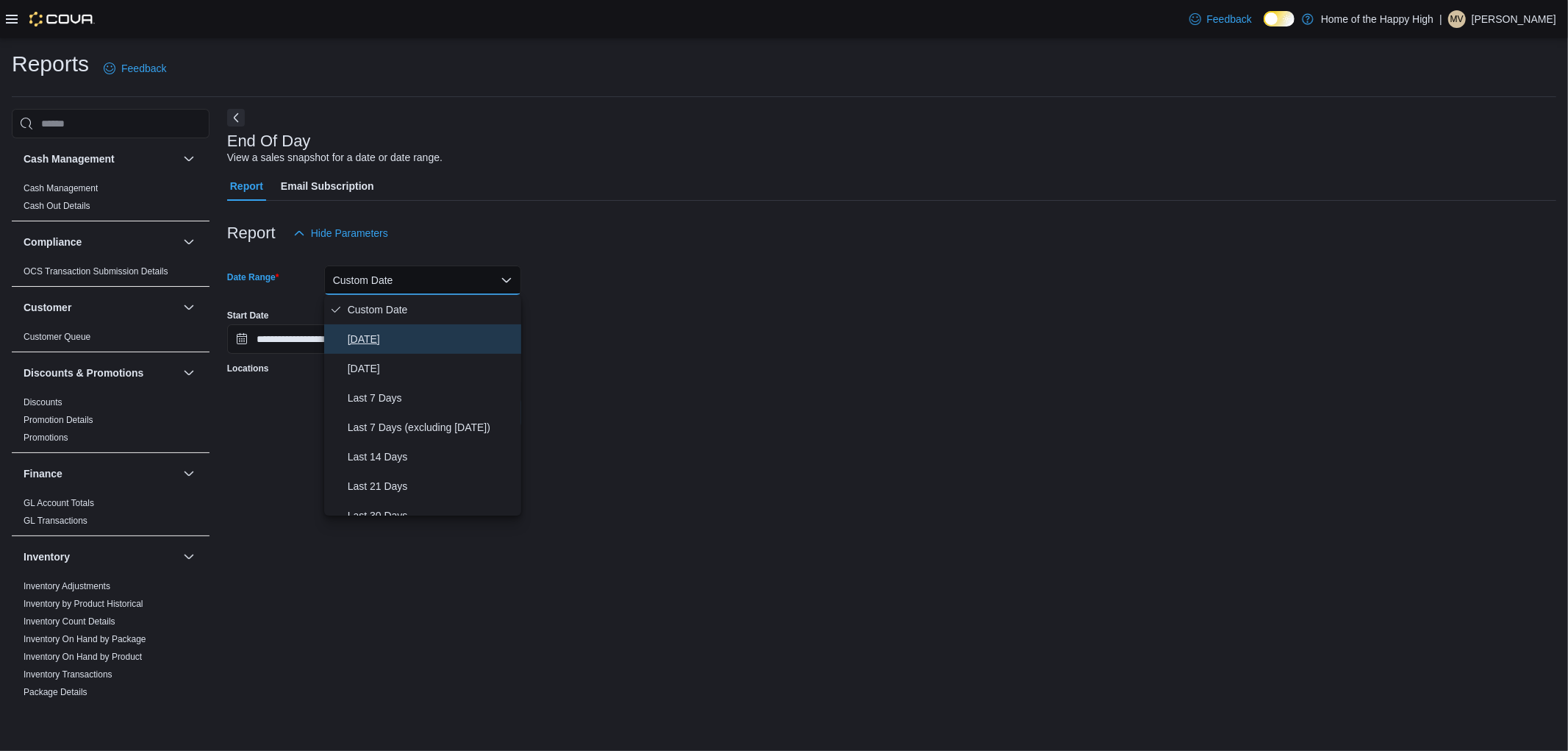
click at [378, 325] on span "[DATE]" at bounding box center [431, 339] width 167 height 18
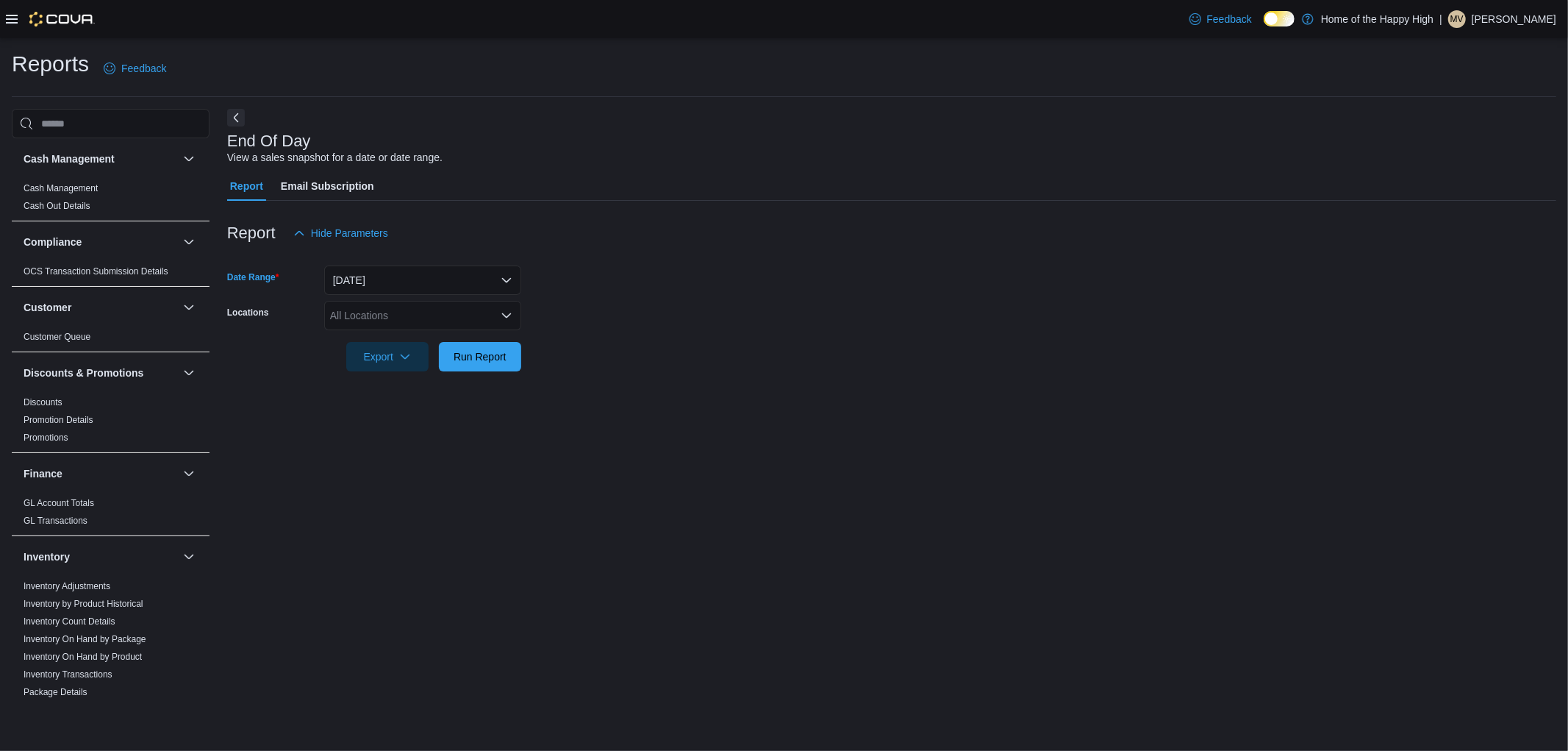
click at [412, 325] on div "All Locations" at bounding box center [422, 315] width 197 height 30
type input "*****"
click at [480, 325] on span "Edmonton - White Oaks - Fire & Flower" at bounding box center [475, 362] width 180 height 15
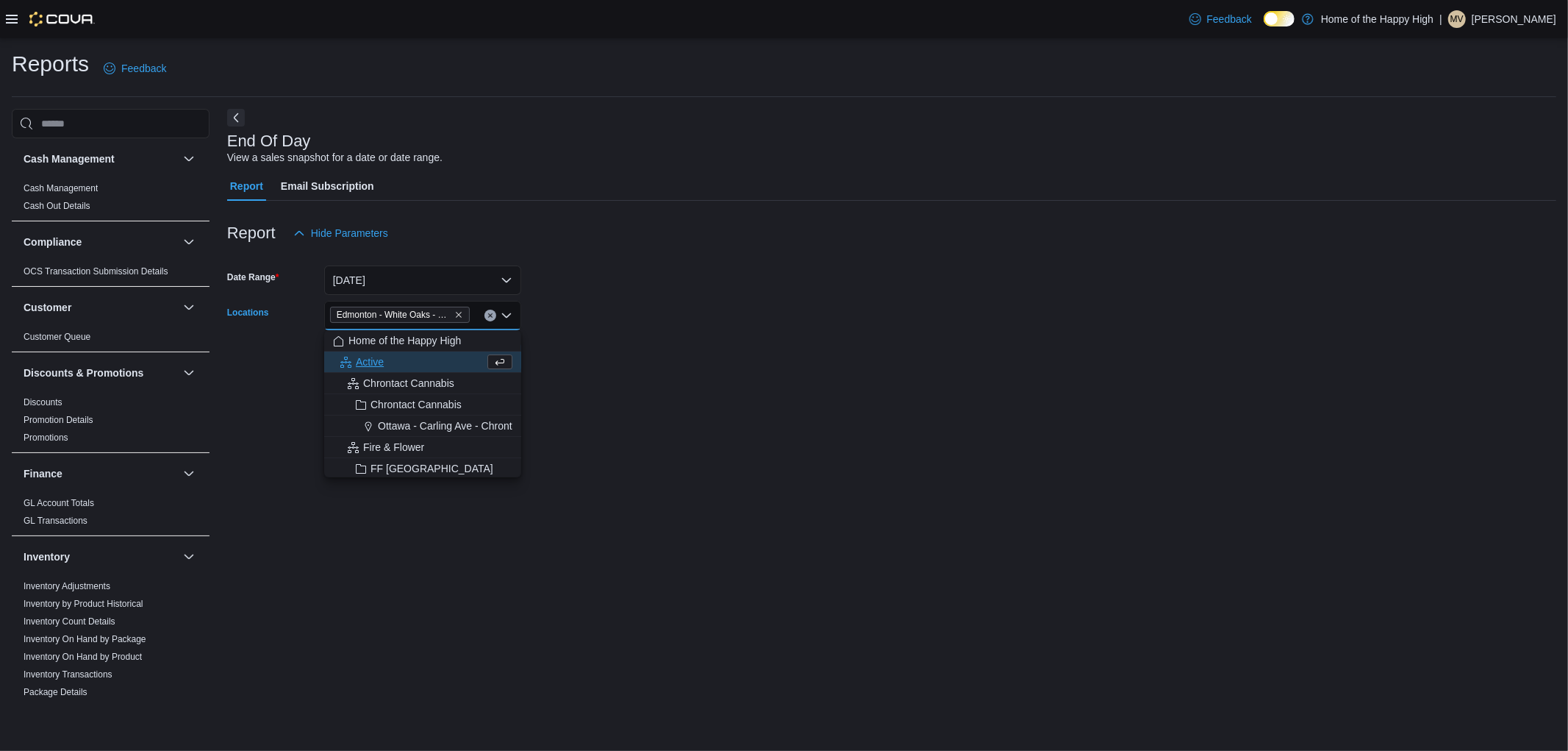
click at [609, 325] on form "Date Range Today Locations Edmonton - White Oaks - Fire & Flower Combo box. Sel…" at bounding box center [891, 309] width 1329 height 124
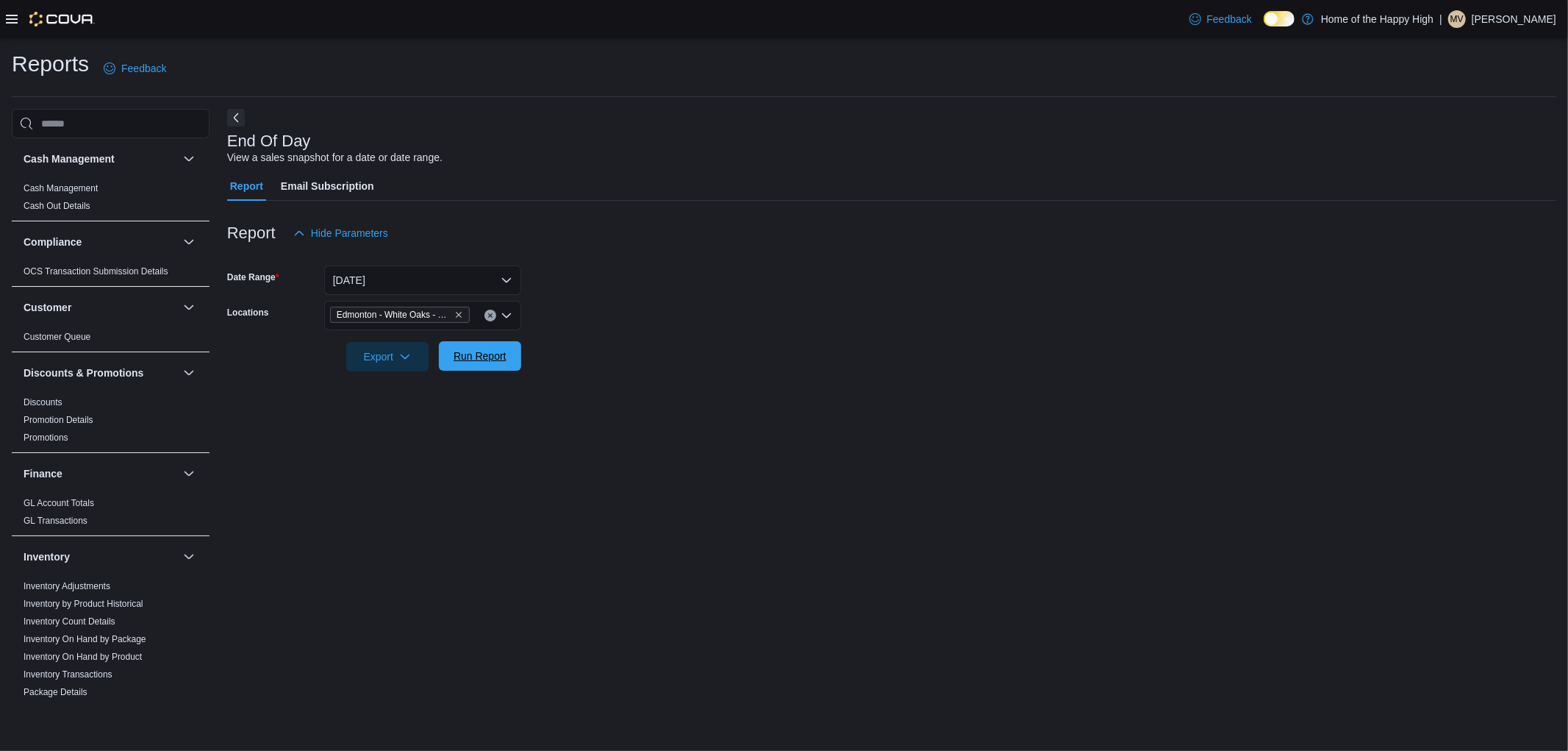
click at [515, 325] on button "Run Report" at bounding box center [480, 356] width 82 height 30
